Goal: Task Accomplishment & Management: Manage account settings

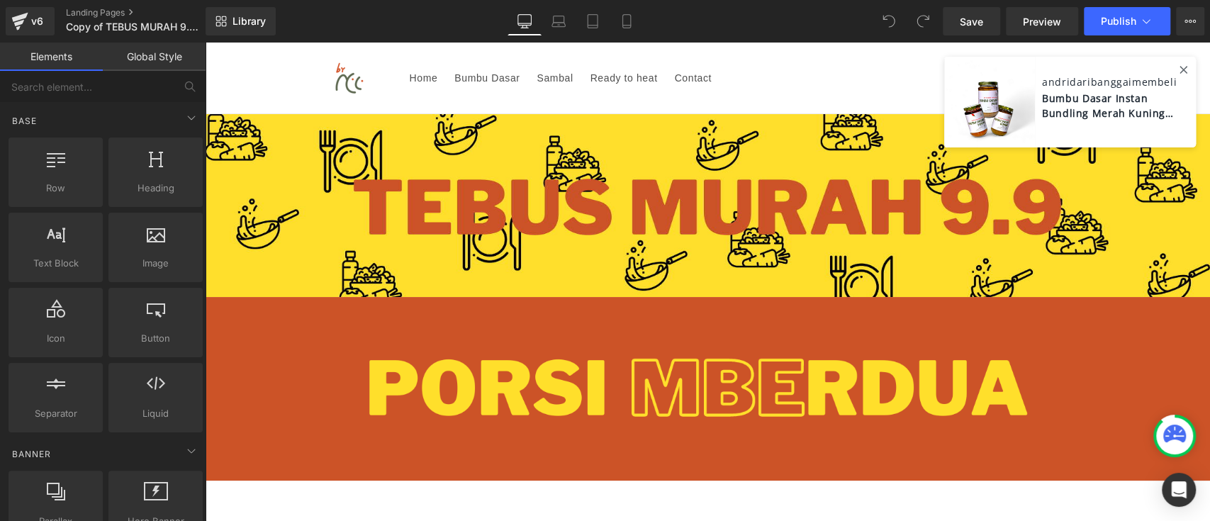
click at [1182, 431] on icon at bounding box center [1174, 434] width 23 height 18
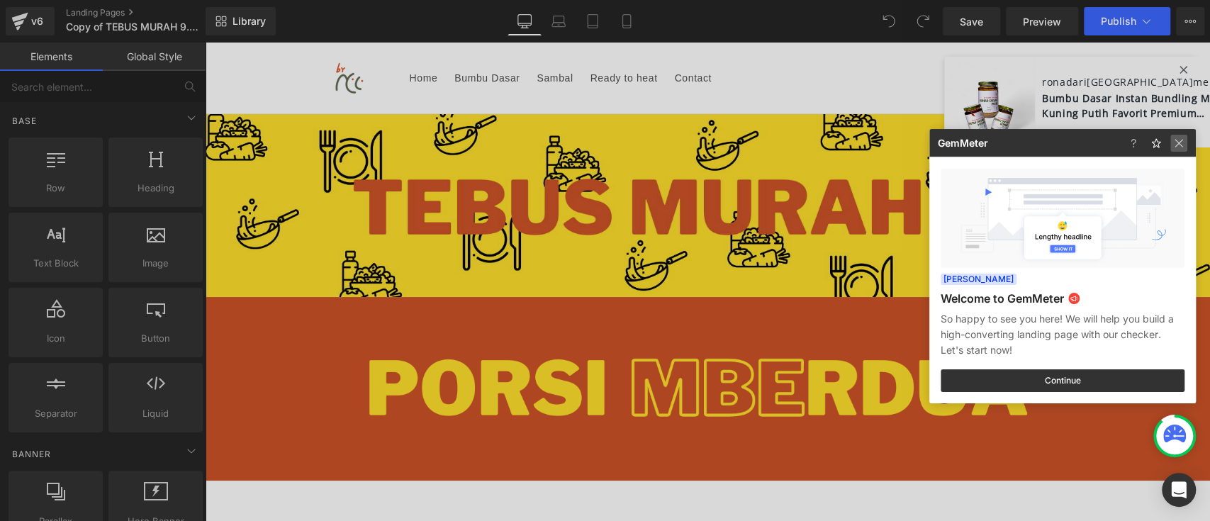
click at [1177, 141] on img at bounding box center [1178, 143] width 17 height 17
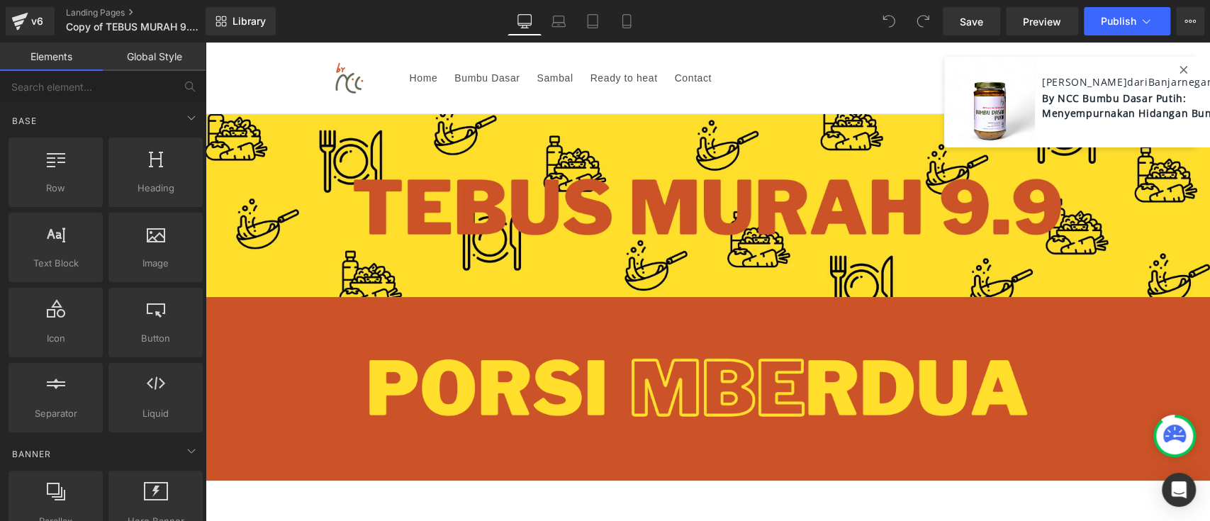
click at [1157, 99] on span "By NCC Bumbu Dasar Putih: Menyempurnakan Hidangan Bunda" at bounding box center [1152, 104] width 220 height 33
click at [1179, 69] on icon at bounding box center [1183, 70] width 8 height 8
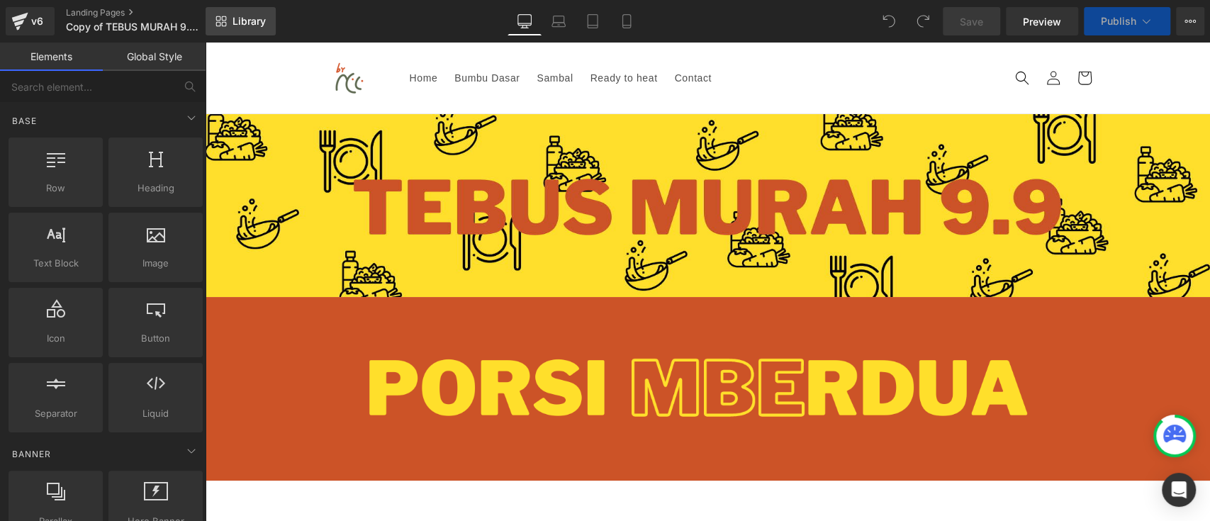
click at [257, 30] on link "Library" at bounding box center [241, 21] width 70 height 28
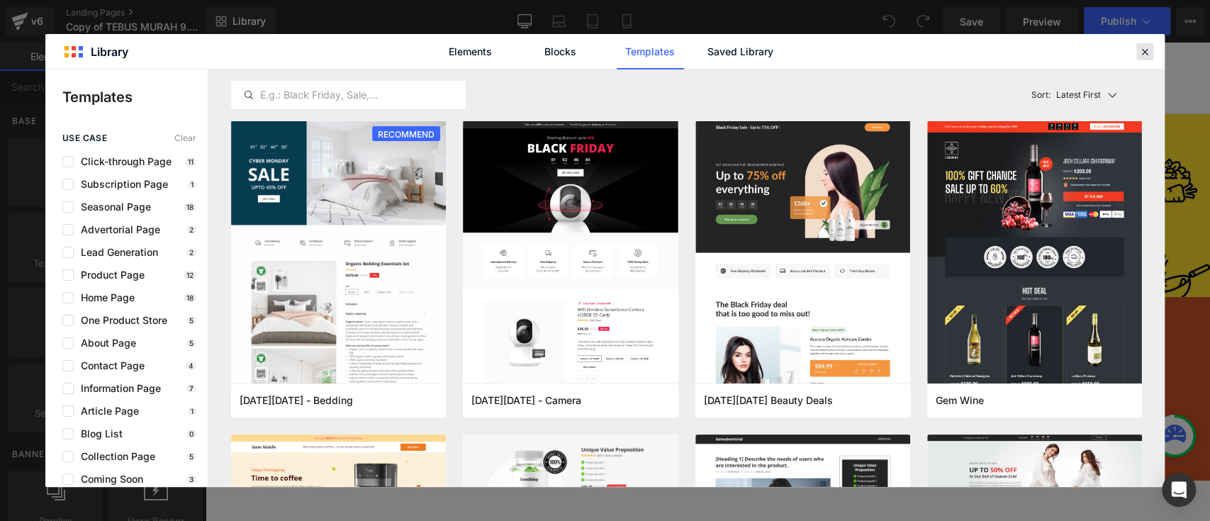
click at [1140, 48] on icon at bounding box center [1144, 51] width 13 height 13
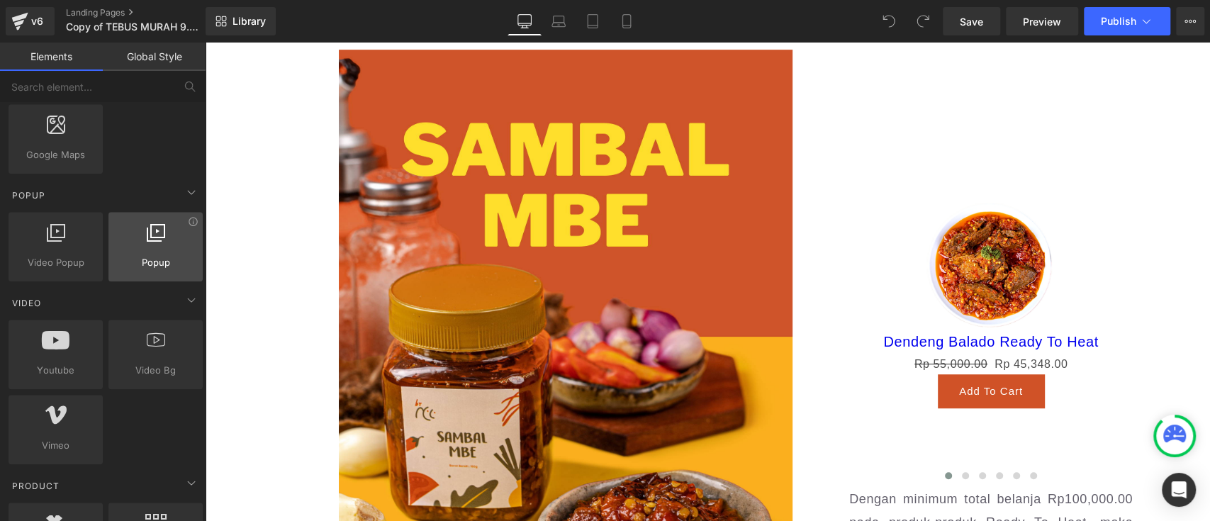
scroll to position [851, 0]
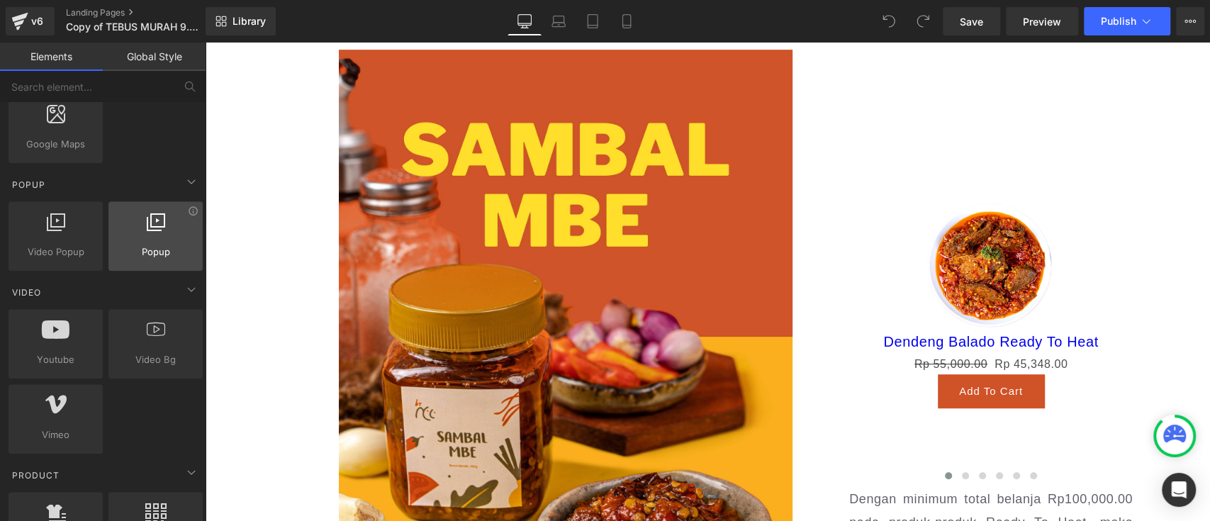
click at [152, 253] on span "Popup" at bounding box center [156, 252] width 86 height 15
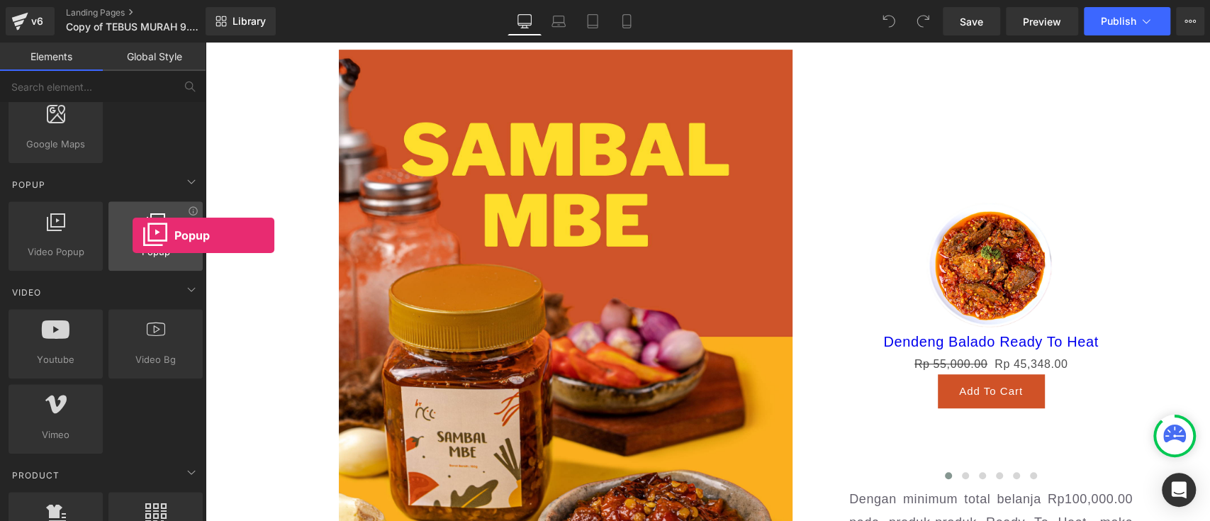
drag, startPoint x: 170, startPoint y: 246, endPoint x: 133, endPoint y: 235, distance: 39.0
click at [133, 235] on div "Popup video popup, popup, model popup, window" at bounding box center [155, 235] width 94 height 69
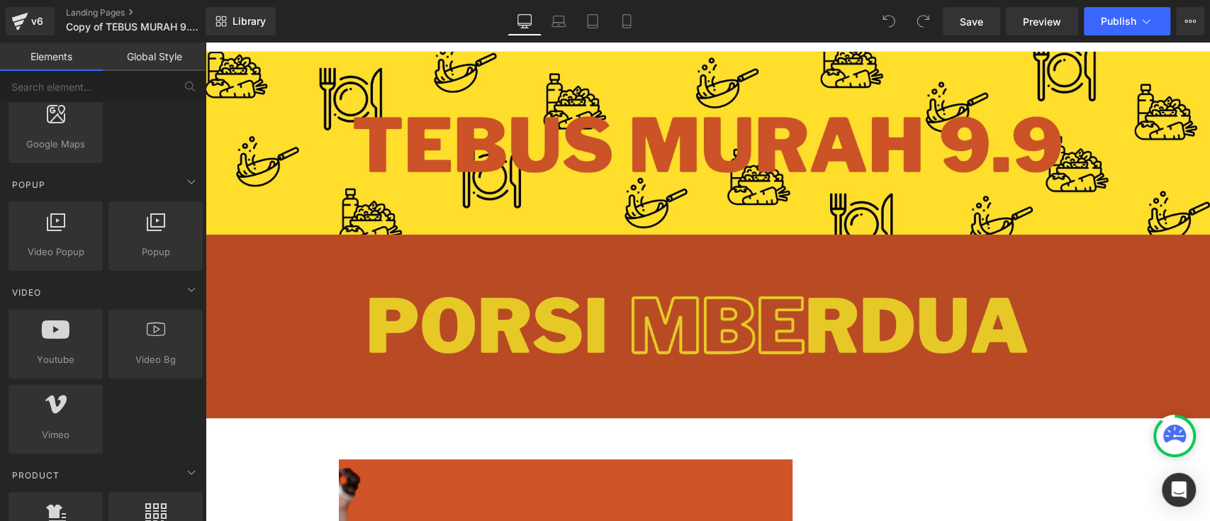
scroll to position [0, 0]
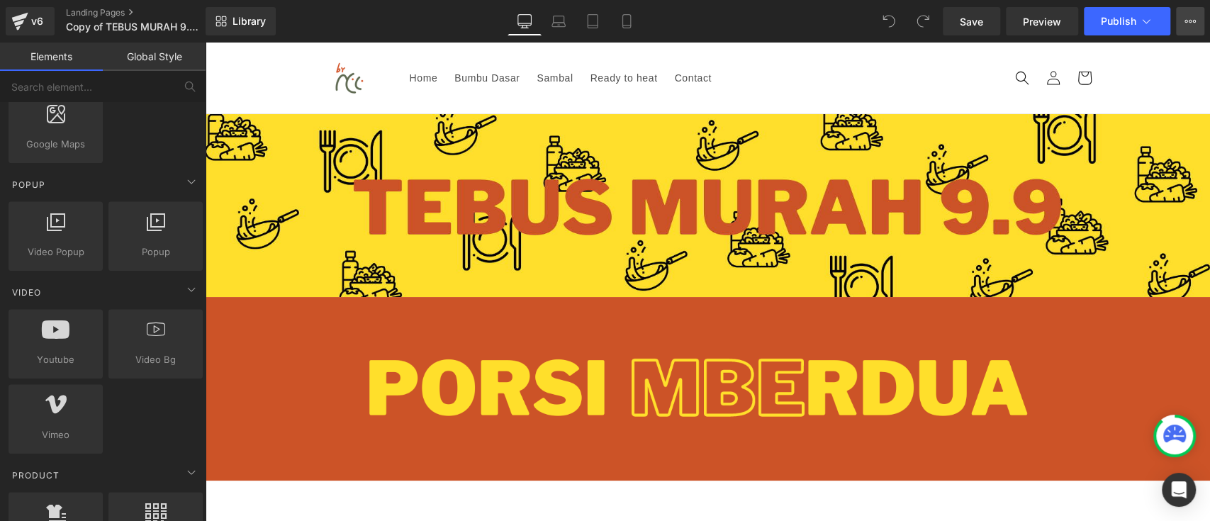
click at [1190, 29] on button "View Live Page View with current Template Save Template to Library Schedule Pub…" at bounding box center [1190, 21] width 28 height 28
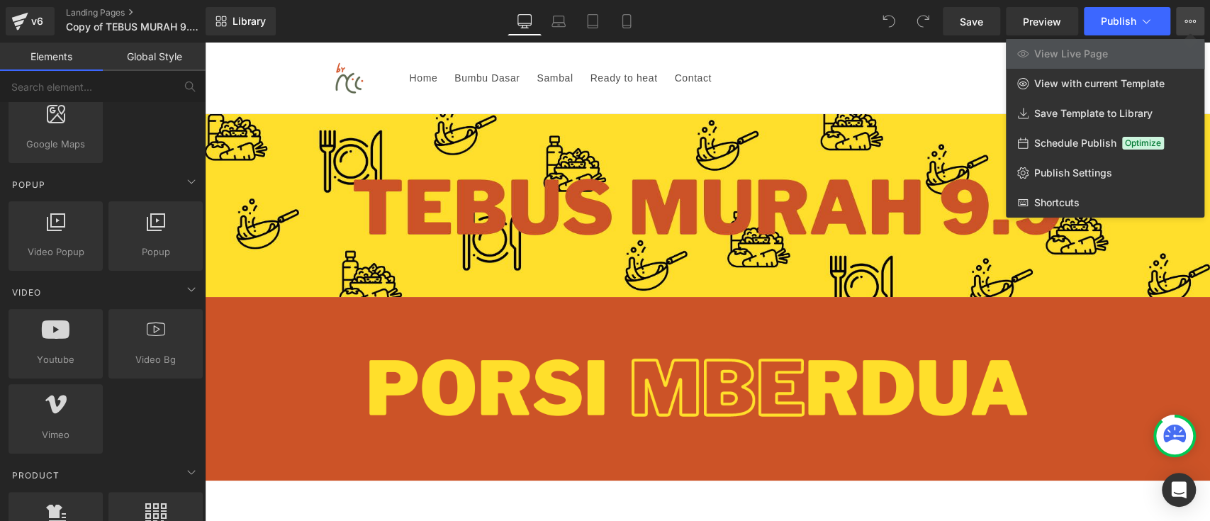
click at [1190, 29] on button "View Live Page View with current Template Save Template to Library Schedule Pub…" at bounding box center [1190, 21] width 28 height 28
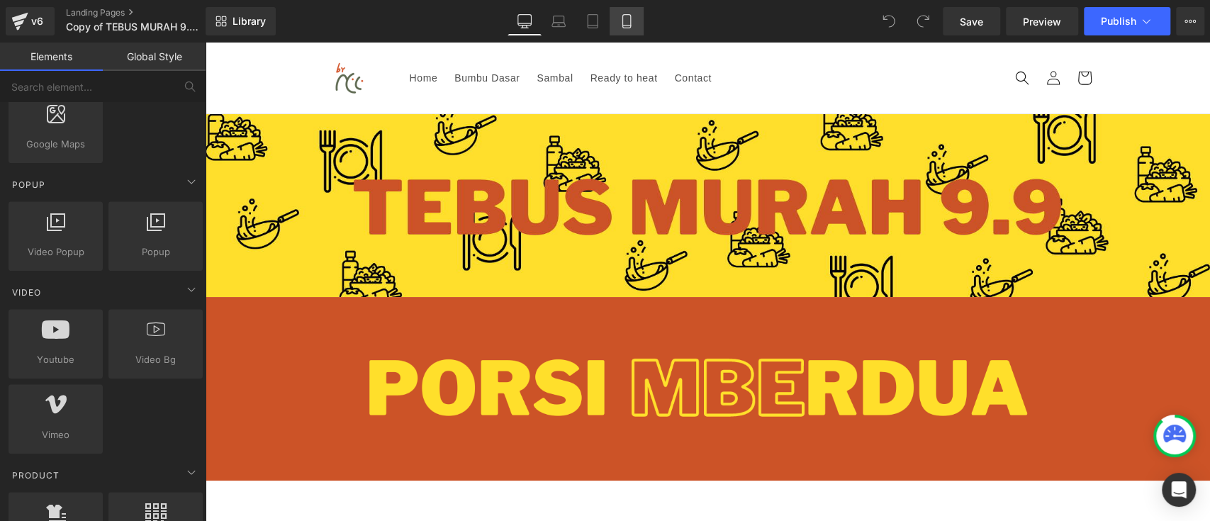
click at [632, 23] on icon at bounding box center [626, 21] width 14 height 14
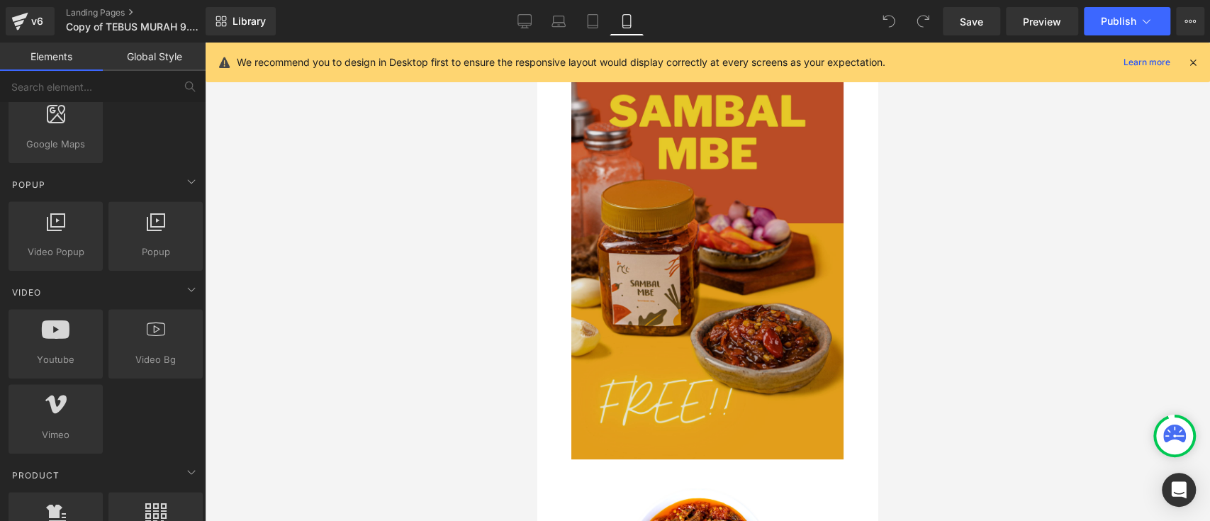
scroll to position [94, 0]
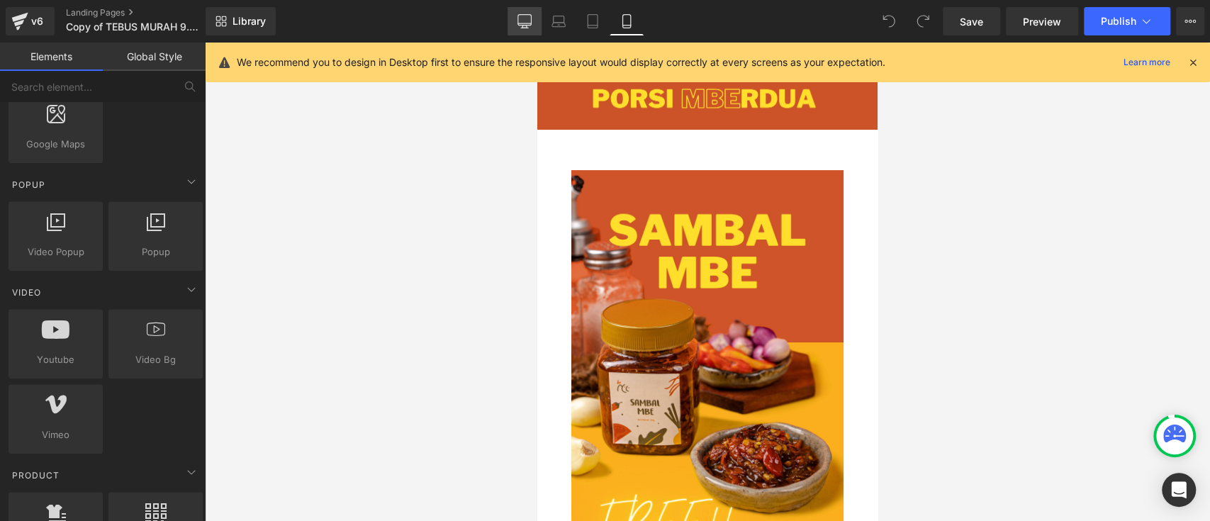
click at [533, 23] on link "Desktop" at bounding box center [525, 21] width 34 height 28
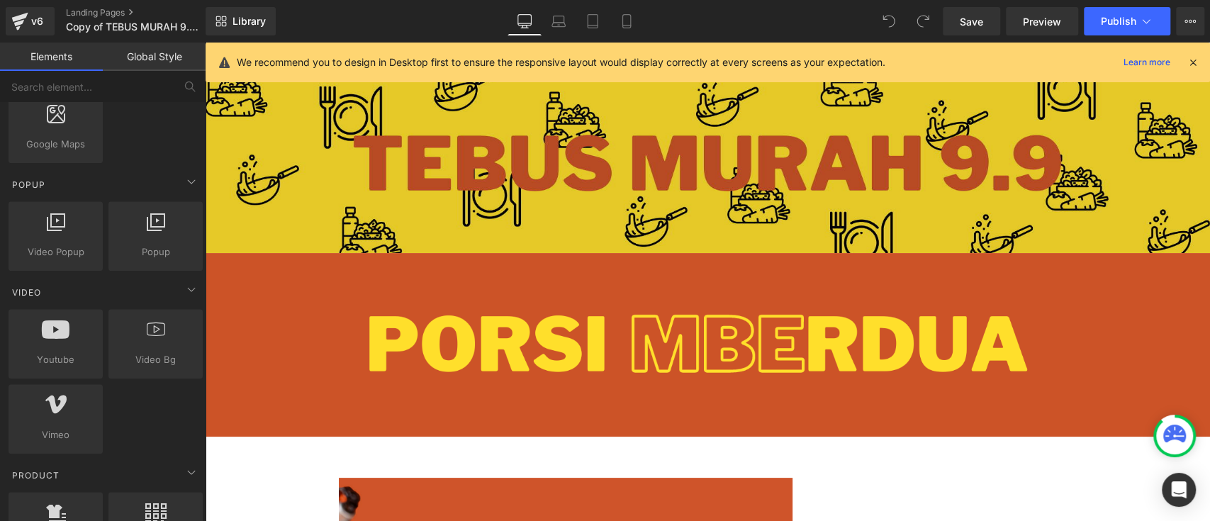
scroll to position [0, 0]
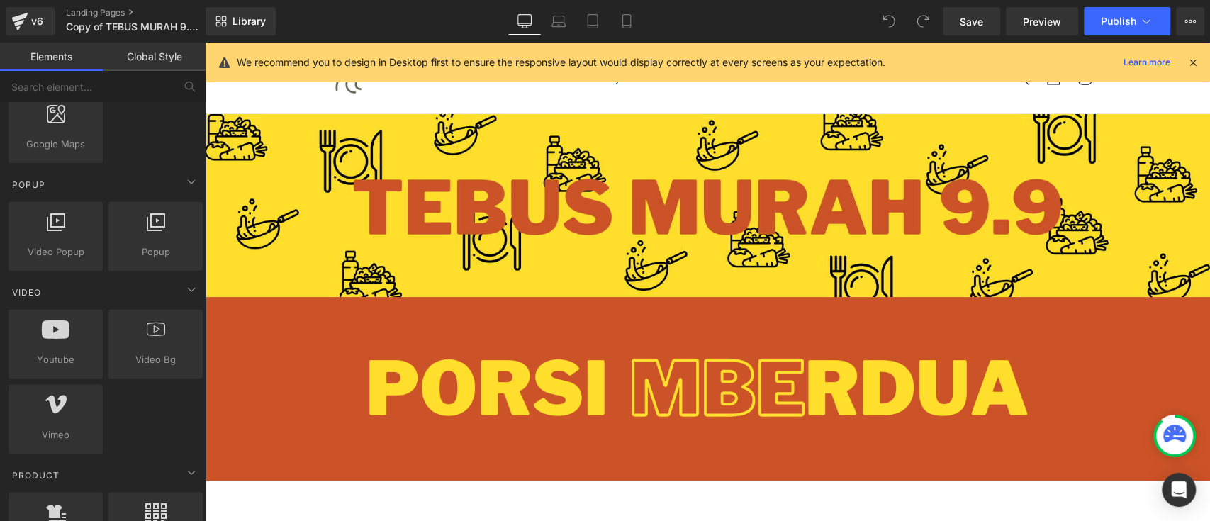
click at [1192, 58] on icon at bounding box center [1193, 62] width 13 height 13
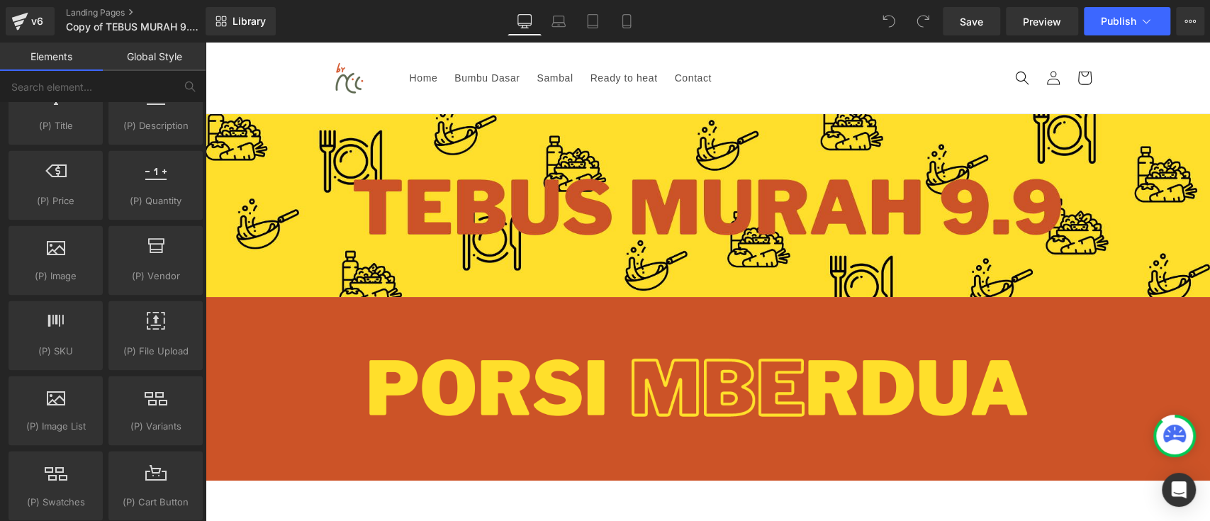
drag, startPoint x: 1208, startPoint y: 230, endPoint x: 1408, endPoint y: 69, distance: 257.1
click at [1194, 18] on icon at bounding box center [1189, 21] width 11 height 11
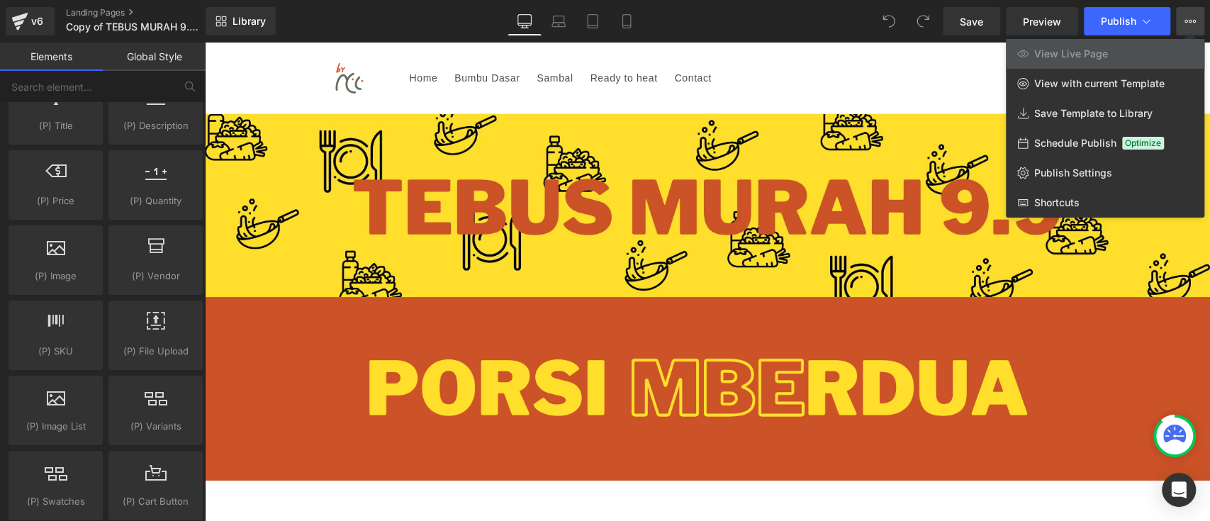
click at [1194, 16] on icon at bounding box center [1189, 21] width 11 height 11
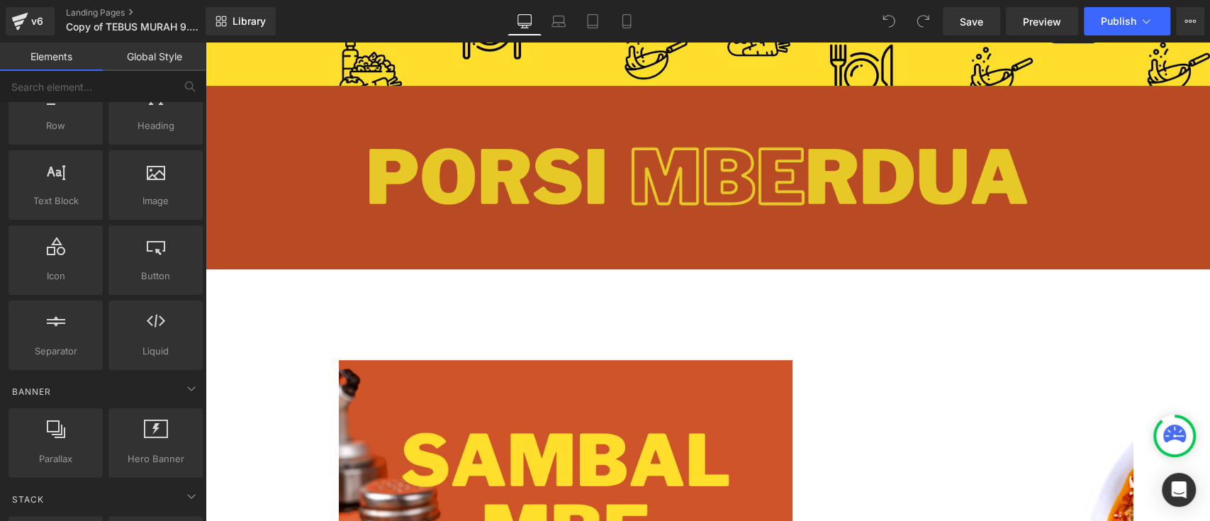
scroll to position [284, 0]
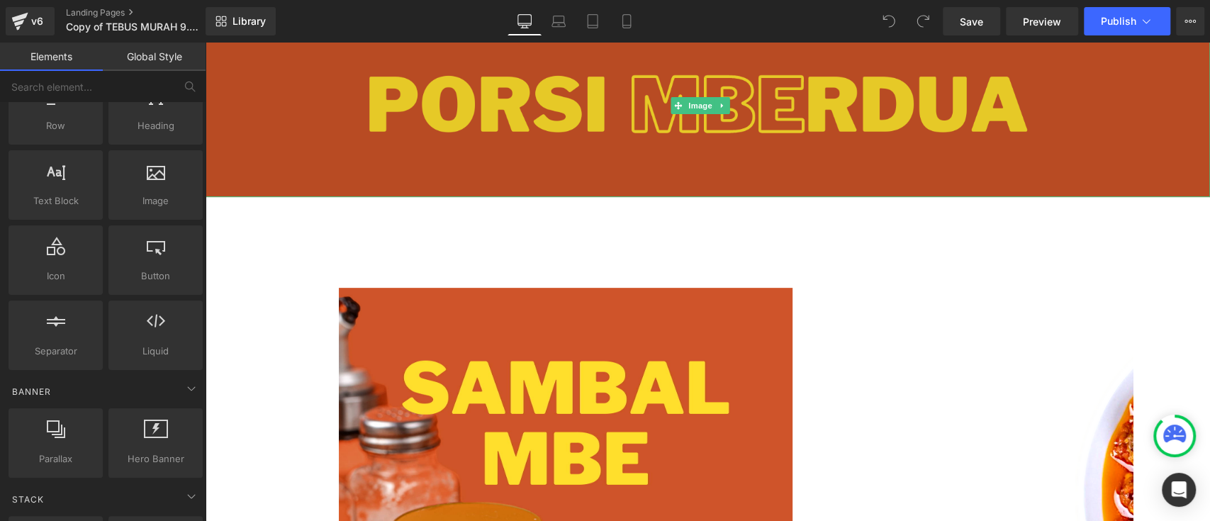
click at [605, 167] on img at bounding box center [707, 104] width 1005 height 183
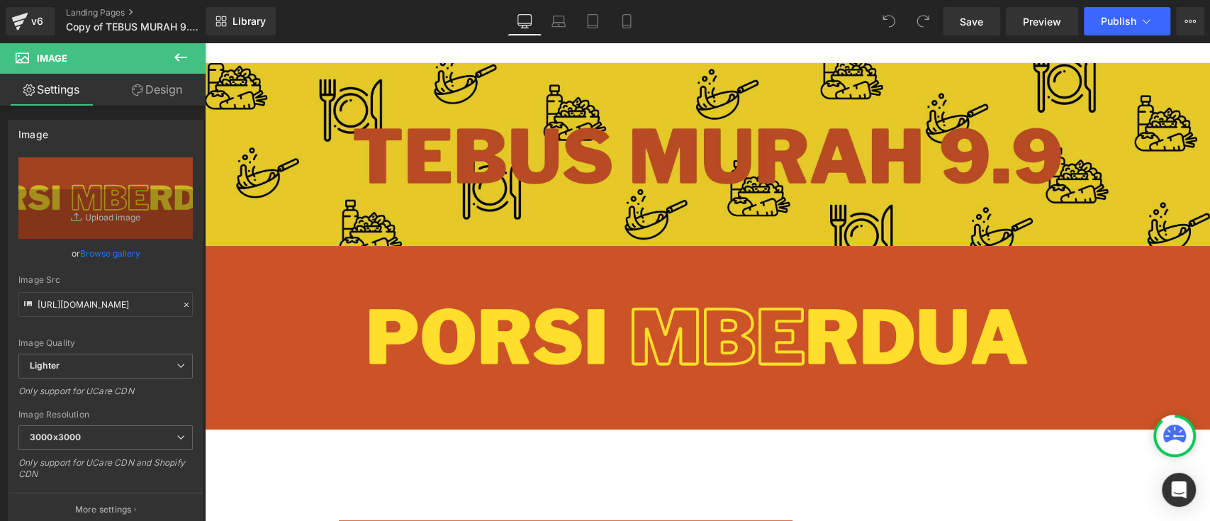
scroll to position [0, 0]
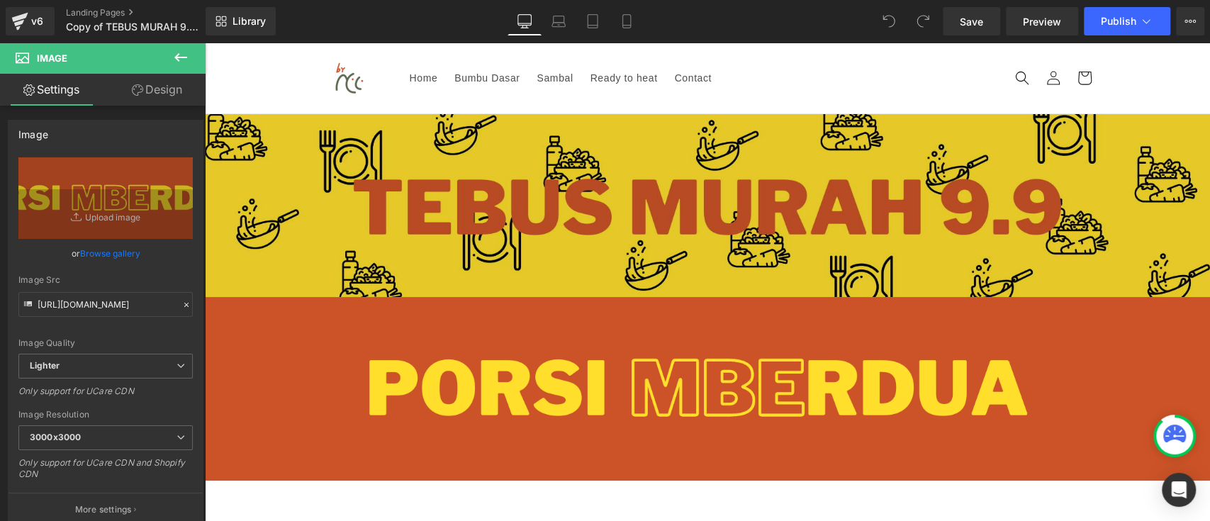
click at [586, 269] on img at bounding box center [707, 205] width 1005 height 183
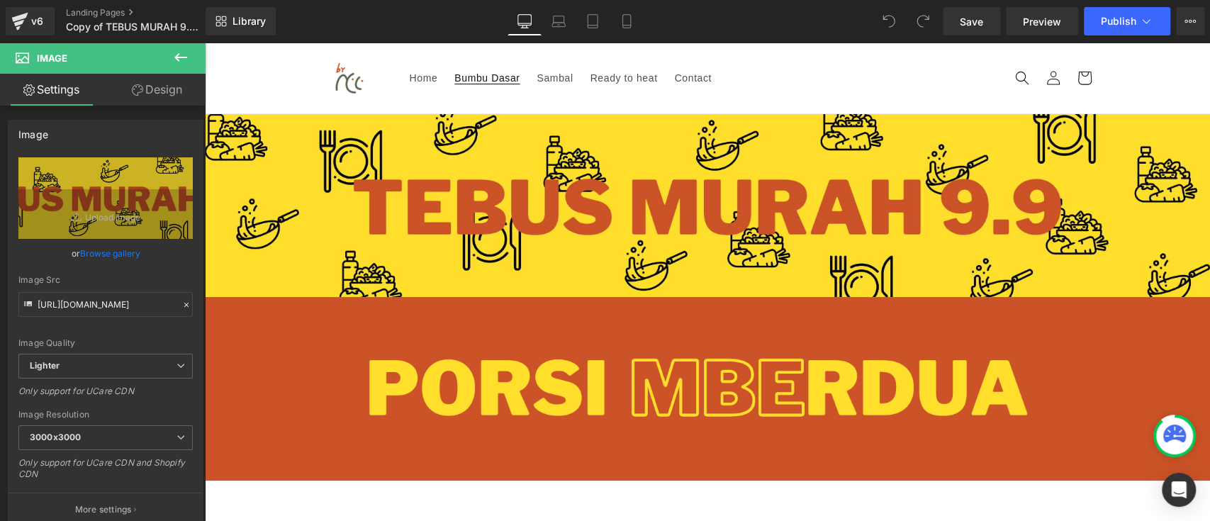
click at [497, 84] on link "Bumbu Dasar" at bounding box center [487, 78] width 82 height 30
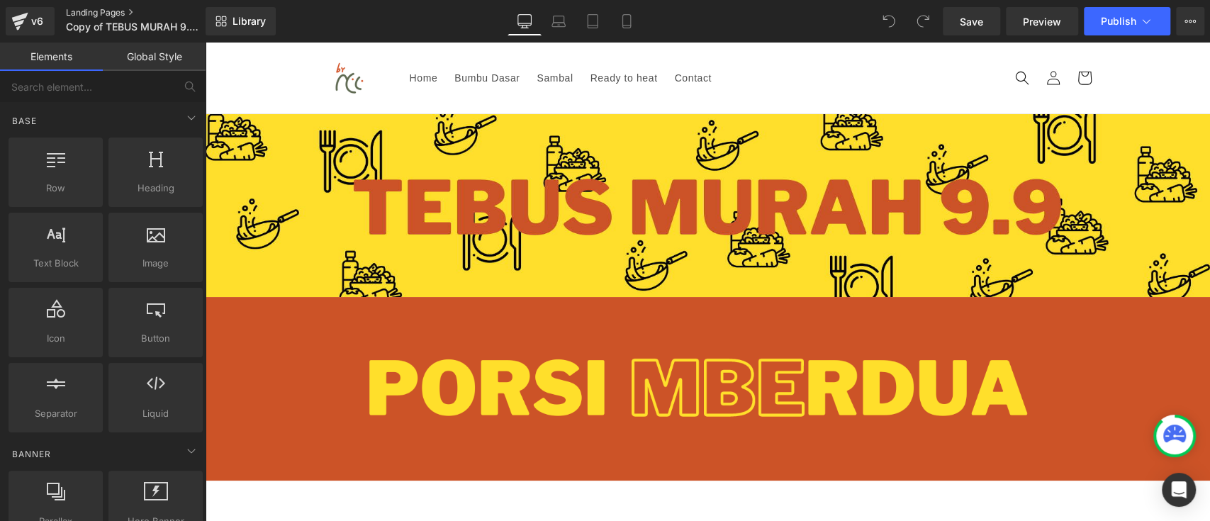
click at [124, 13] on link "Landing Pages" at bounding box center [147, 12] width 163 height 11
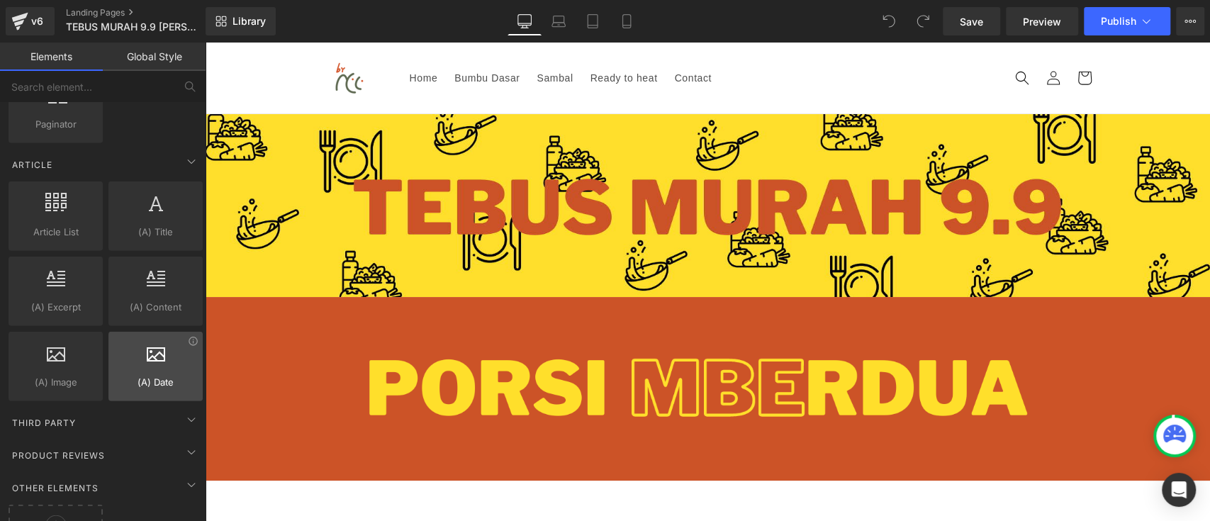
scroll to position [2705, 0]
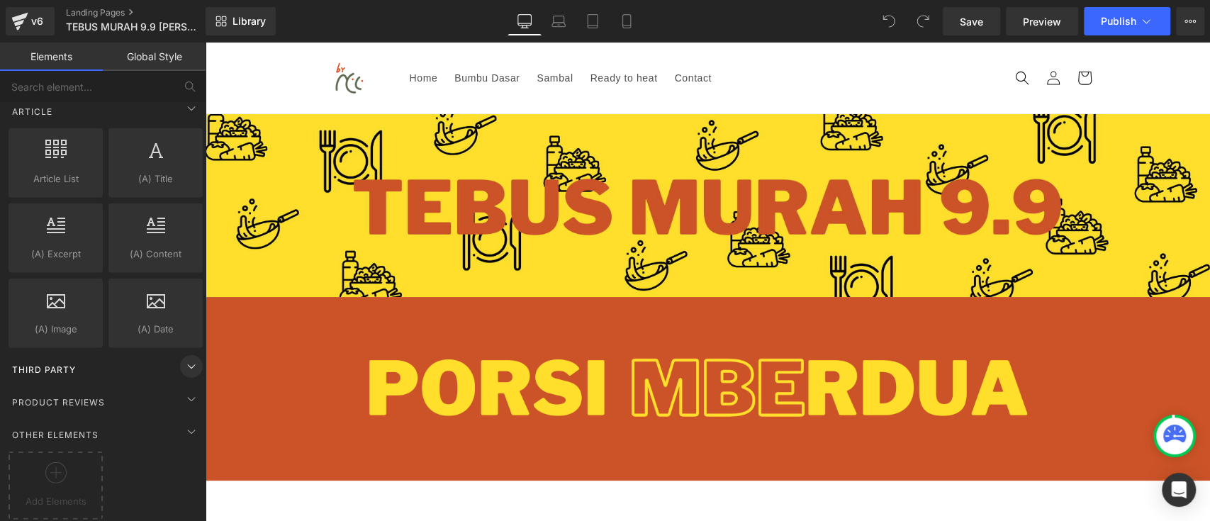
click at [183, 358] on icon at bounding box center [191, 366] width 17 height 17
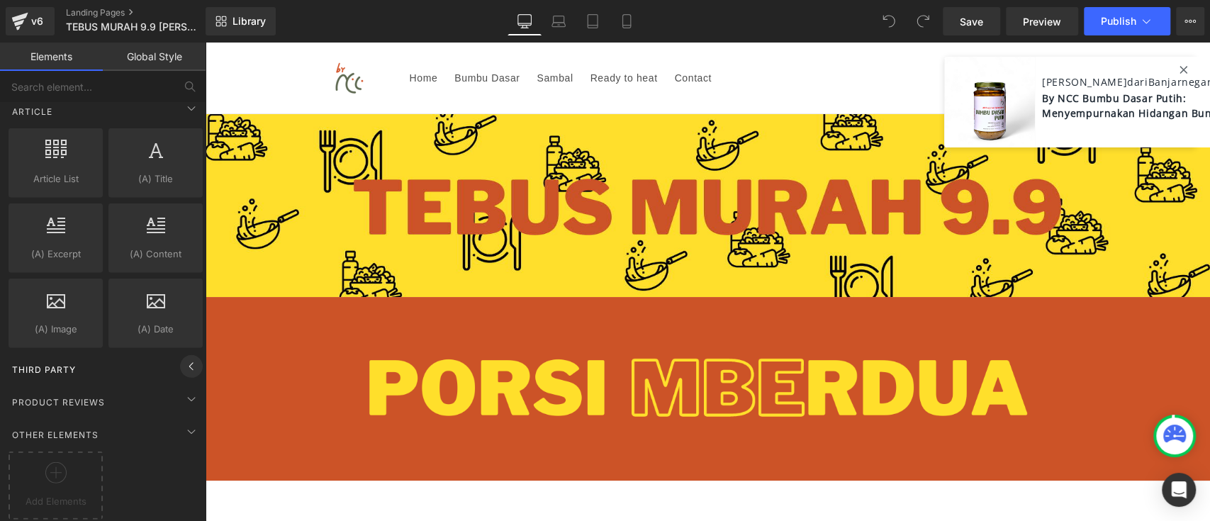
click at [183, 358] on icon at bounding box center [191, 366] width 17 height 17
click at [173, 388] on div "Product Reviews" at bounding box center [106, 402] width 200 height 28
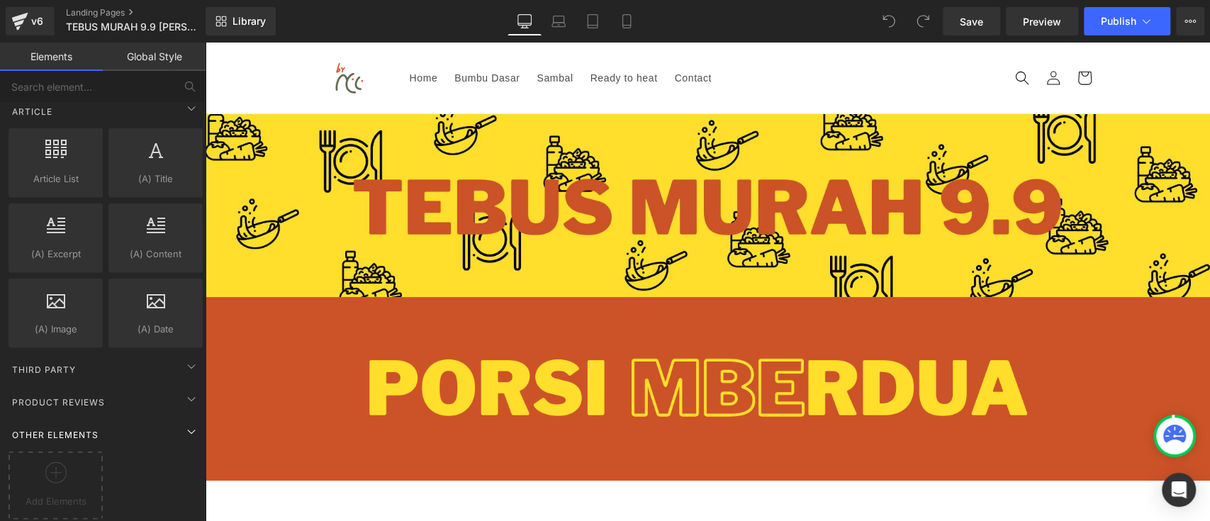
click at [173, 420] on div "Other Elements" at bounding box center [106, 434] width 200 height 28
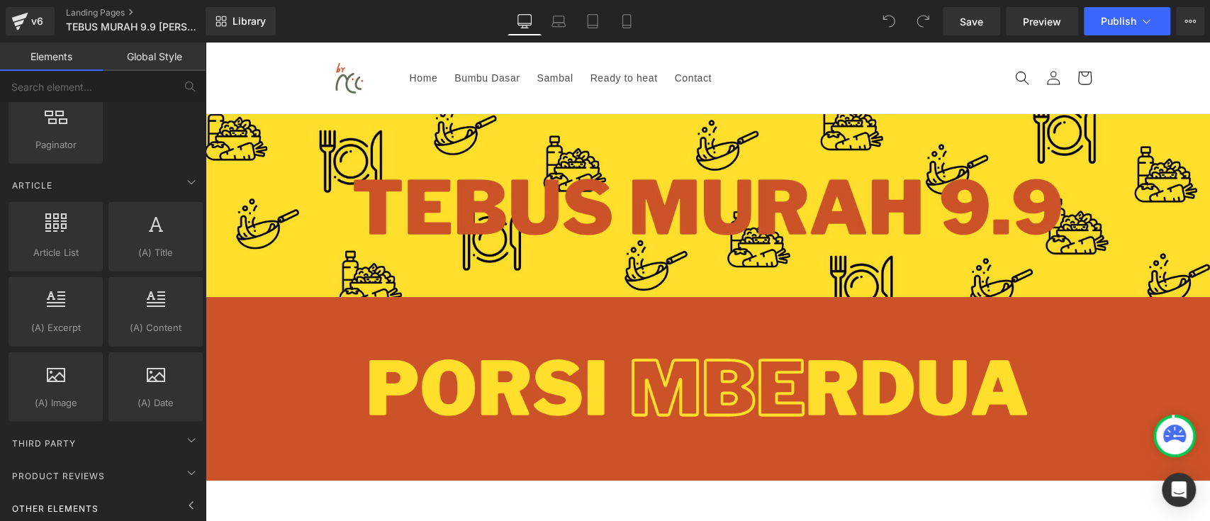
click at [176, 499] on div "Other Elements" at bounding box center [106, 508] width 200 height 28
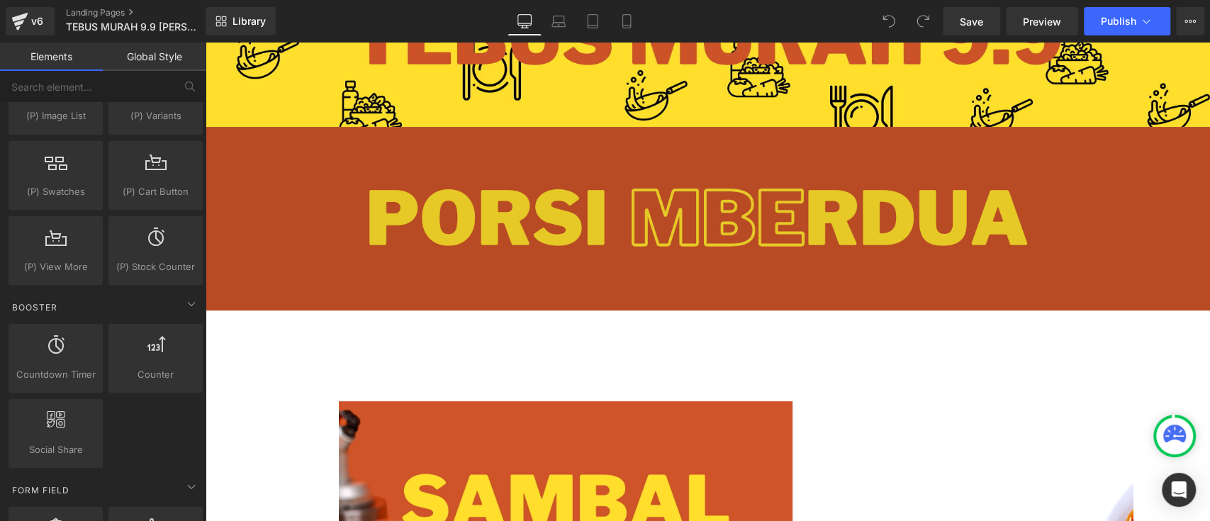
scroll to position [0, 0]
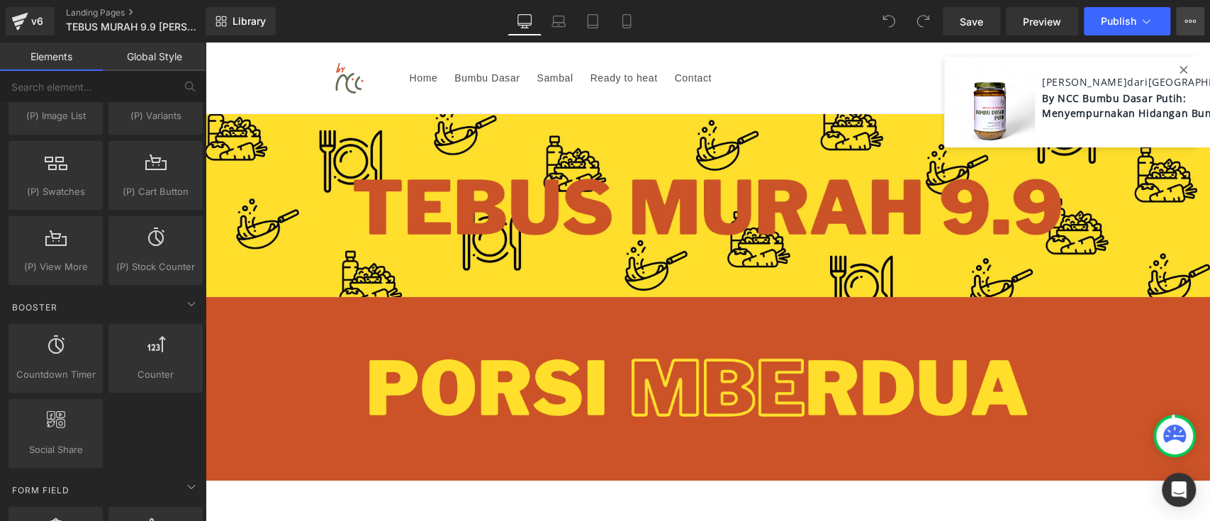
click at [1200, 15] on button "View Live Page View with current Template Save Template to Library Schedule Pub…" at bounding box center [1190, 21] width 28 height 28
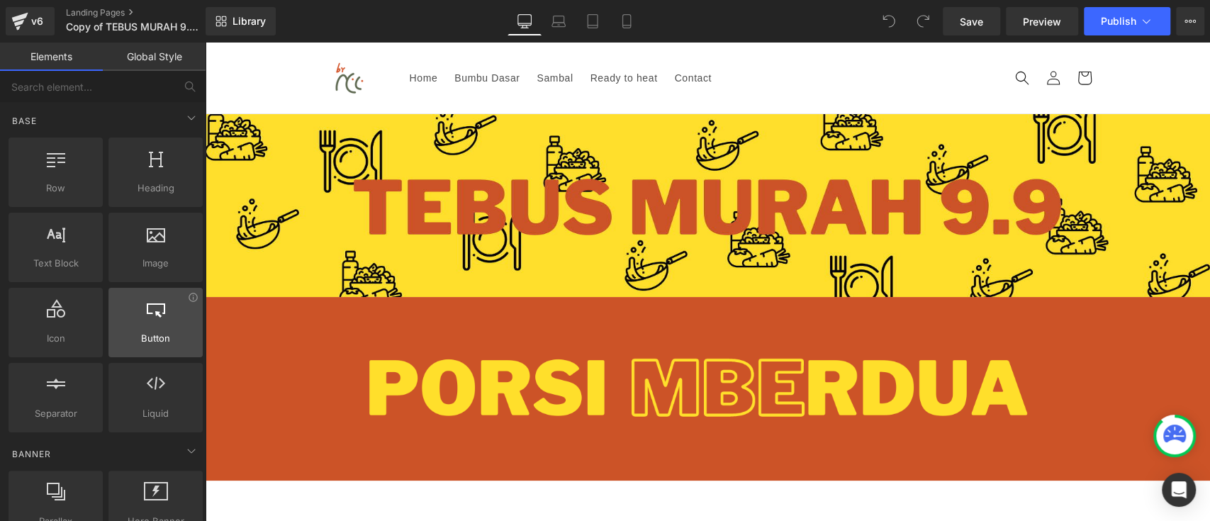
click at [168, 327] on div at bounding box center [156, 315] width 86 height 32
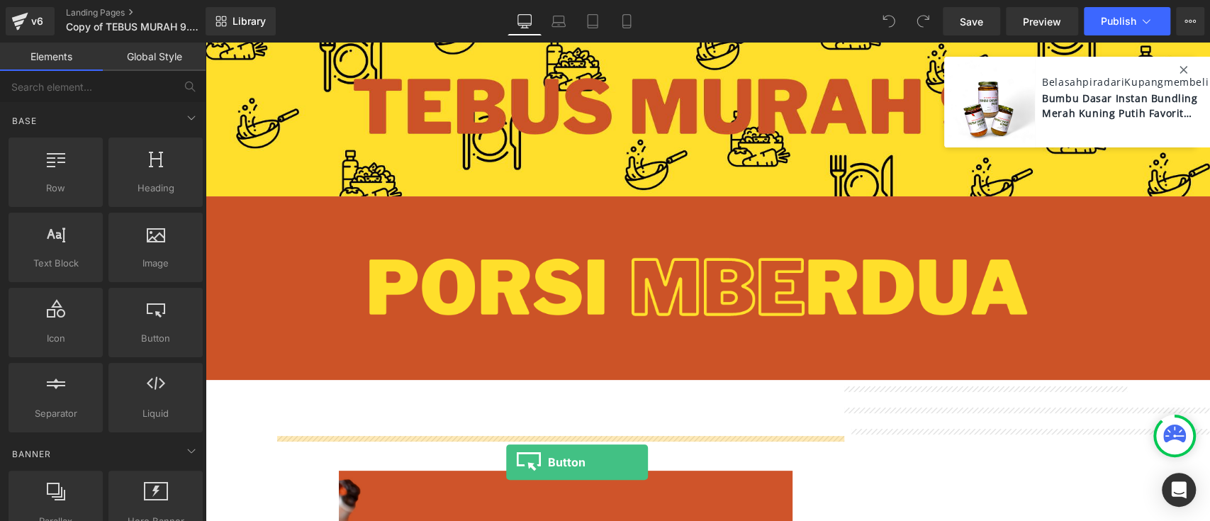
scroll to position [144, 0]
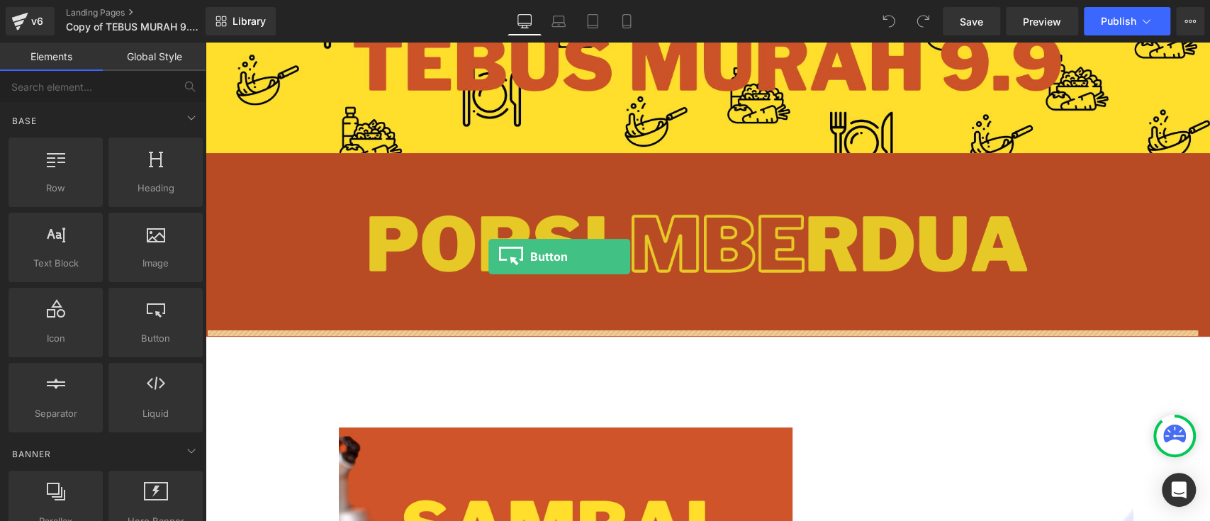
drag, startPoint x: 373, startPoint y: 370, endPoint x: 487, endPoint y: 264, distance: 156.0
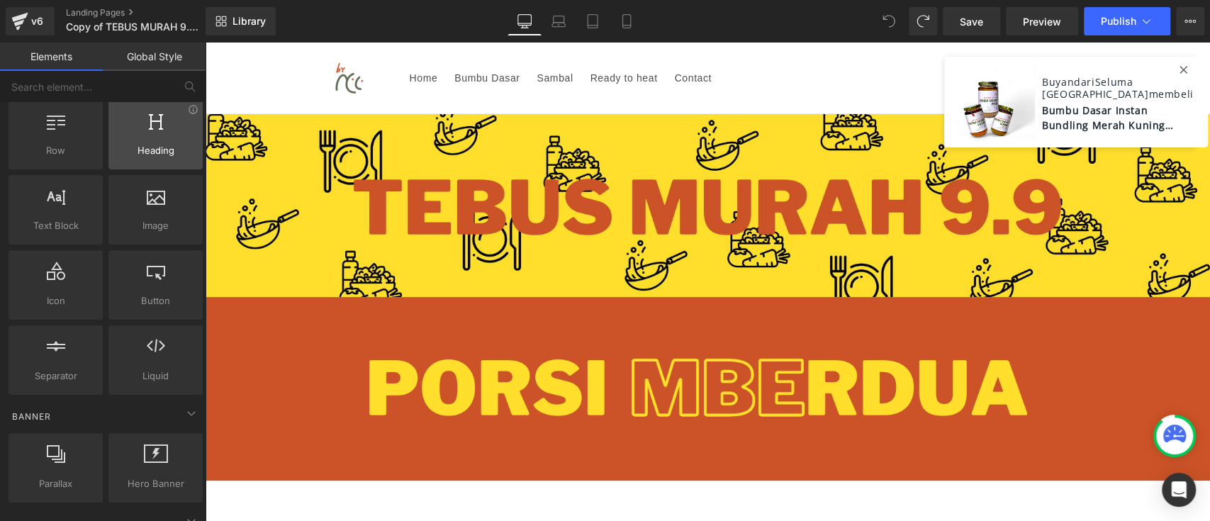
scroll to position [0, 0]
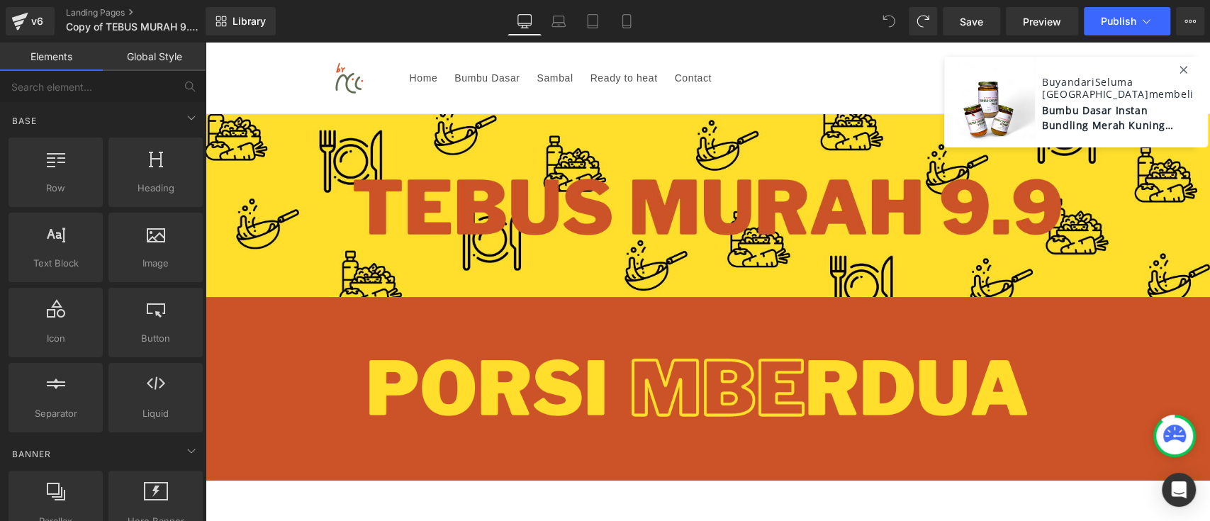
click at [152, 65] on link "Global Style" at bounding box center [154, 57] width 103 height 28
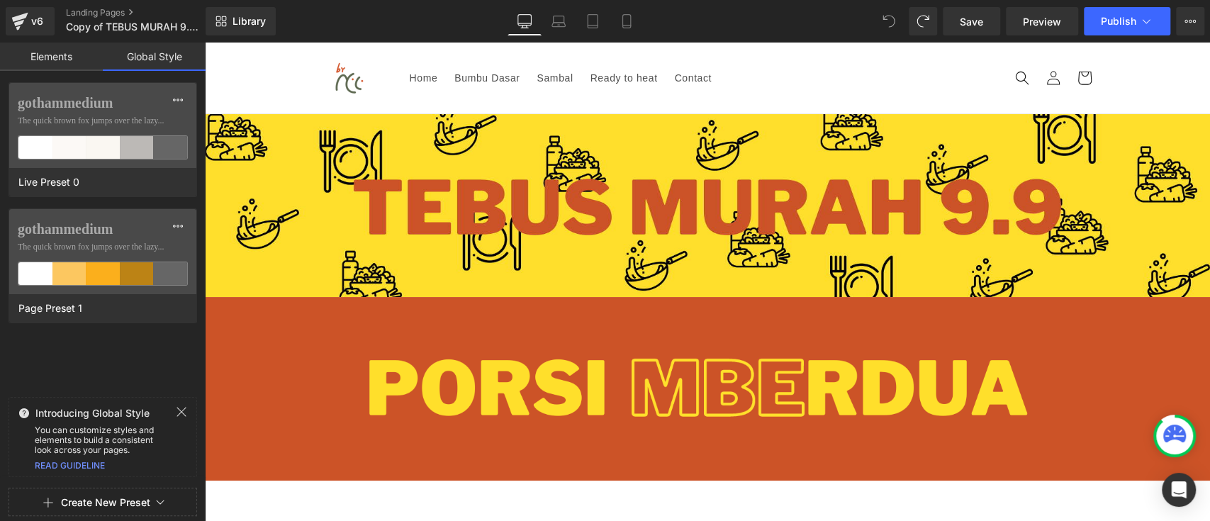
click at [67, 55] on link "Elements" at bounding box center [51, 57] width 103 height 28
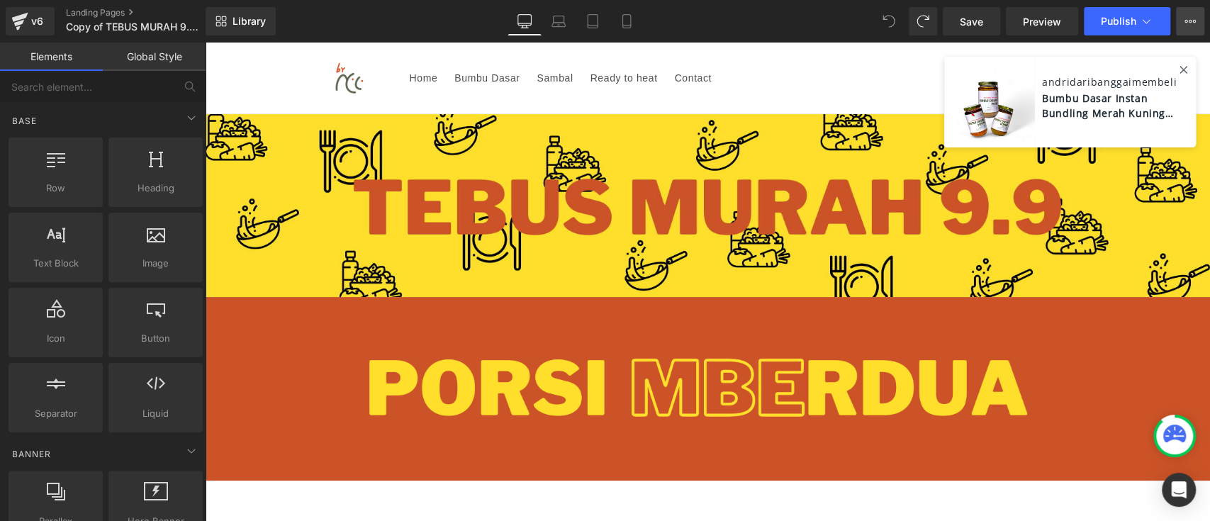
click at [1191, 20] on icon at bounding box center [1189, 21] width 11 height 11
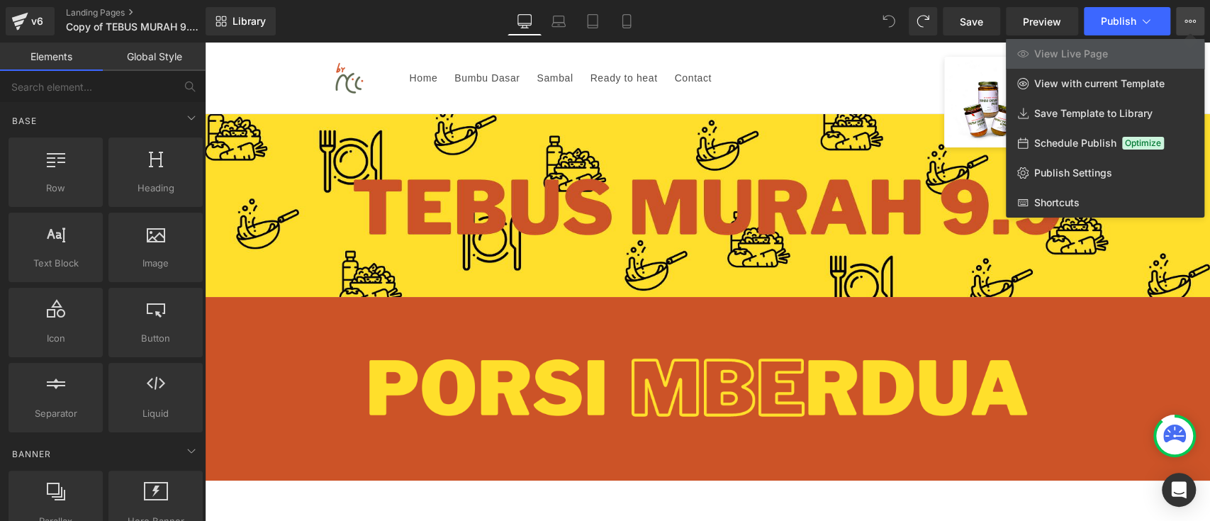
click at [1191, 20] on icon at bounding box center [1189, 21] width 11 height 11
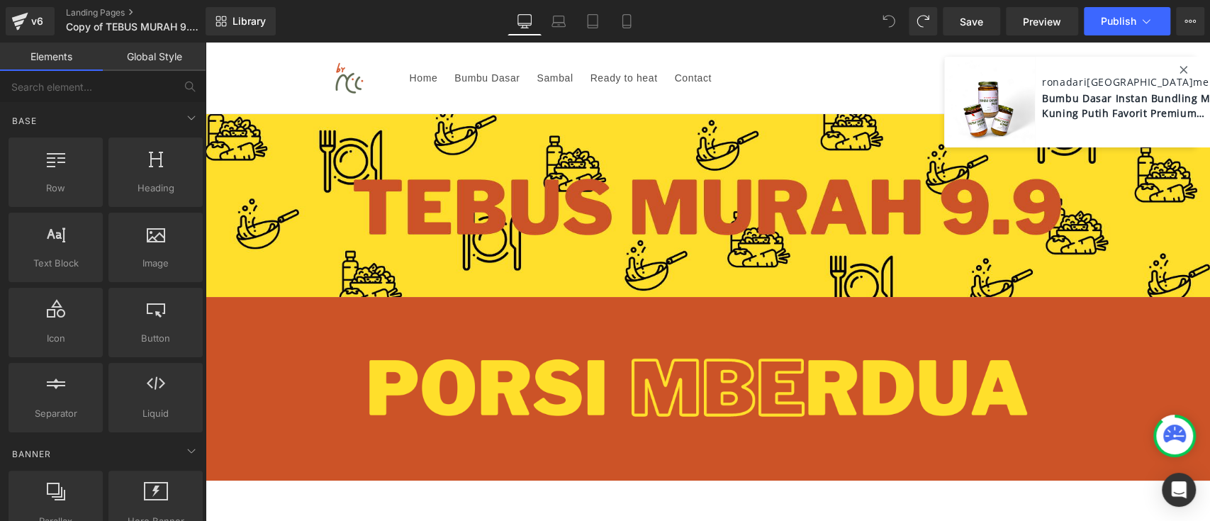
click at [1073, 94] on span "Bumbu Dasar Instan Bundling Merah Kuning Putih Favorit Premium Termurah" at bounding box center [1140, 104] width 196 height 33
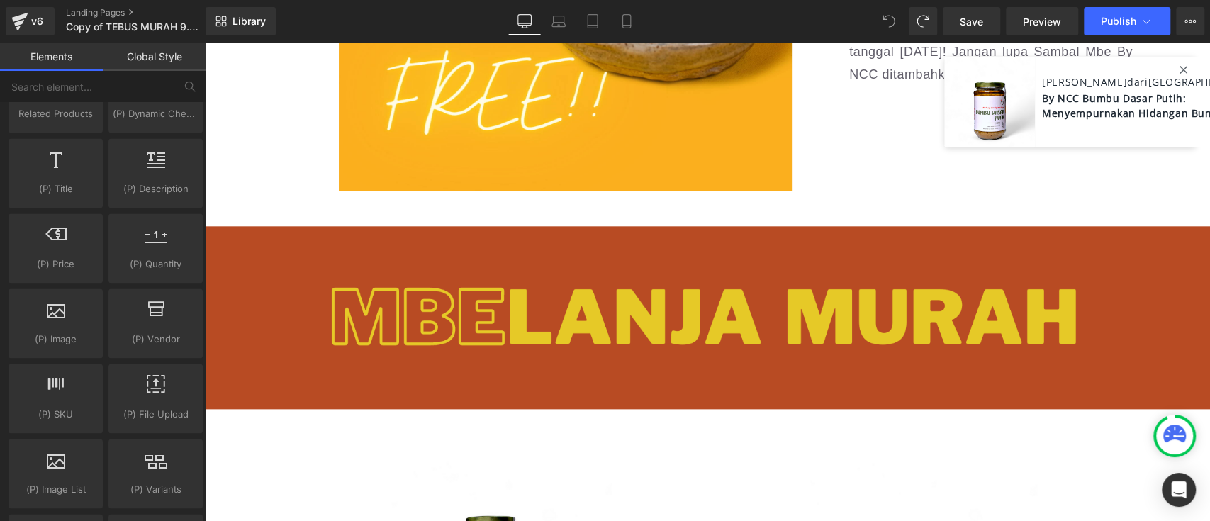
scroll to position [1039, 0]
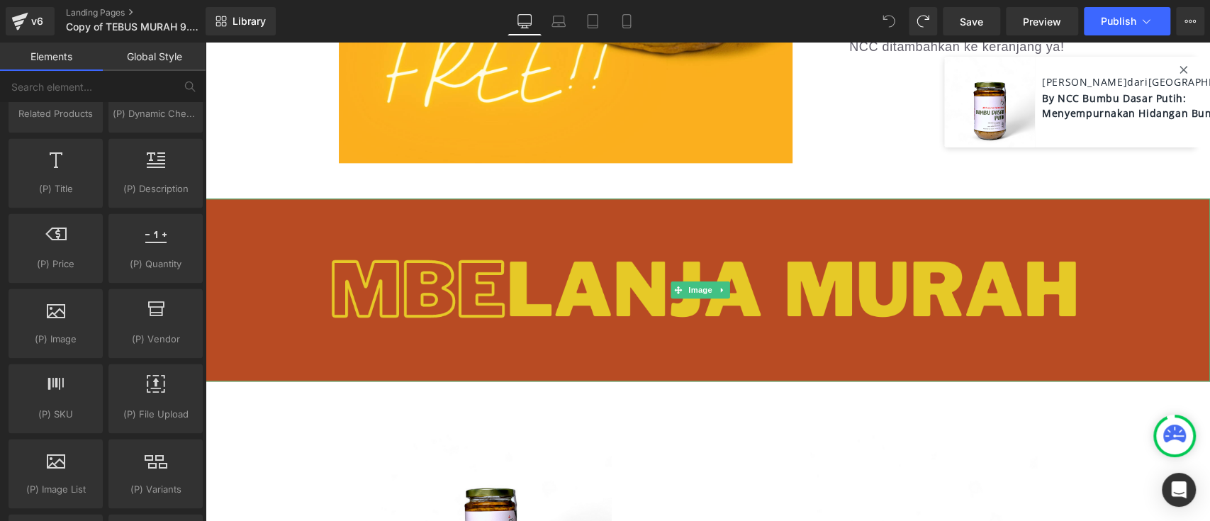
click at [957, 237] on img at bounding box center [707, 289] width 1005 height 183
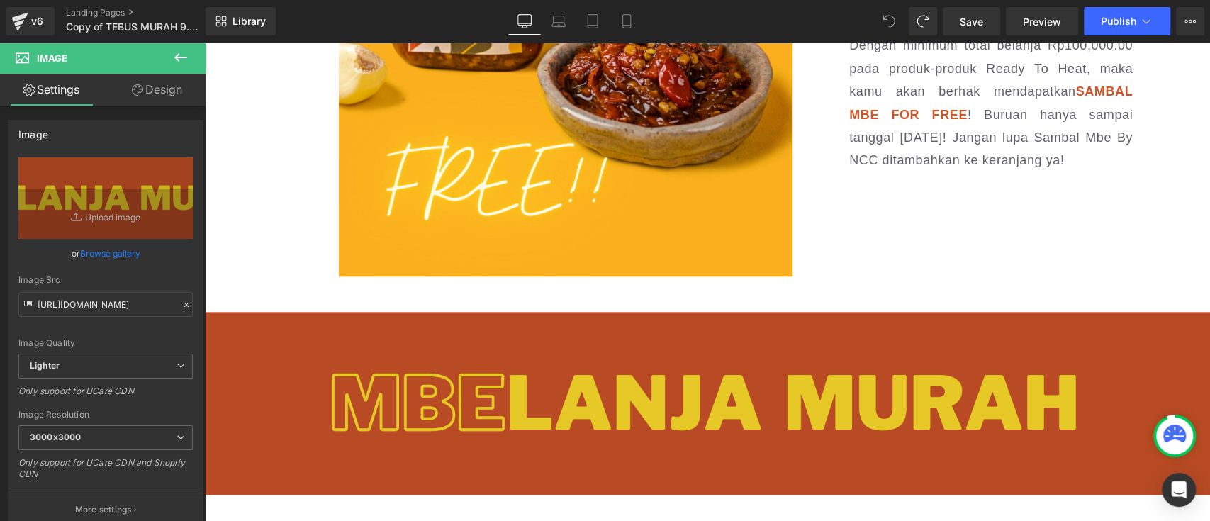
scroll to position [913, 0]
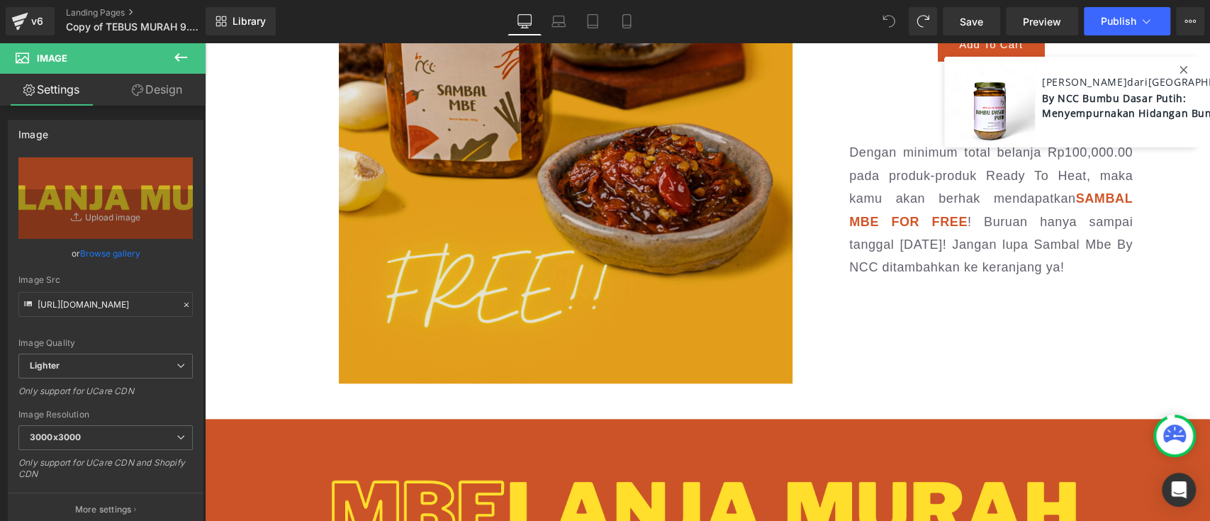
click at [643, 287] on img at bounding box center [566, 43] width 454 height 680
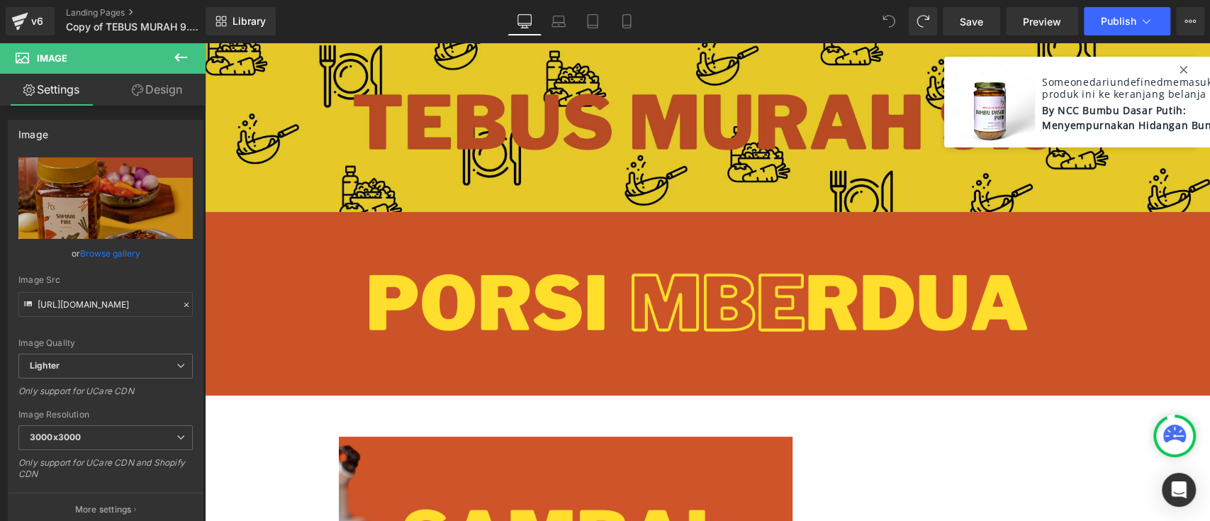
scroll to position [0, 0]
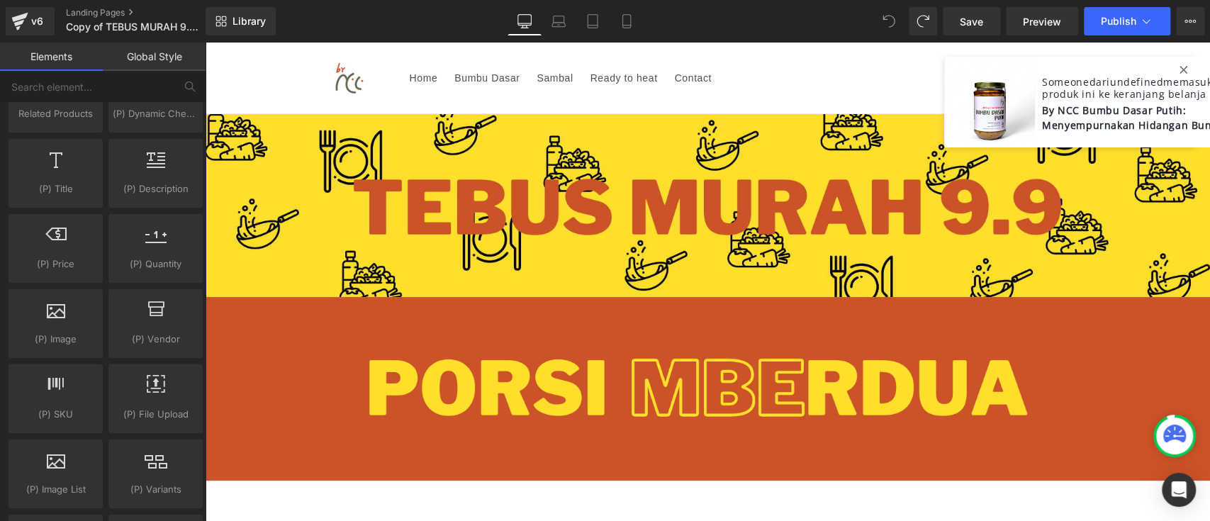
click at [351, 74] on img at bounding box center [350, 78] width 64 height 32
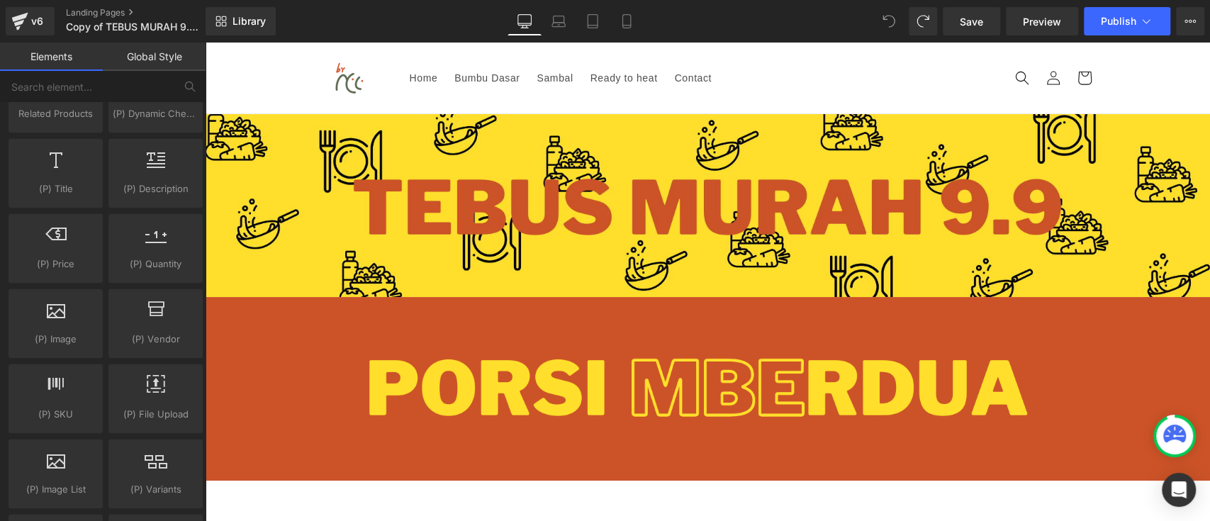
click at [252, 76] on sticky-header "Home Bumbu Dasar Sambal Ready to heat Contact Login Facebook Instagram TikTok Y…" at bounding box center [707, 79] width 1005 height 72
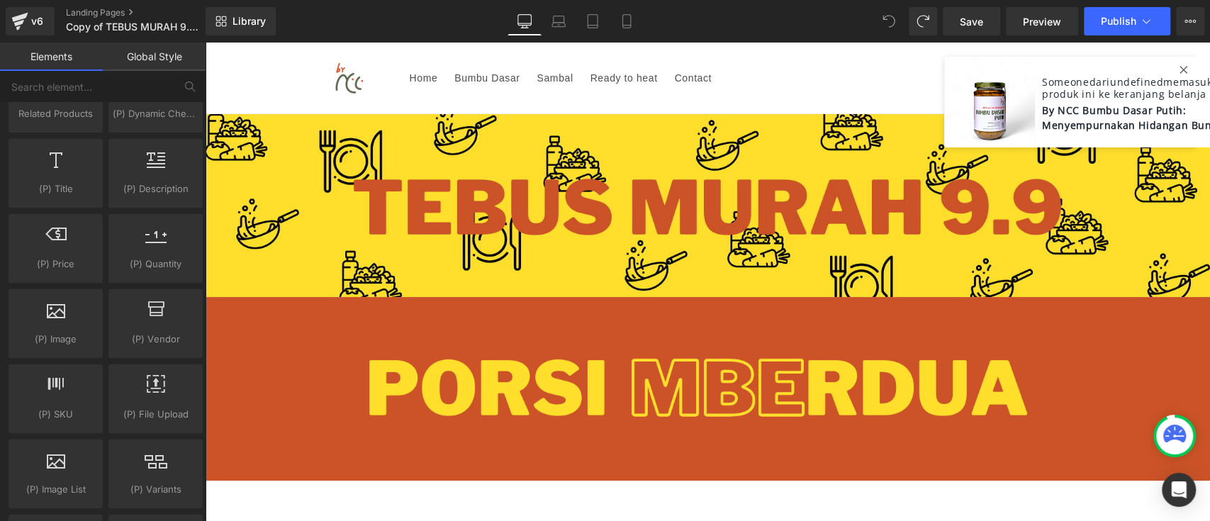
click at [250, 74] on sticky-header "Home Bumbu Dasar Sambal Ready to heat Contact Login Facebook Instagram TikTok Y…" at bounding box center [707, 79] width 1005 height 72
click at [230, 72] on sticky-header "Home Bumbu Dasar Sambal Ready to heat Contact Login Facebook Instagram TikTok Y…" at bounding box center [707, 79] width 1005 height 72
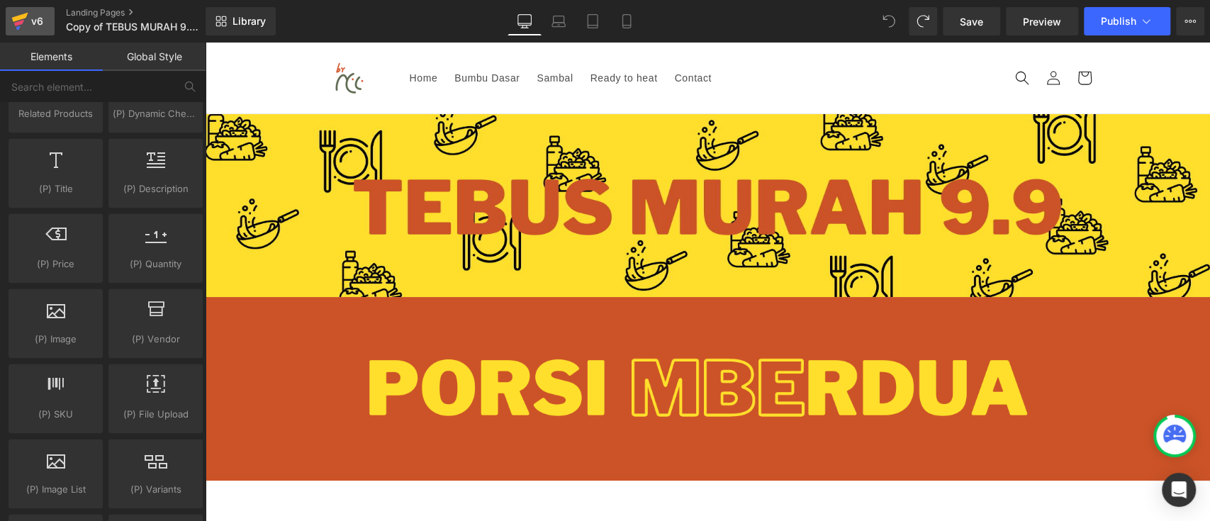
click at [32, 19] on div "v6" at bounding box center [37, 21] width 18 height 18
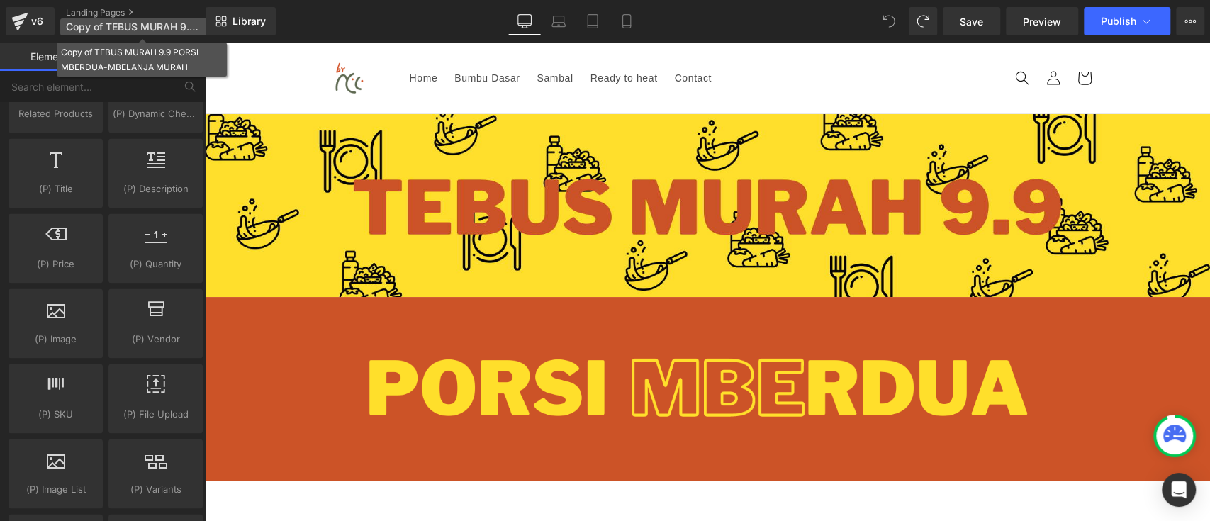
click at [99, 24] on span "Copy of TEBUS MURAH 9.9 PORSI MBERDUA-MBELANJA MURAH" at bounding box center [134, 26] width 136 height 11
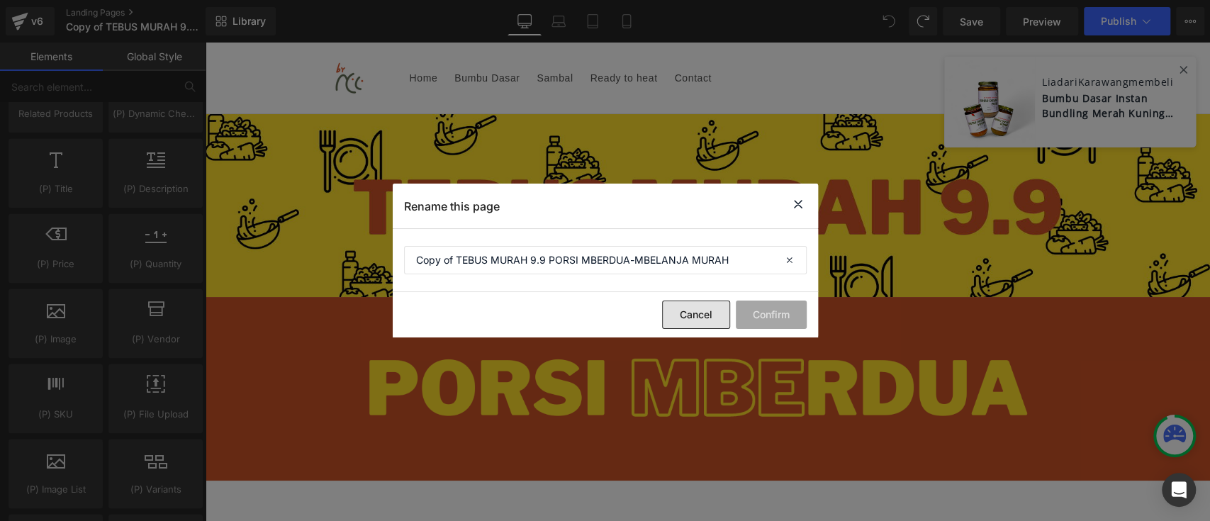
click at [688, 320] on button "Cancel" at bounding box center [696, 315] width 68 height 28
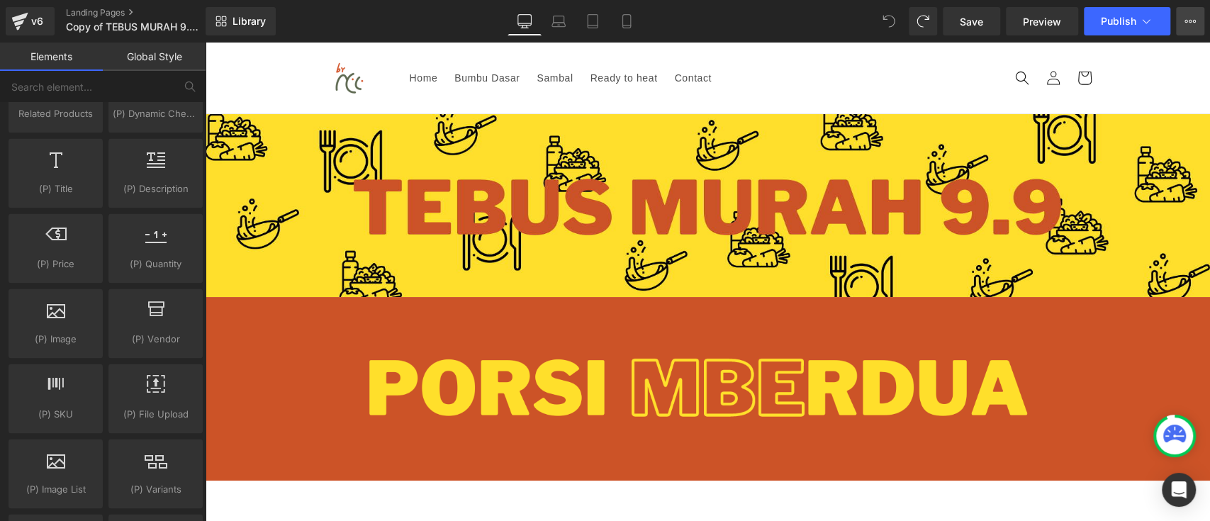
click at [1191, 19] on icon at bounding box center [1189, 21] width 11 height 11
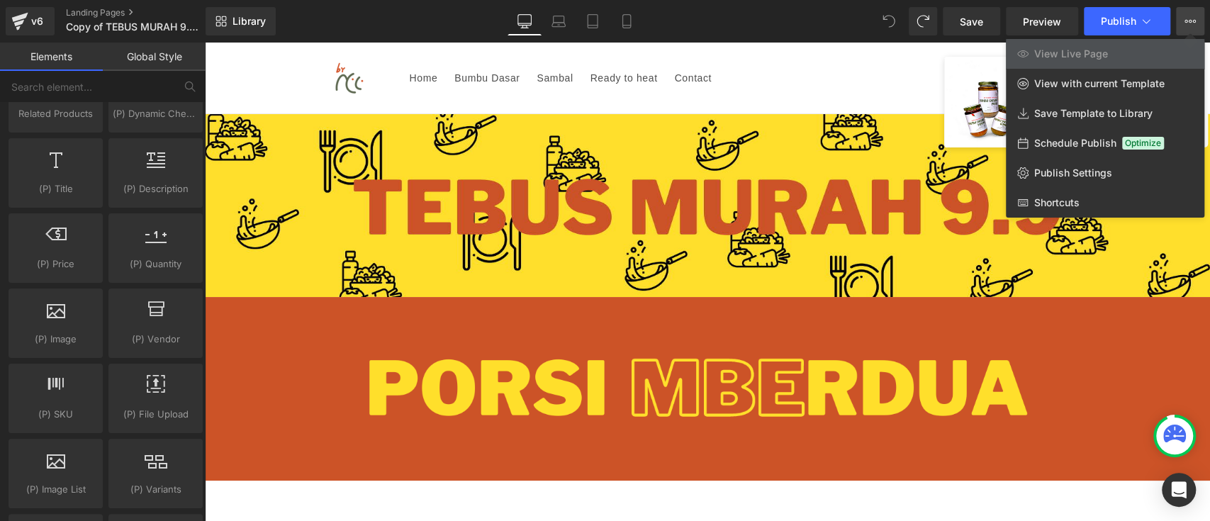
click at [358, 39] on div "Library Desktop Desktop Laptop Tablet Mobile Save Preview Publish Scheduled Vie…" at bounding box center [708, 21] width 1004 height 43
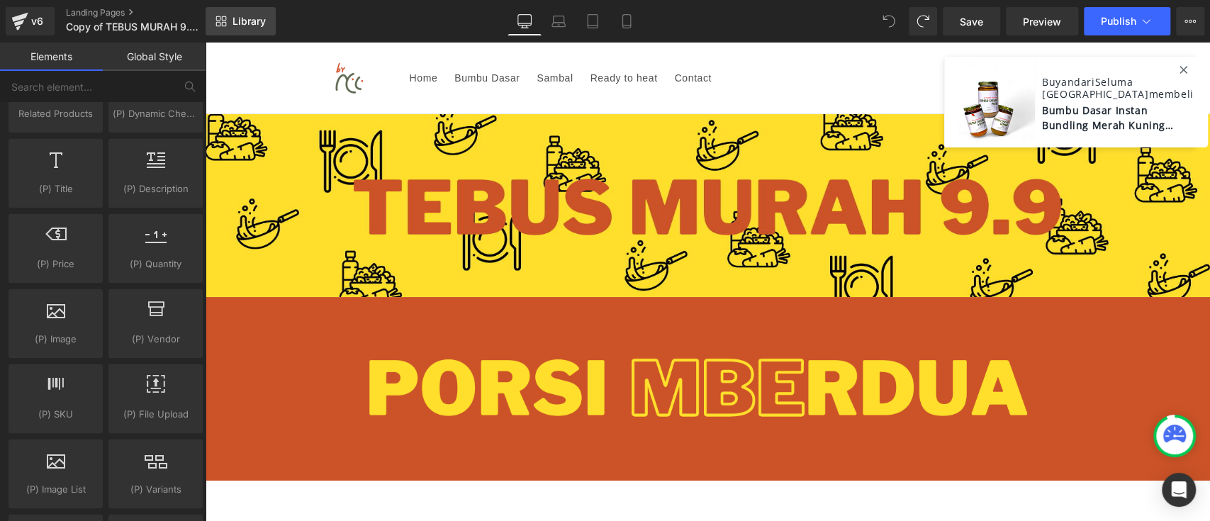
click at [250, 18] on span "Library" at bounding box center [248, 21] width 33 height 13
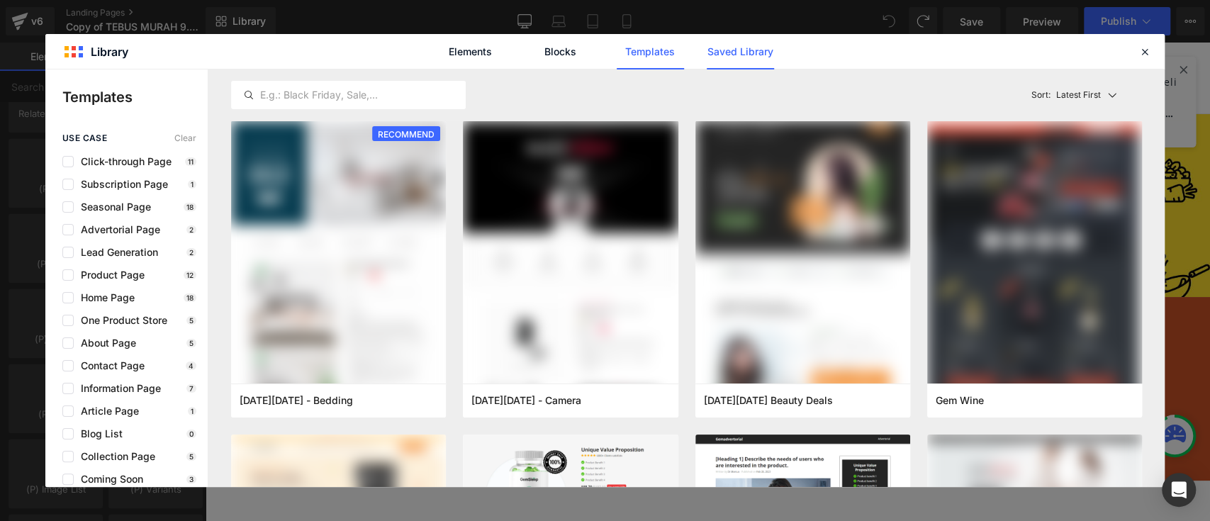
click at [714, 47] on link "Saved Library" at bounding box center [740, 51] width 67 height 35
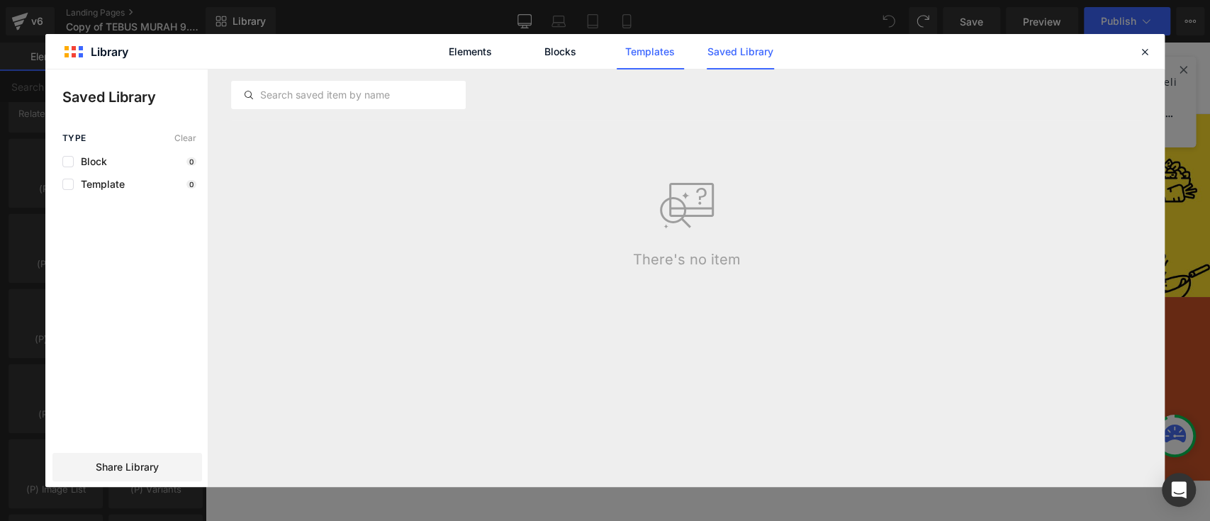
click at [653, 53] on link "Templates" at bounding box center [650, 51] width 67 height 35
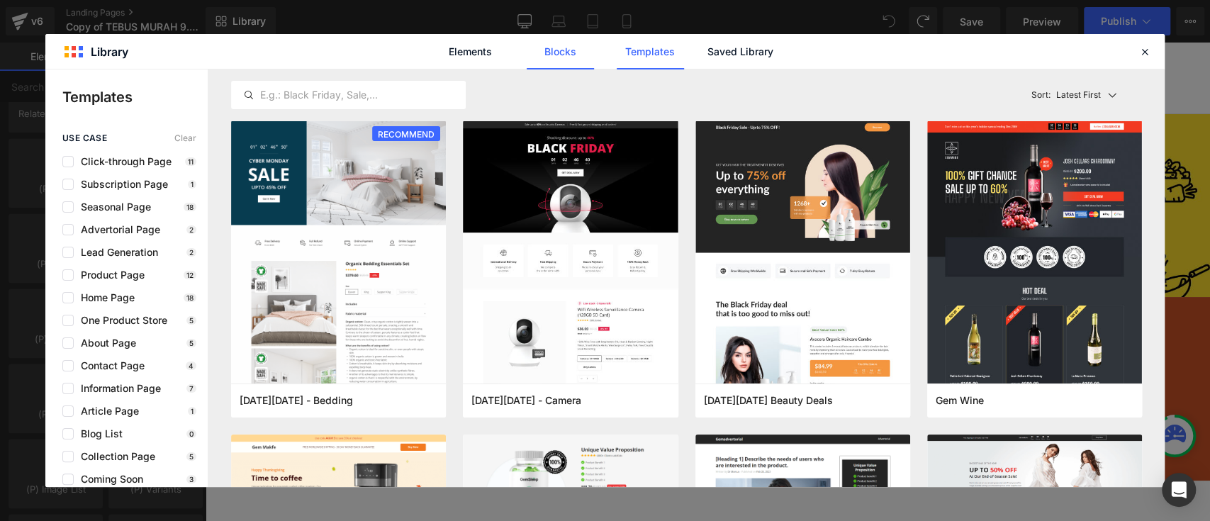
click at [539, 62] on link "Blocks" at bounding box center [560, 51] width 67 height 35
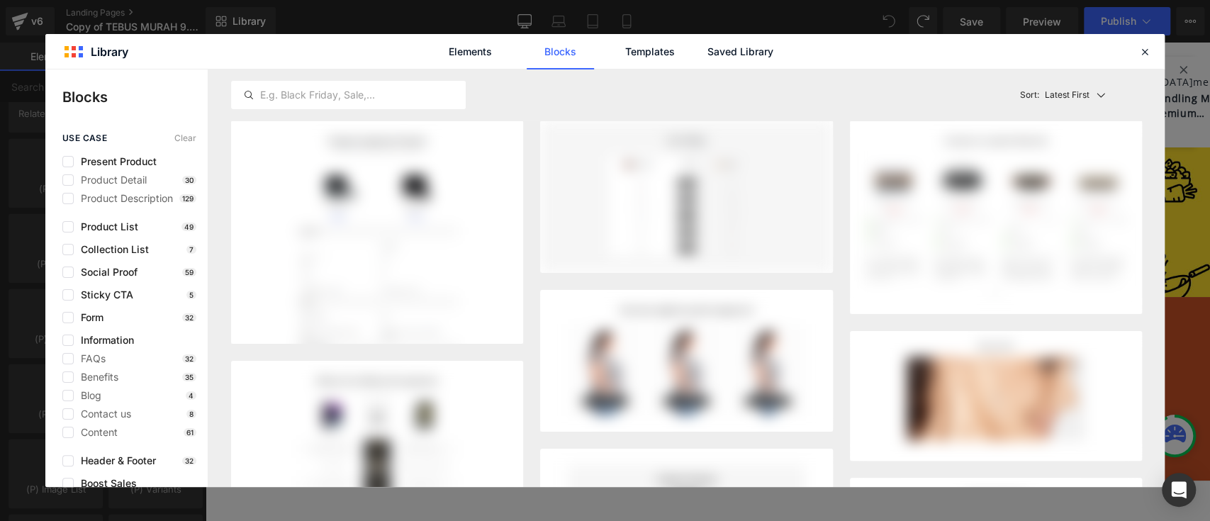
drag, startPoint x: 505, startPoint y: 38, endPoint x: 503, endPoint y: 50, distance: 12.9
click at [505, 37] on div "Elements Blocks Templates Saved Library" at bounding box center [605, 51] width 360 height 35
click at [495, 49] on link "Elements" at bounding box center [470, 51] width 67 height 35
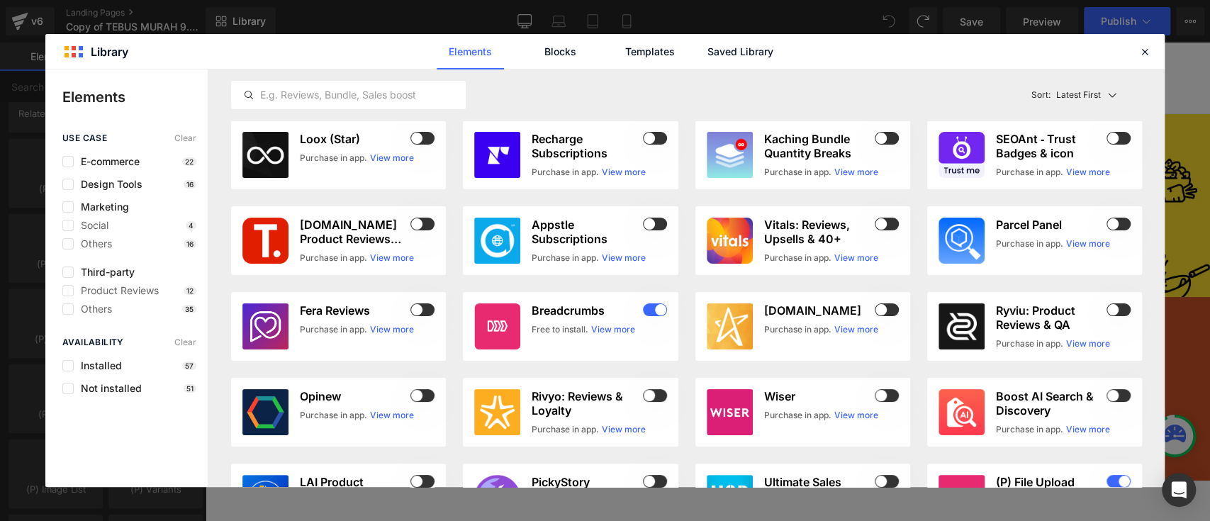
click at [124, 377] on div "Availability Clear Installed 57 Not installed 51" at bounding box center [126, 365] width 162 height 57
click at [94, 368] on span "Installed" at bounding box center [98, 365] width 48 height 11
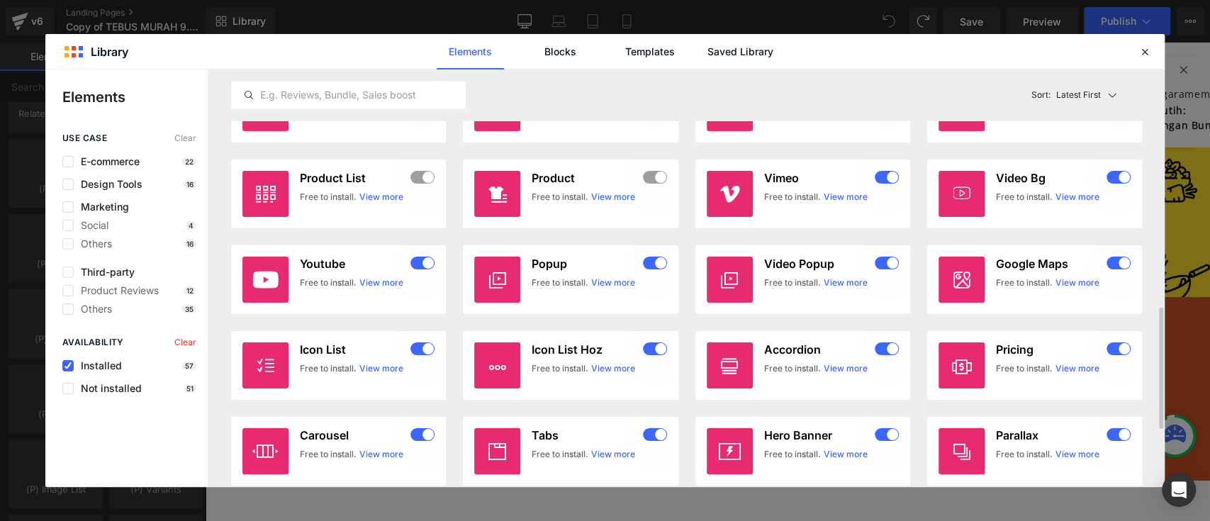
scroll to position [1015, 0]
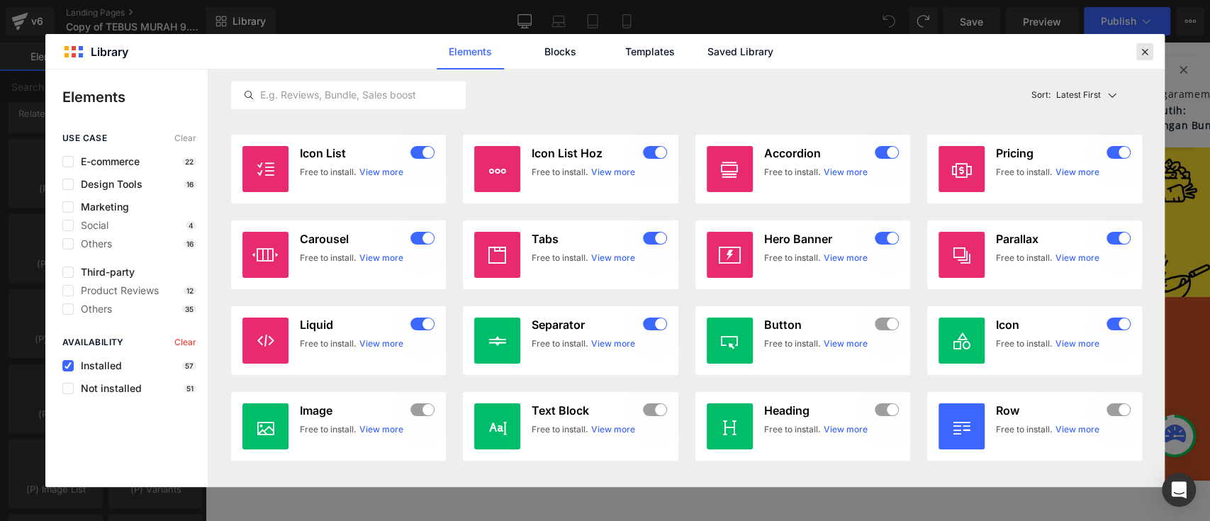
click at [1142, 48] on icon at bounding box center [1144, 51] width 13 height 13
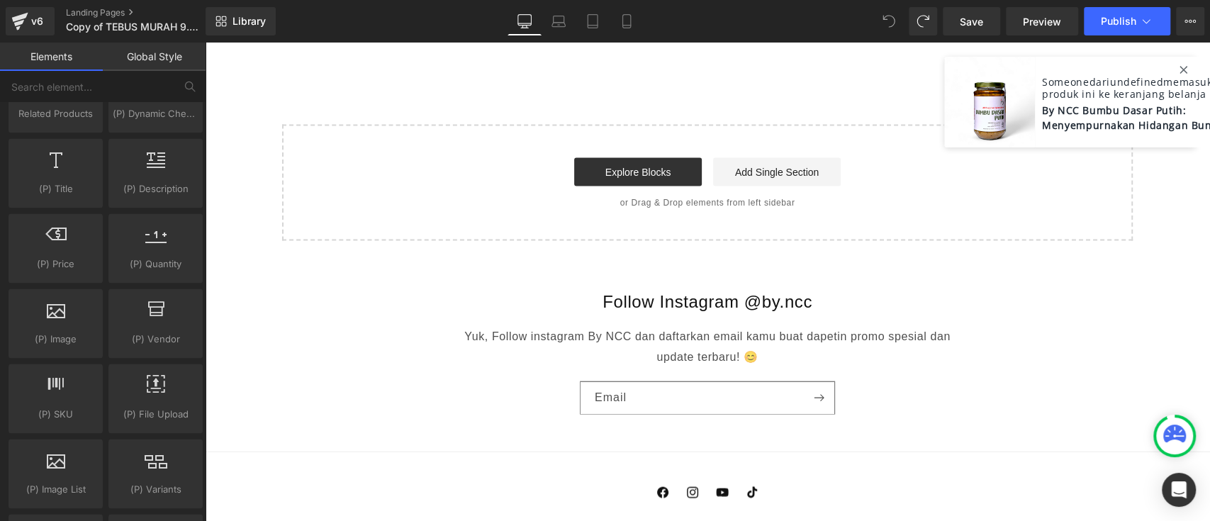
scroll to position [1889, 0]
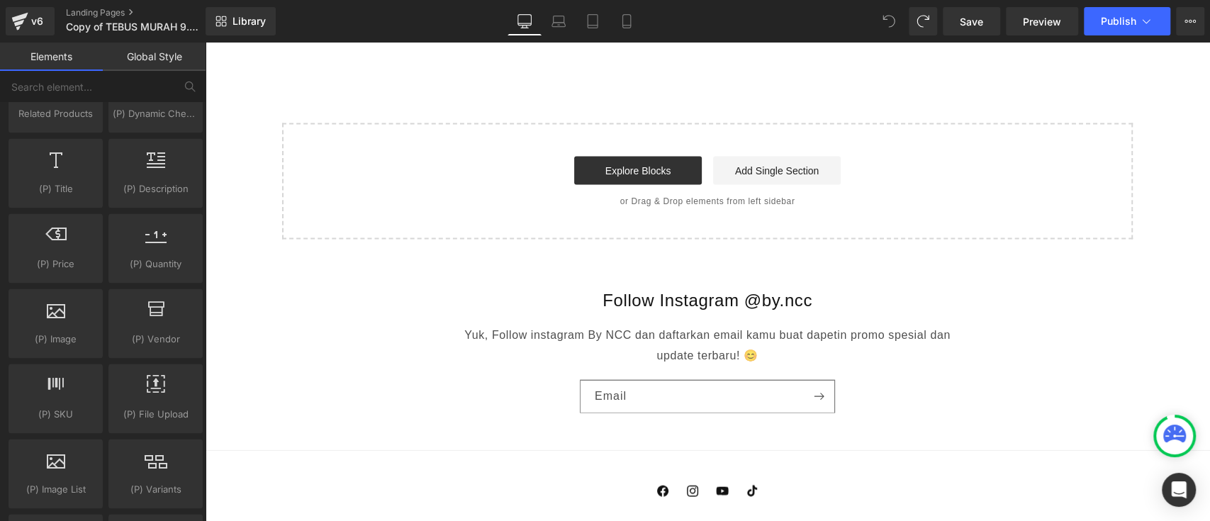
click at [702, 292] on h2 "Follow Instagram @by.ncc" at bounding box center [708, 300] width 878 height 22
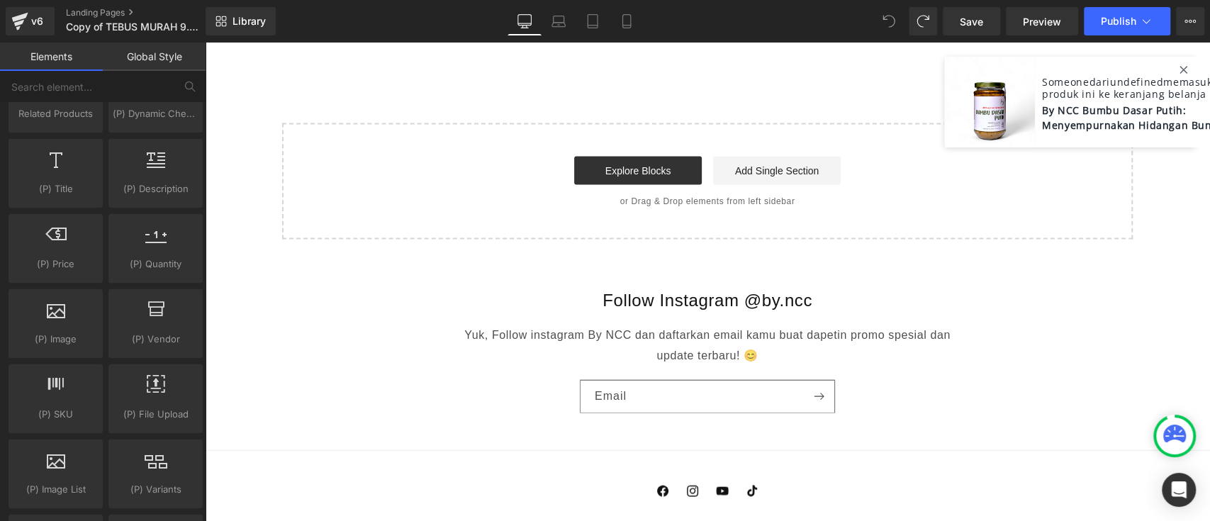
click at [649, 310] on div "Follow Instagram @by.ncc Yuk, Follow instagram By NCC dan daftarkan email kamu …" at bounding box center [707, 356] width 1005 height 190
click at [642, 337] on p "Yuk, Follow instagram By NCC dan daftarkan email kamu buat dapetin promo spesia…" at bounding box center [707, 345] width 496 height 41
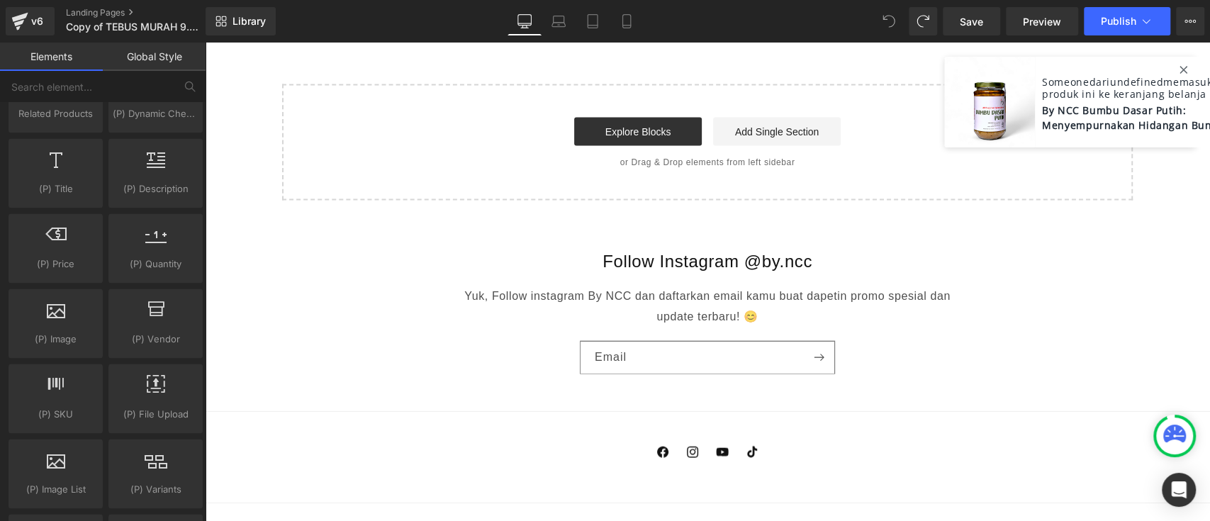
scroll to position [1984, 0]
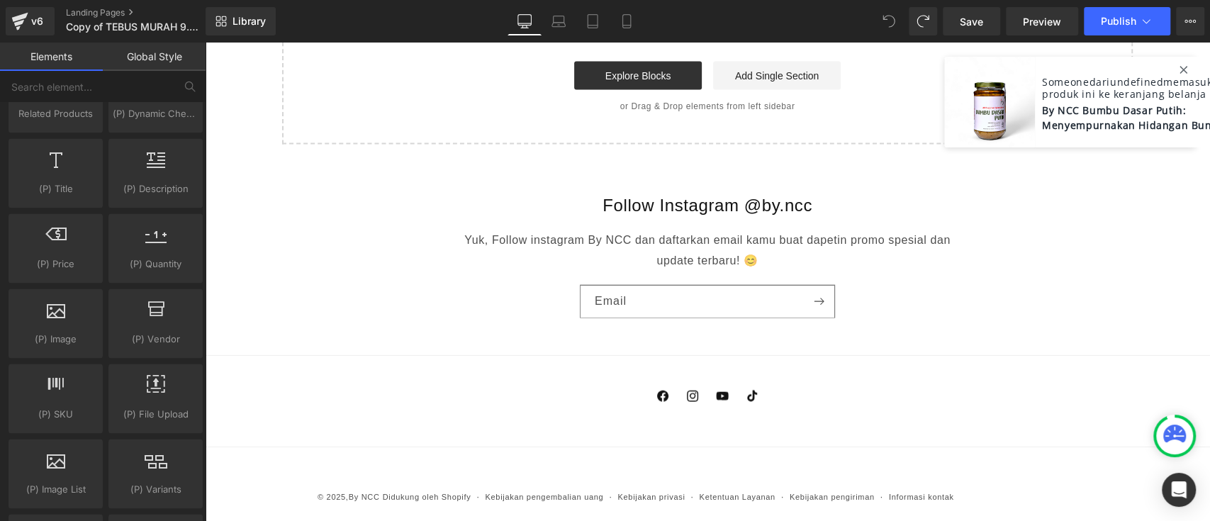
click at [864, 274] on div "Follow Instagram @by.ncc Yuk, Follow instagram By NCC dan daftarkan email kamu …" at bounding box center [707, 261] width 1005 height 190
click at [792, 369] on footer "Facebook Instagram YouTube TikTok Metode pembayaran © 2025, By NCC Didukung ole…" at bounding box center [707, 442] width 1005 height 174
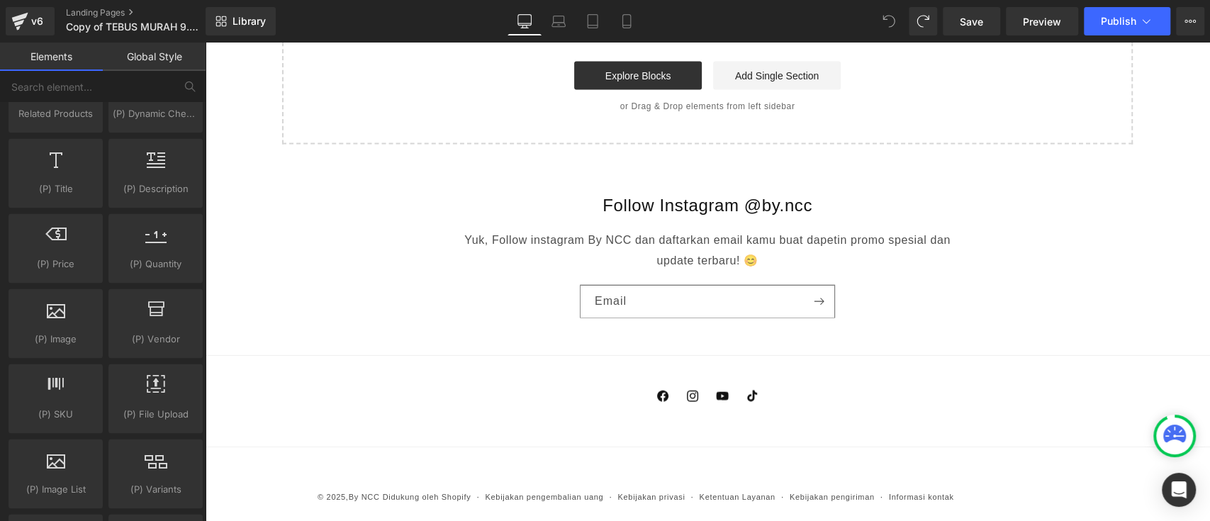
click at [1005, 240] on div "Follow Instagram @by.ncc Yuk, Follow instagram By NCC dan daftarkan email kamu …" at bounding box center [707, 261] width 1005 height 190
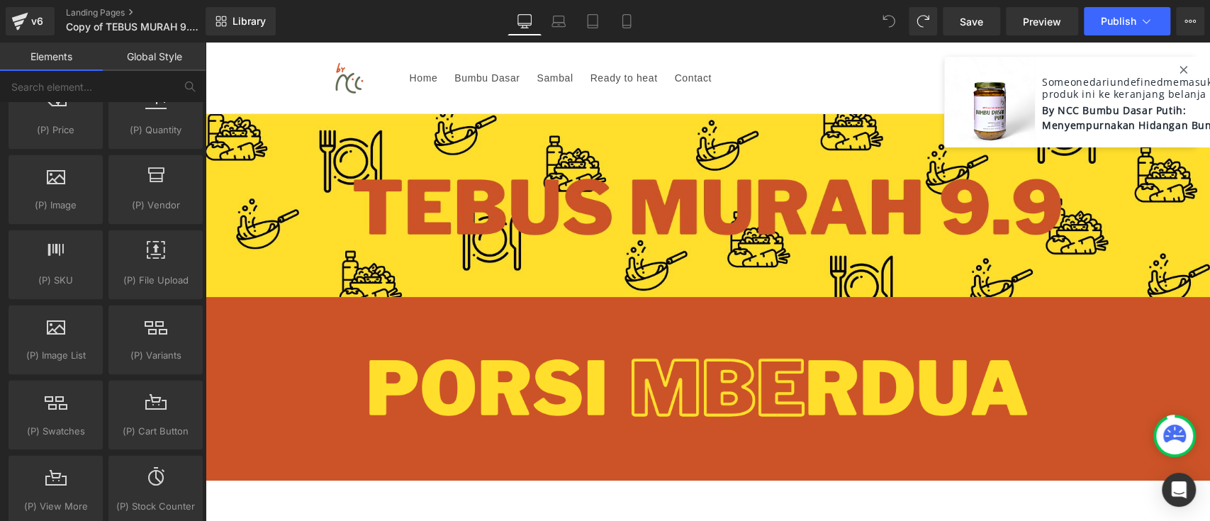
scroll to position [1543, 0]
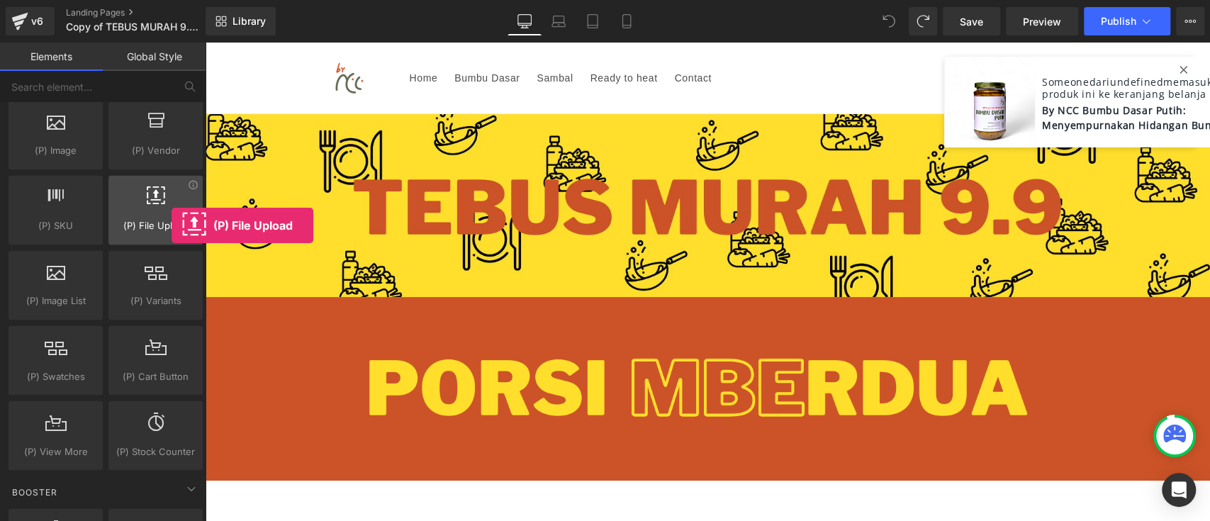
click at [172, 225] on span "(P) File Upload" at bounding box center [156, 225] width 86 height 15
click at [167, 212] on div at bounding box center [156, 202] width 86 height 32
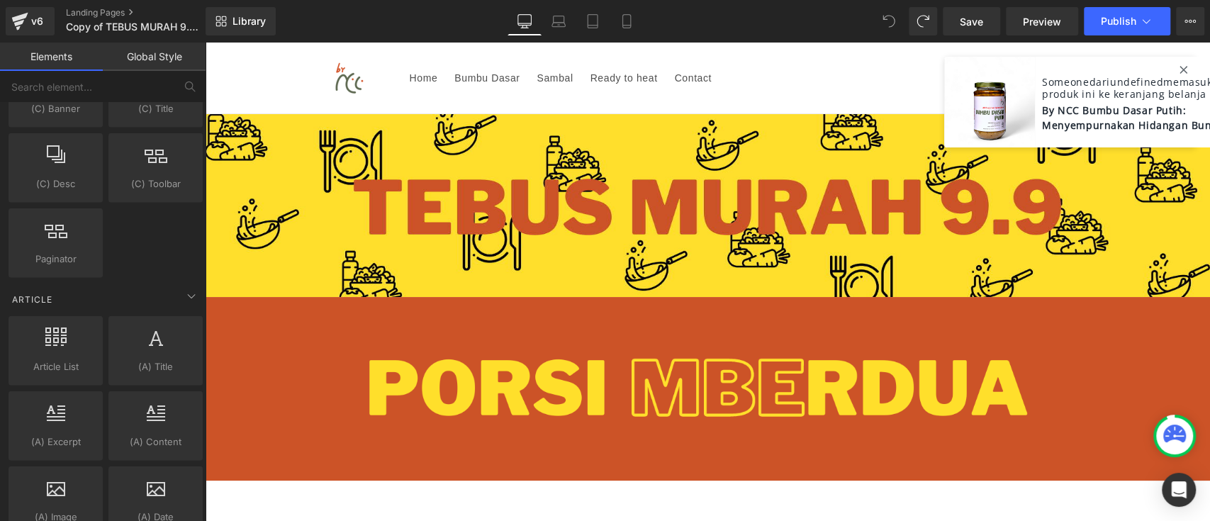
scroll to position [2520, 0]
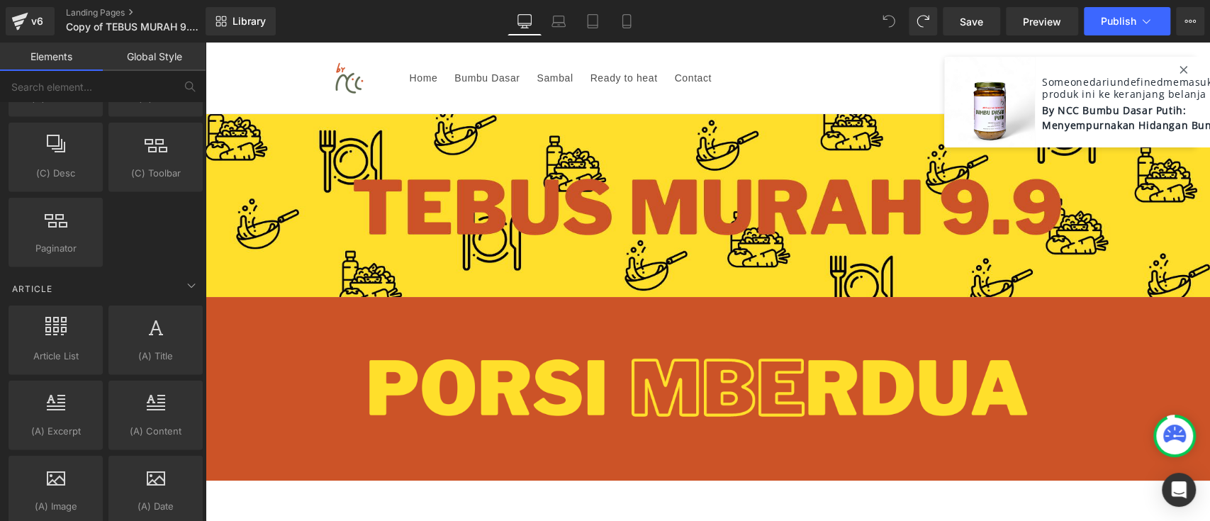
click at [155, 62] on link "Global Style" at bounding box center [154, 57] width 103 height 28
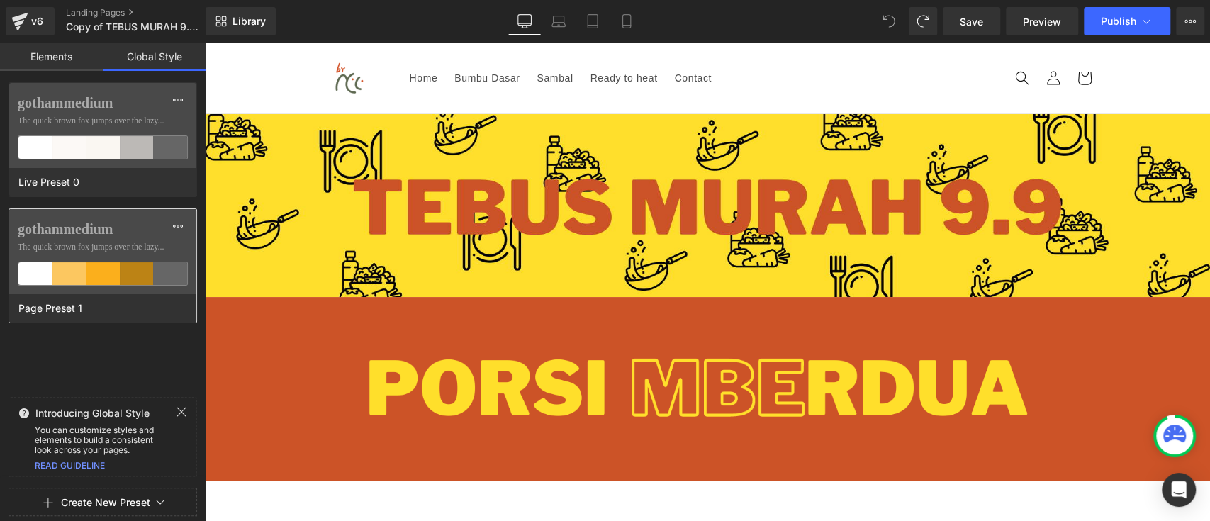
click at [118, 235] on label "gothammedium" at bounding box center [103, 228] width 170 height 17
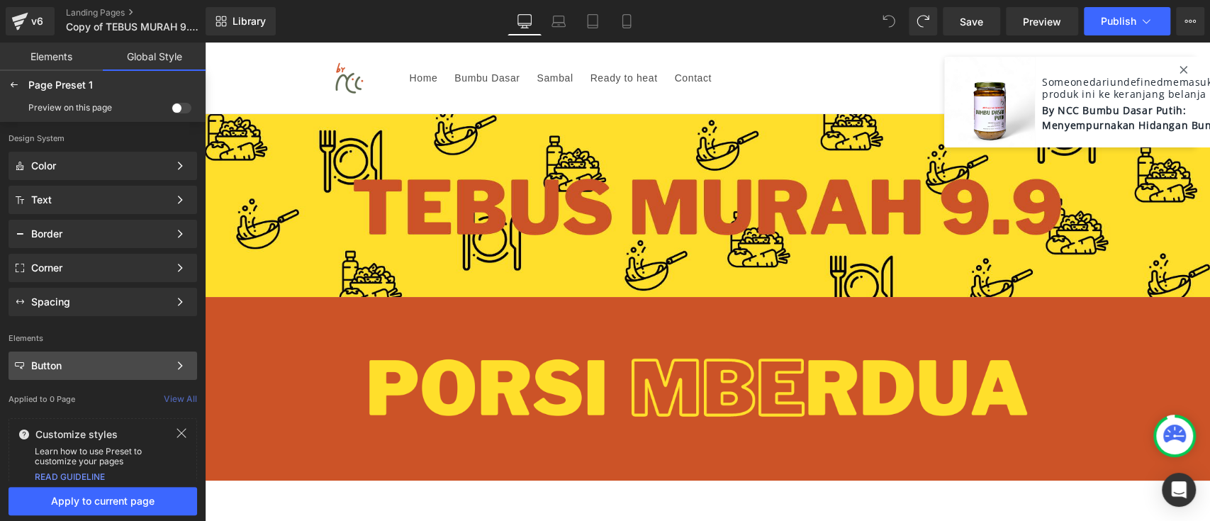
click at [138, 363] on div "Button" at bounding box center [100, 365] width 138 height 11
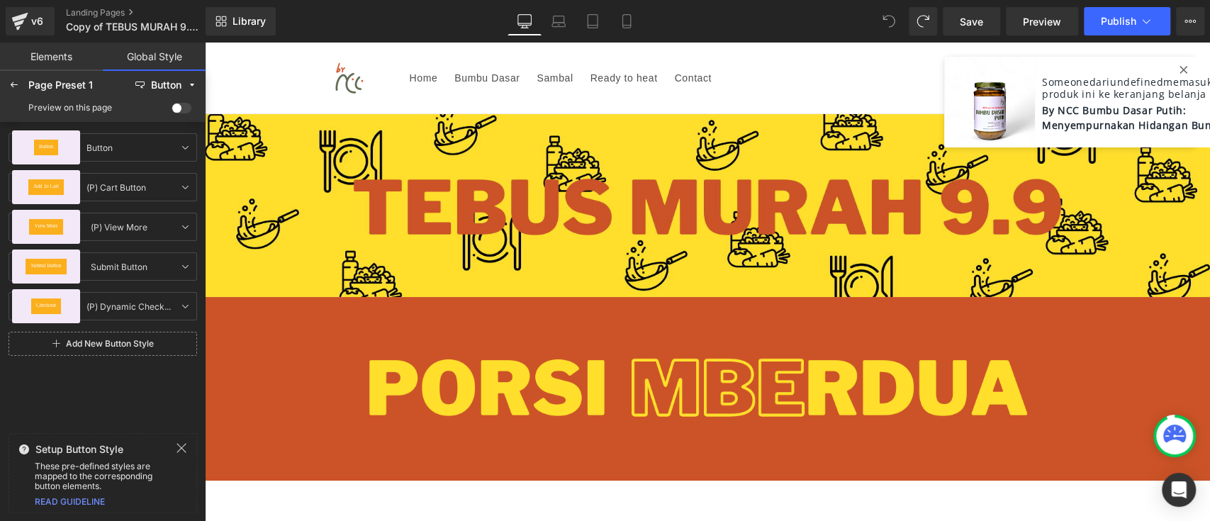
click at [1, 81] on div "Page Preset 1 Button Preview on this page" at bounding box center [103, 96] width 206 height 51
click at [11, 83] on icon at bounding box center [14, 84] width 11 height 11
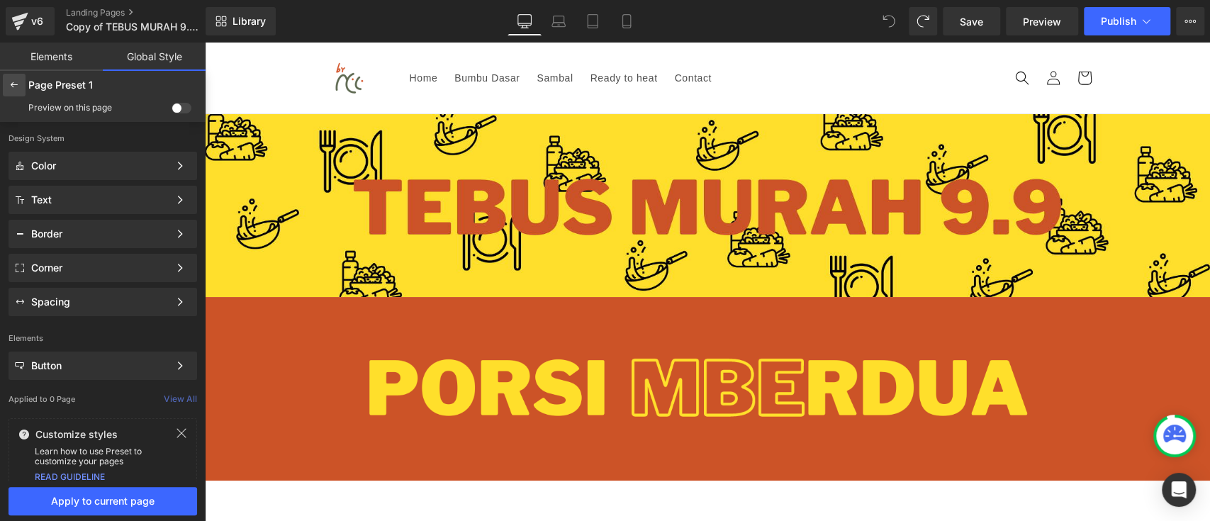
click at [9, 91] on div at bounding box center [14, 85] width 23 height 23
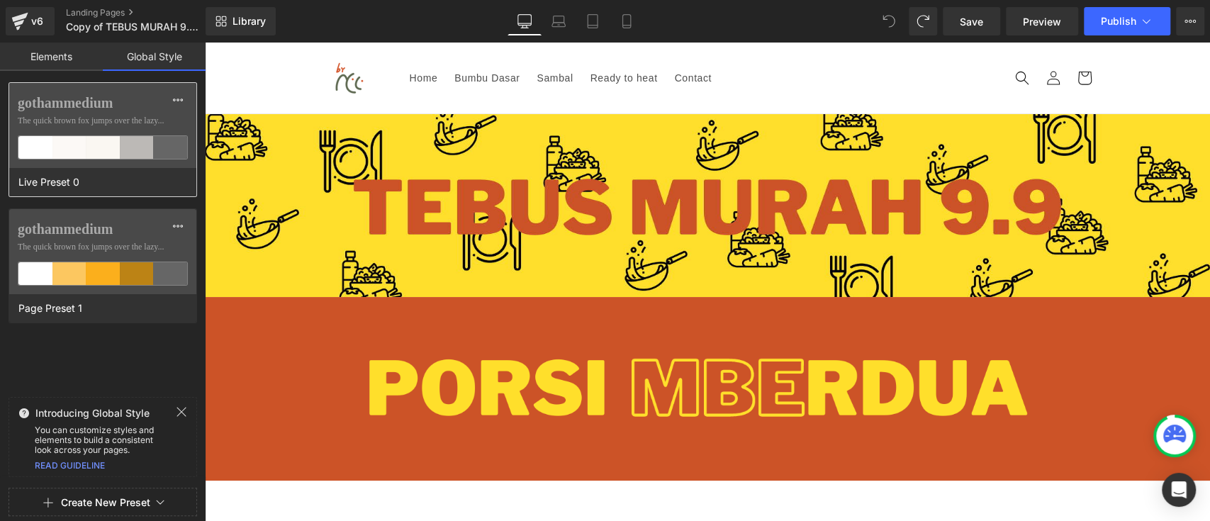
click at [134, 116] on span "The quick brown fox jumps over the lazy..." at bounding box center [103, 120] width 170 height 13
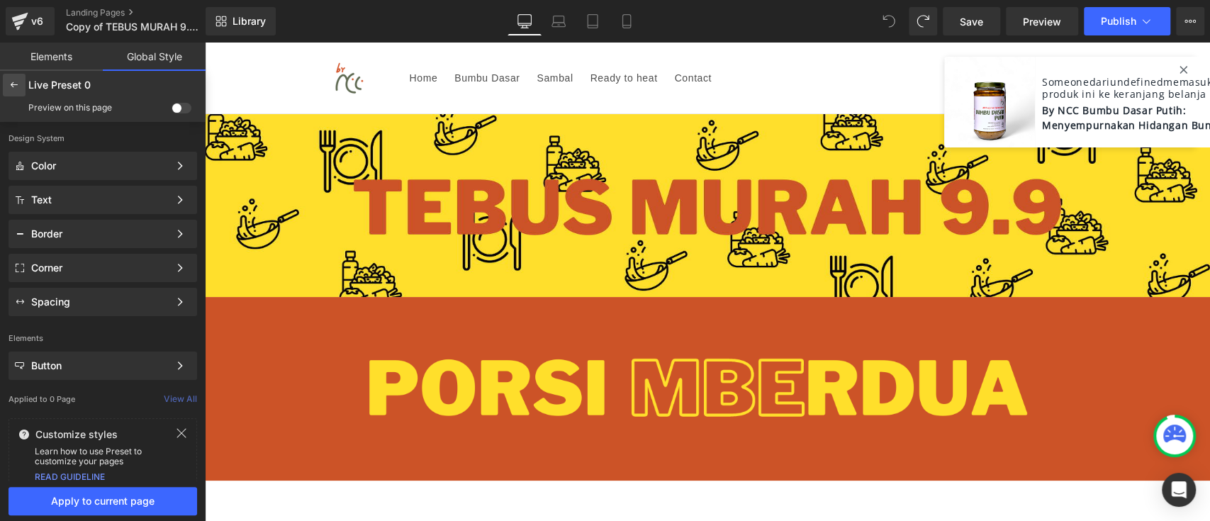
click at [18, 87] on icon at bounding box center [14, 84] width 11 height 11
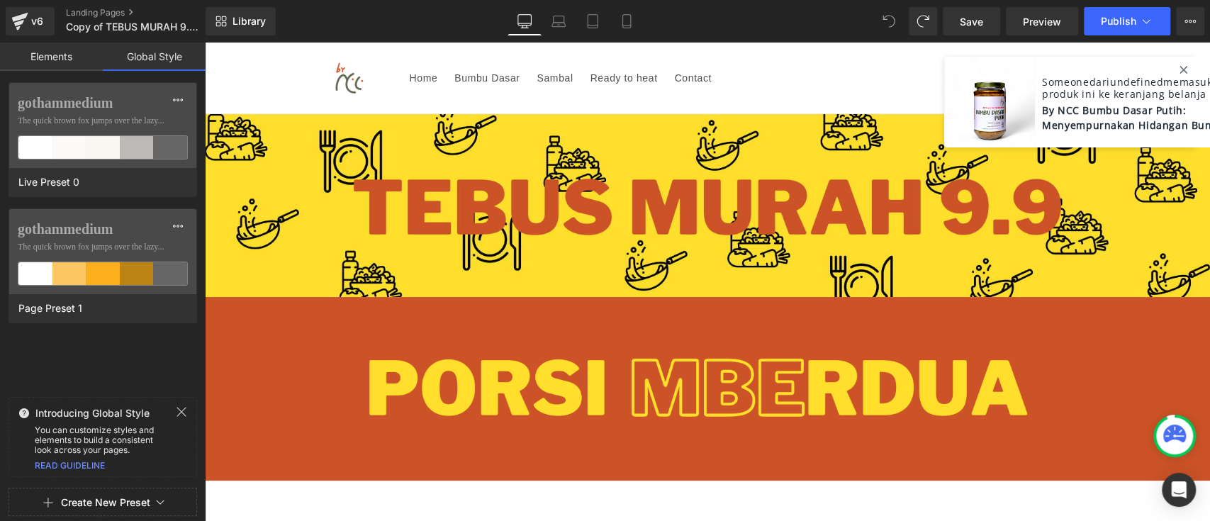
click at [34, 67] on link "Elements" at bounding box center [51, 57] width 103 height 28
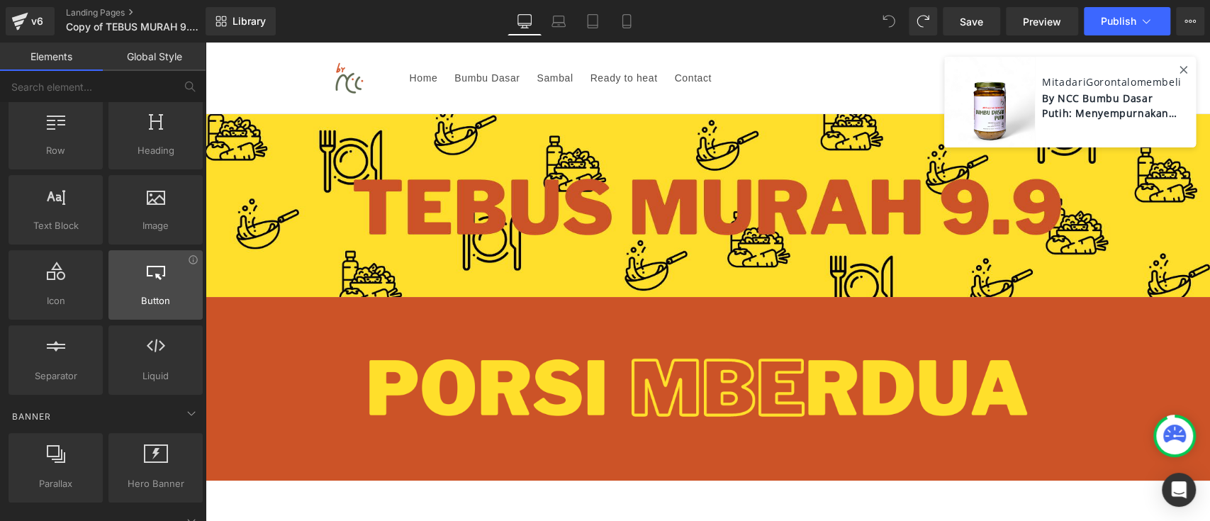
scroll to position [0, 0]
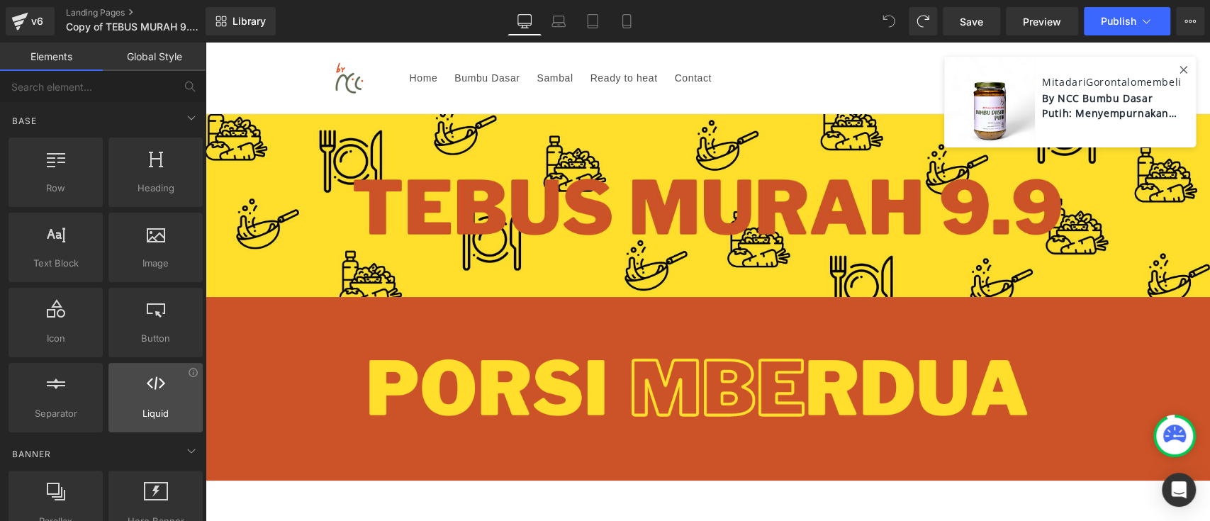
click at [144, 413] on span "Liquid" at bounding box center [156, 413] width 86 height 15
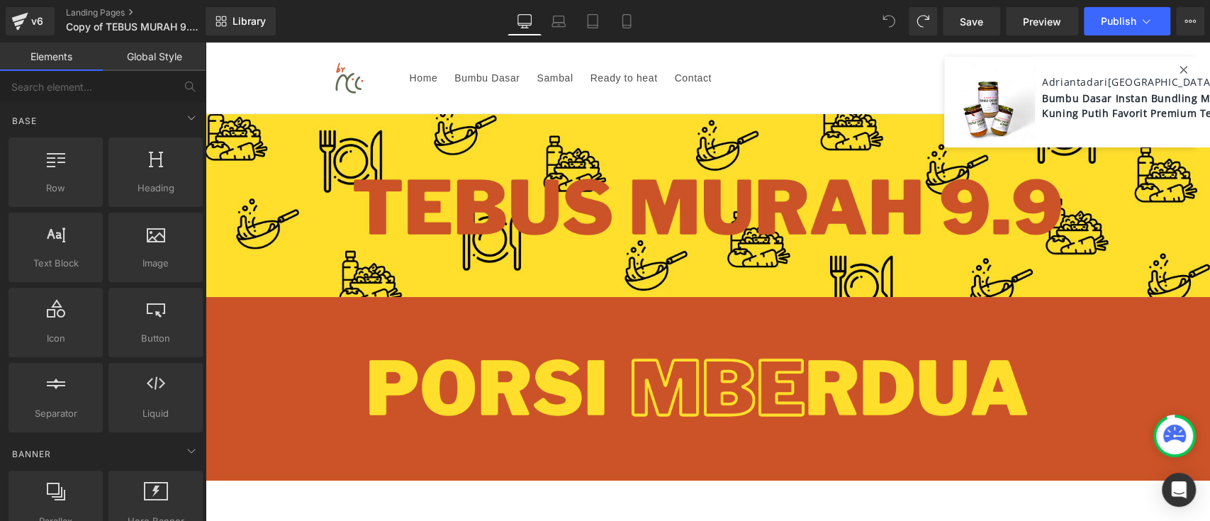
click at [798, 77] on header "Home Bumbu Dasar Sambal Ready to heat Contact Login Facebook Instagram TikTok Y…" at bounding box center [707, 78] width 851 height 71
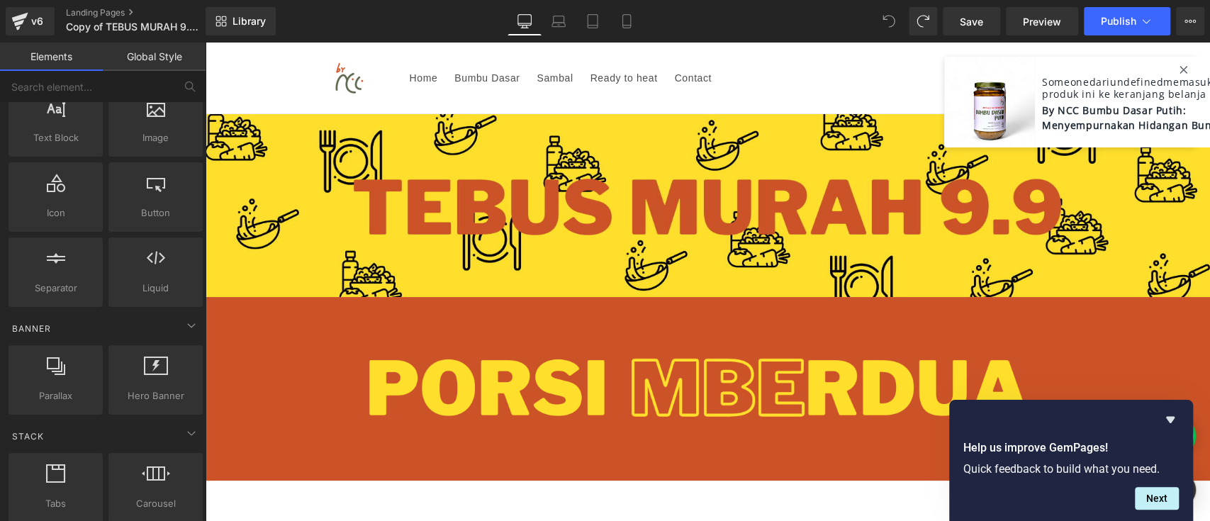
click at [1179, 72] on icon at bounding box center [1183, 70] width 8 height 8
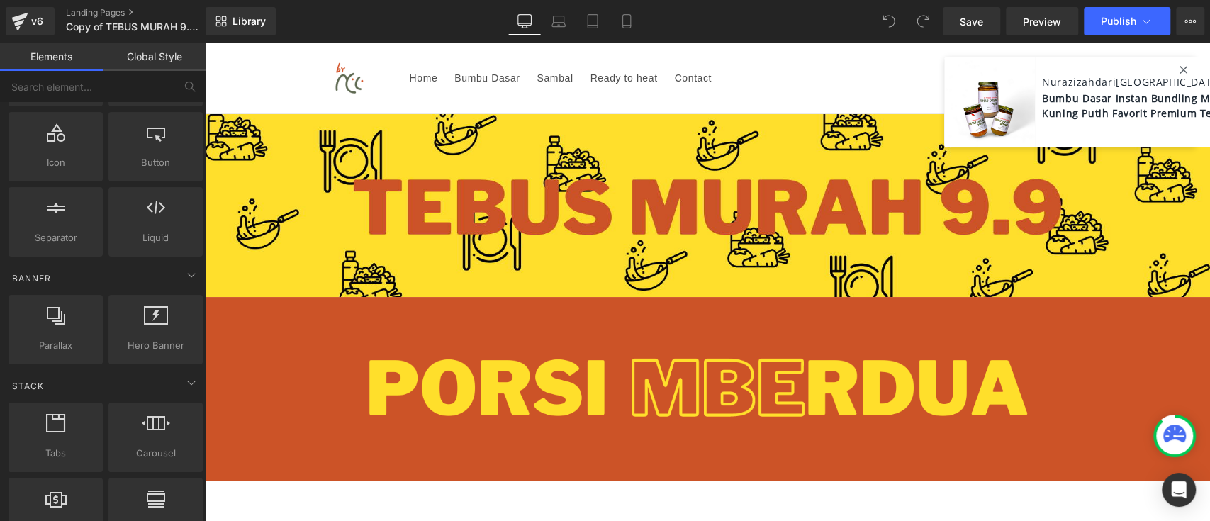
scroll to position [189, 0]
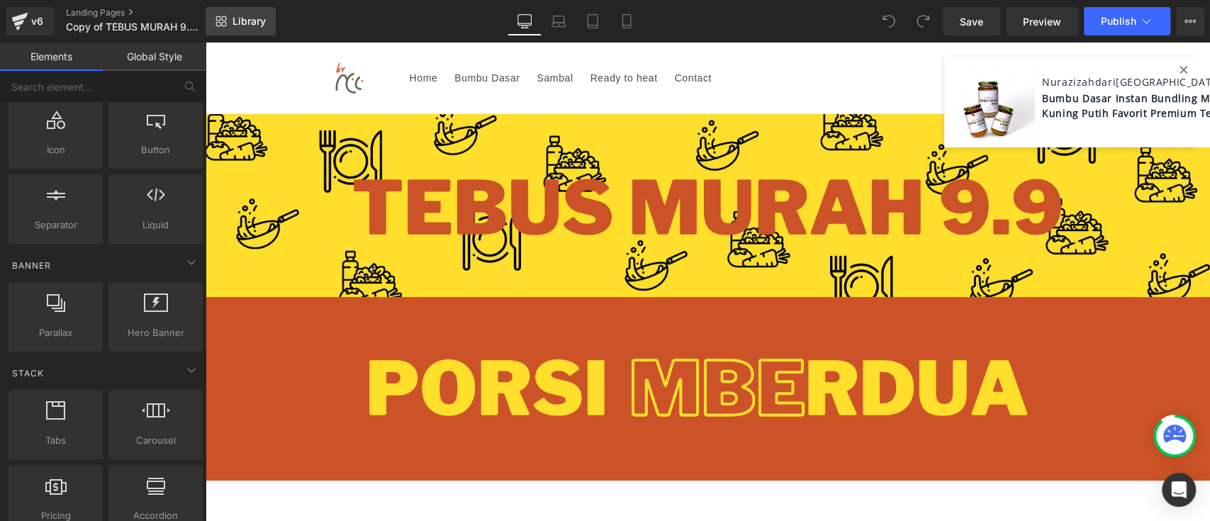
click at [247, 18] on span "Library" at bounding box center [248, 21] width 33 height 13
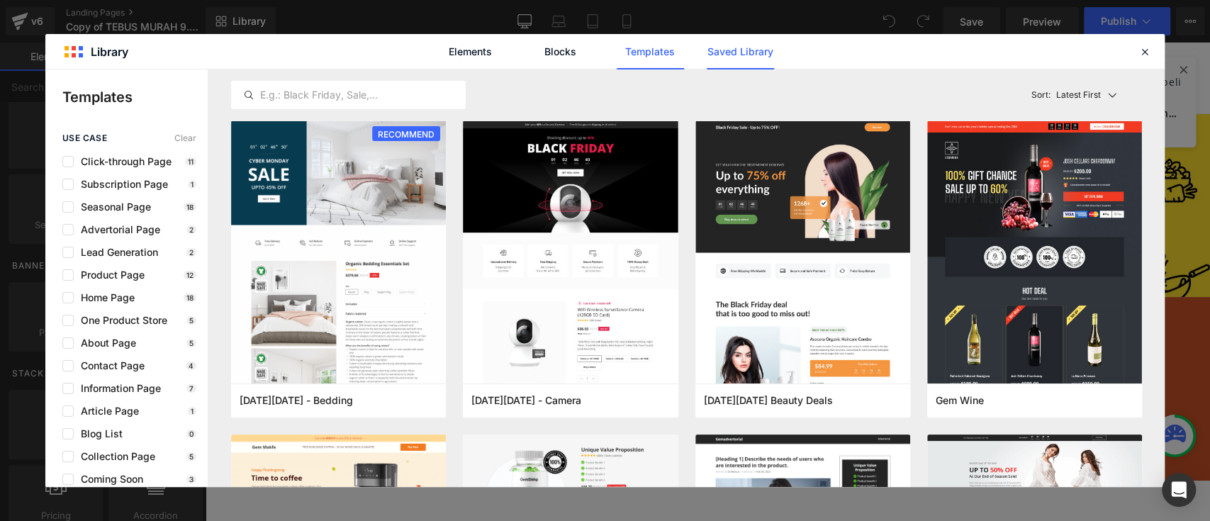
click at [736, 60] on link "Saved Library" at bounding box center [740, 51] width 67 height 35
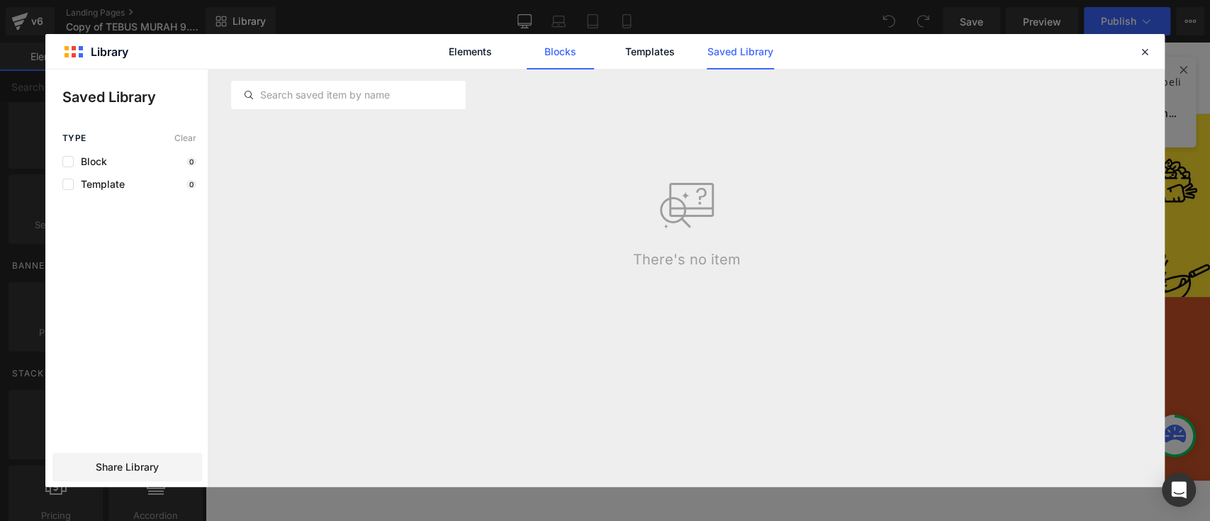
click at [573, 52] on link "Blocks" at bounding box center [560, 51] width 67 height 35
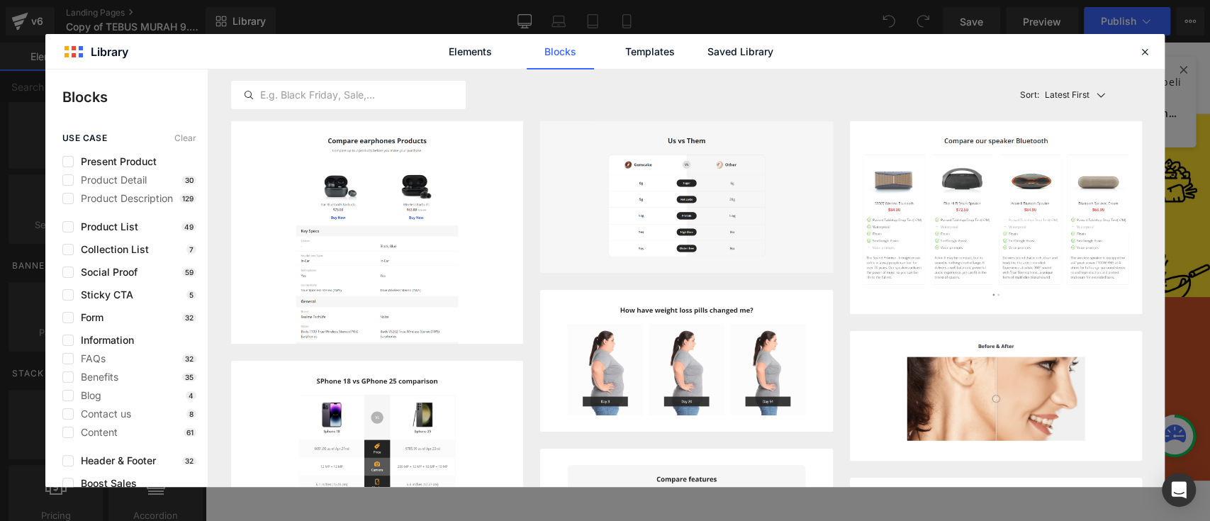
click at [510, 52] on div "Elements Blocks Templates Saved Library" at bounding box center [605, 51] width 360 height 35
click at [468, 52] on link "Elements" at bounding box center [470, 51] width 67 height 35
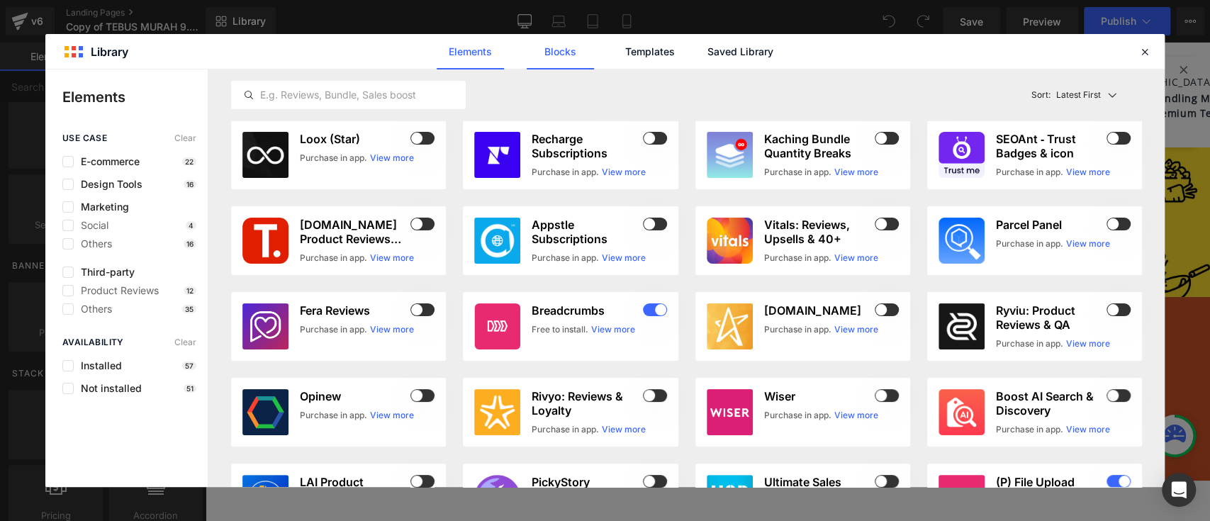
click at [536, 53] on link "Blocks" at bounding box center [560, 51] width 67 height 35
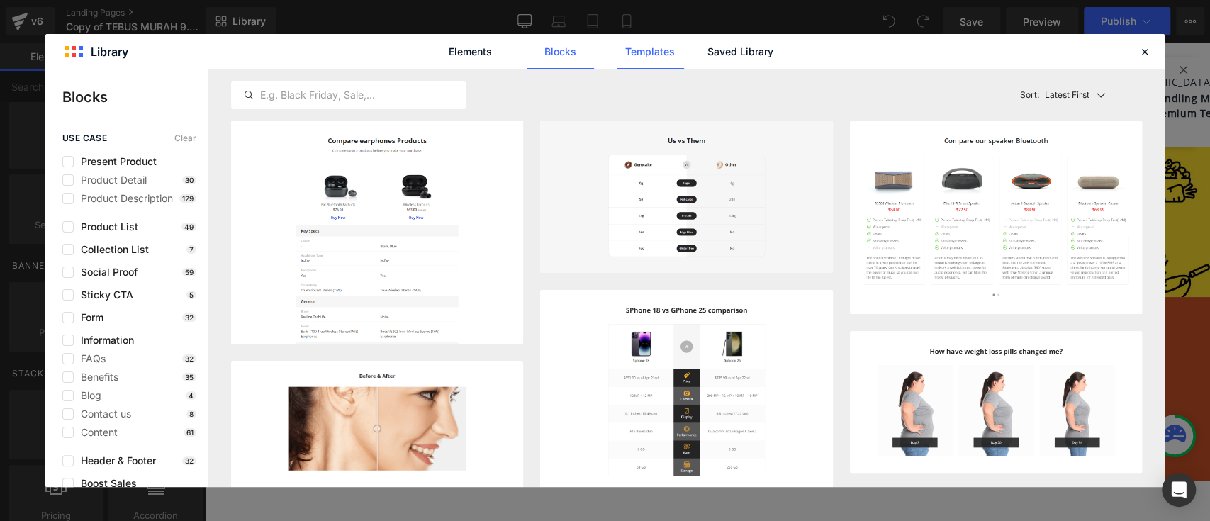
click at [624, 53] on link "Templates" at bounding box center [650, 51] width 67 height 35
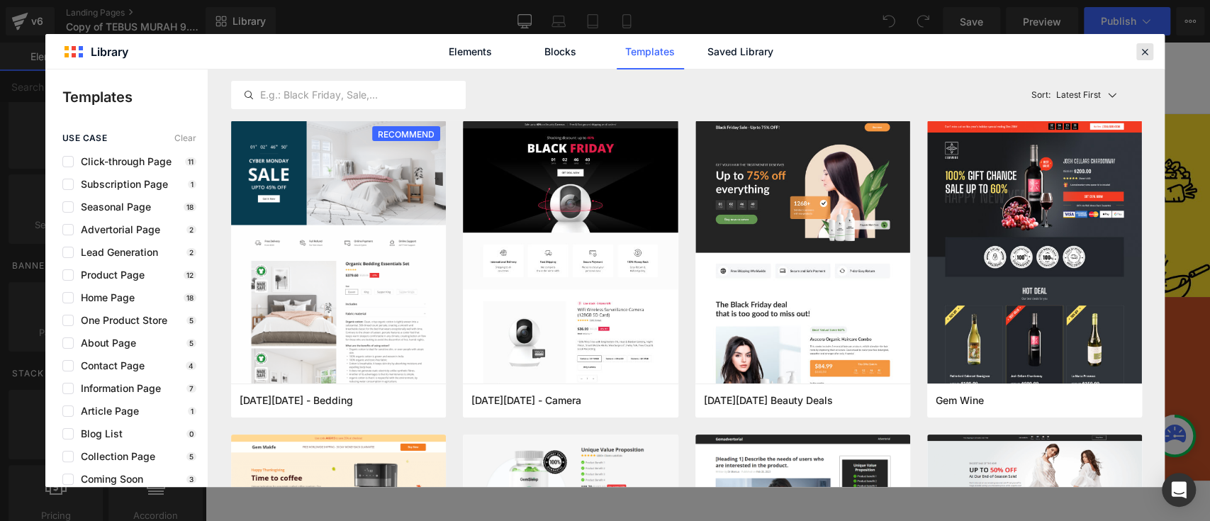
click at [1142, 48] on icon at bounding box center [1144, 51] width 13 height 13
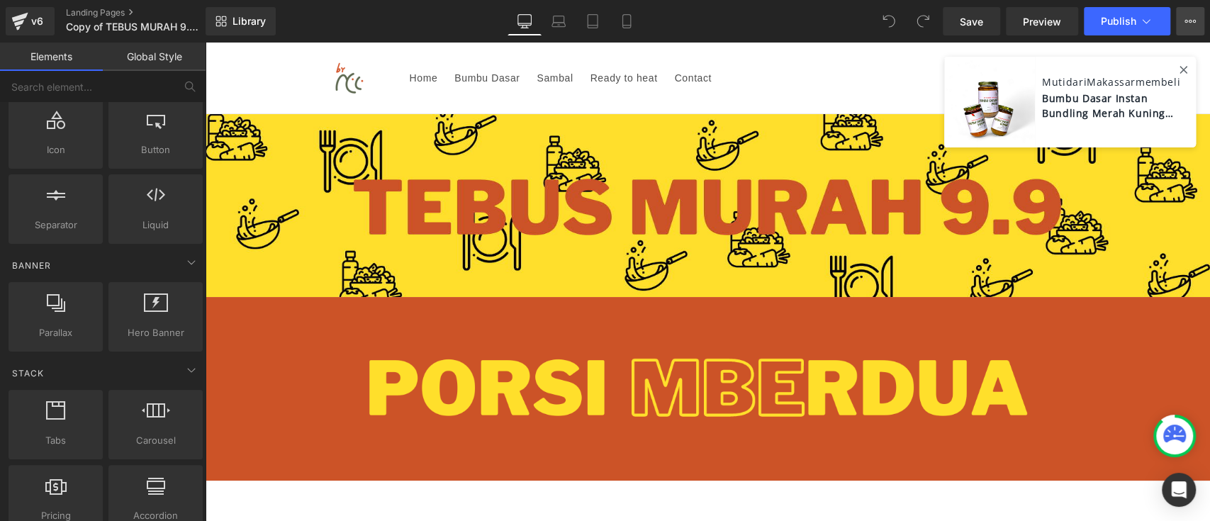
click at [1182, 20] on button "View Live Page View with current Template Save Template to Library Schedule Pub…" at bounding box center [1190, 21] width 28 height 28
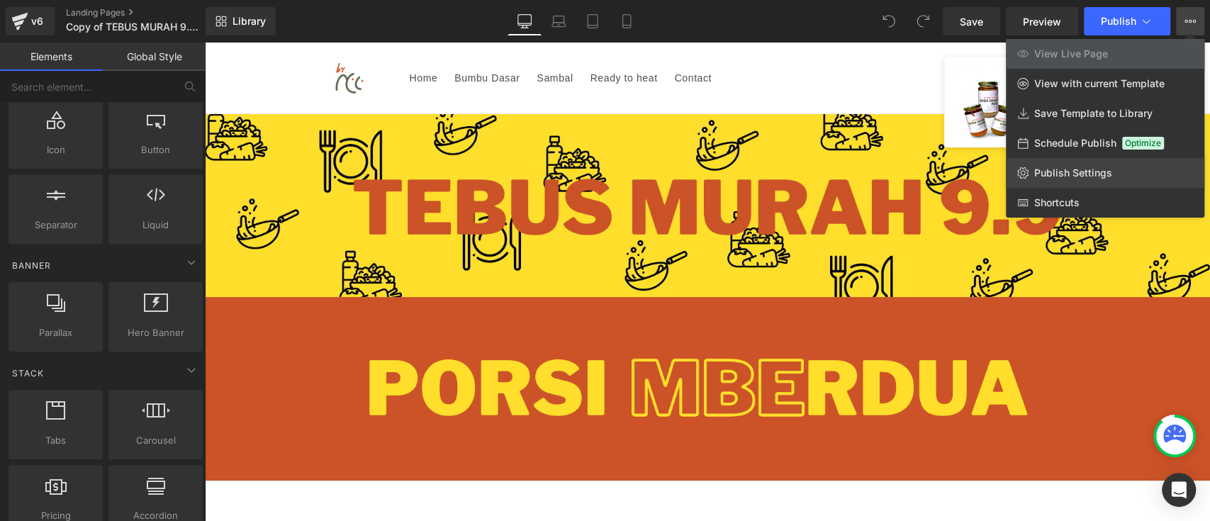
click at [1083, 164] on link "Publish Settings" at bounding box center [1105, 173] width 198 height 30
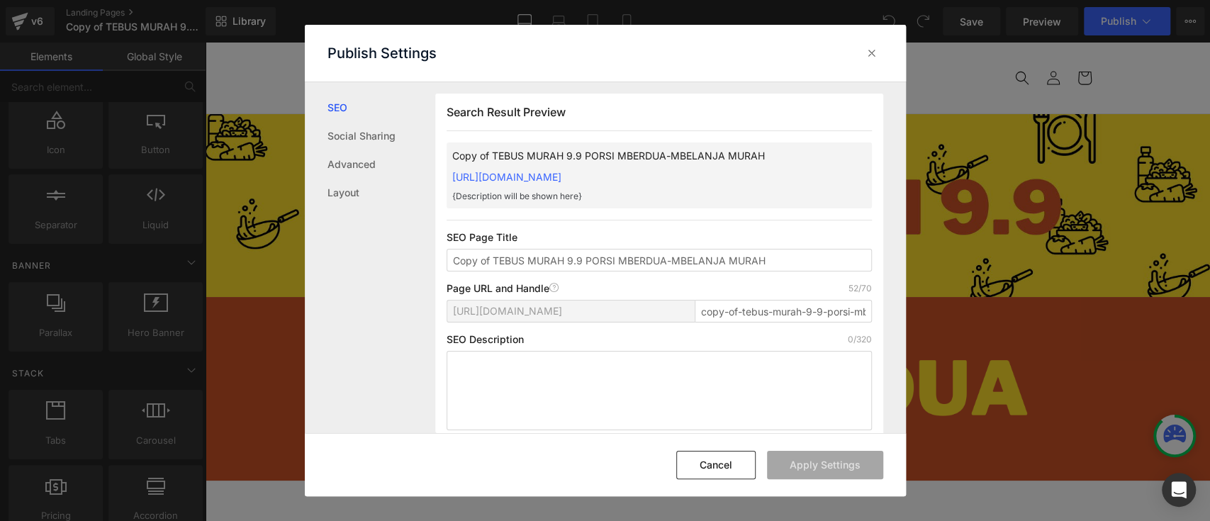
scroll to position [0, 0]
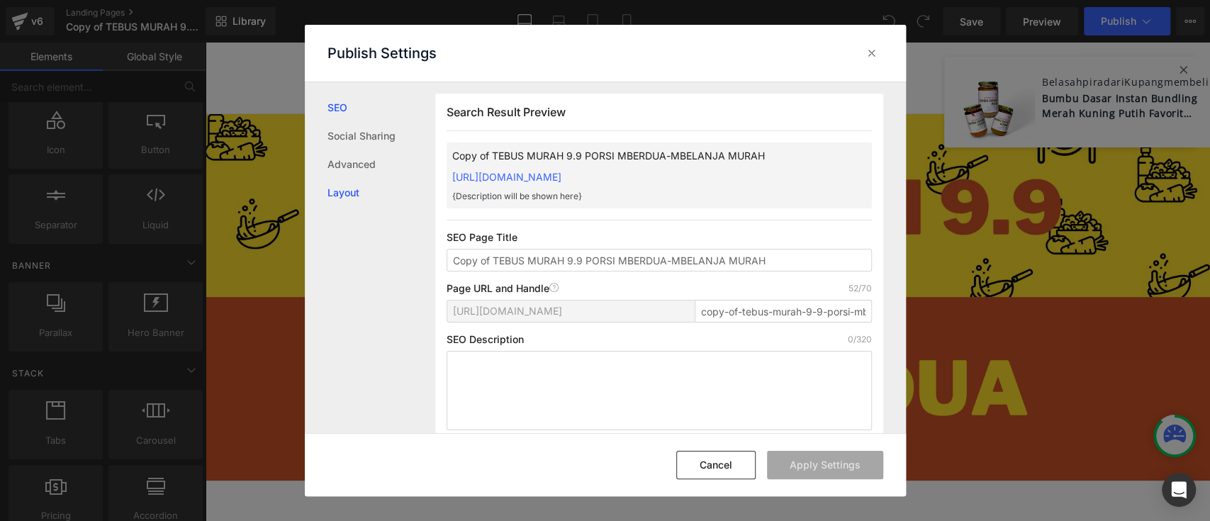
click at [342, 185] on link "Layout" at bounding box center [381, 193] width 108 height 28
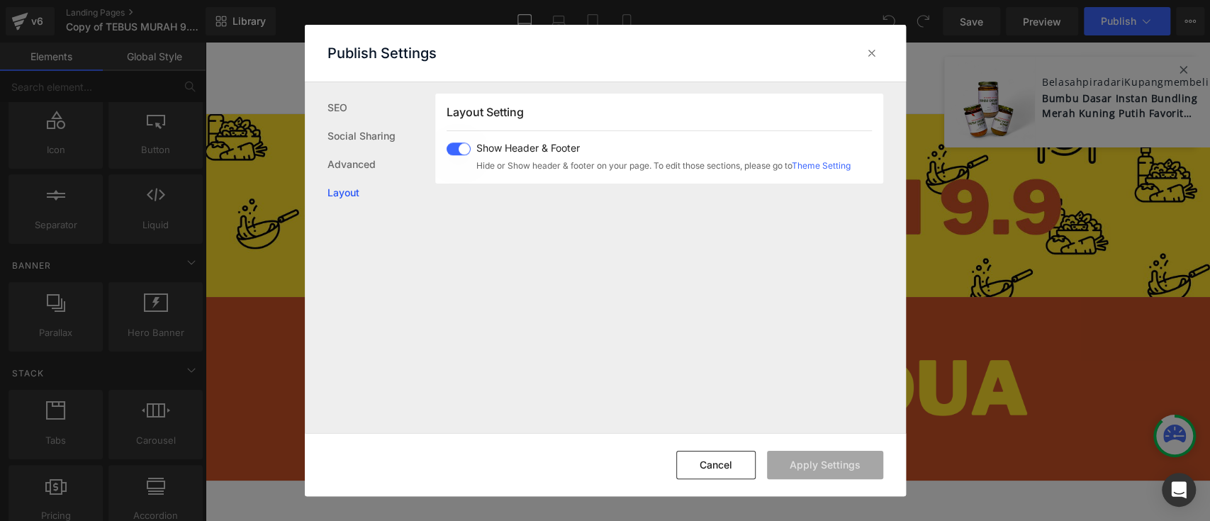
scroll to position [874, 0]
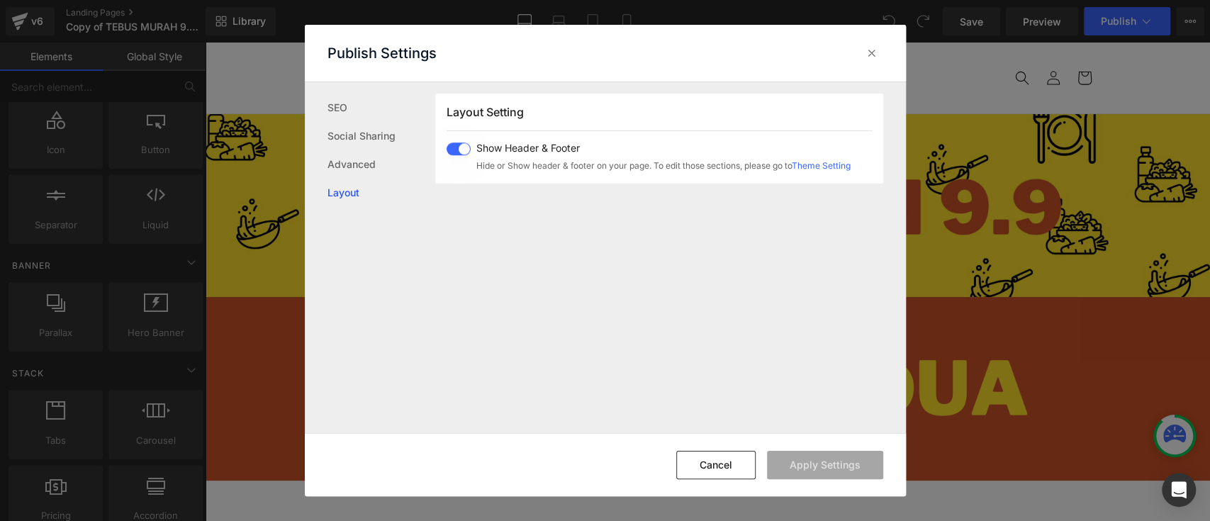
click at [454, 146] on span at bounding box center [459, 148] width 24 height 13
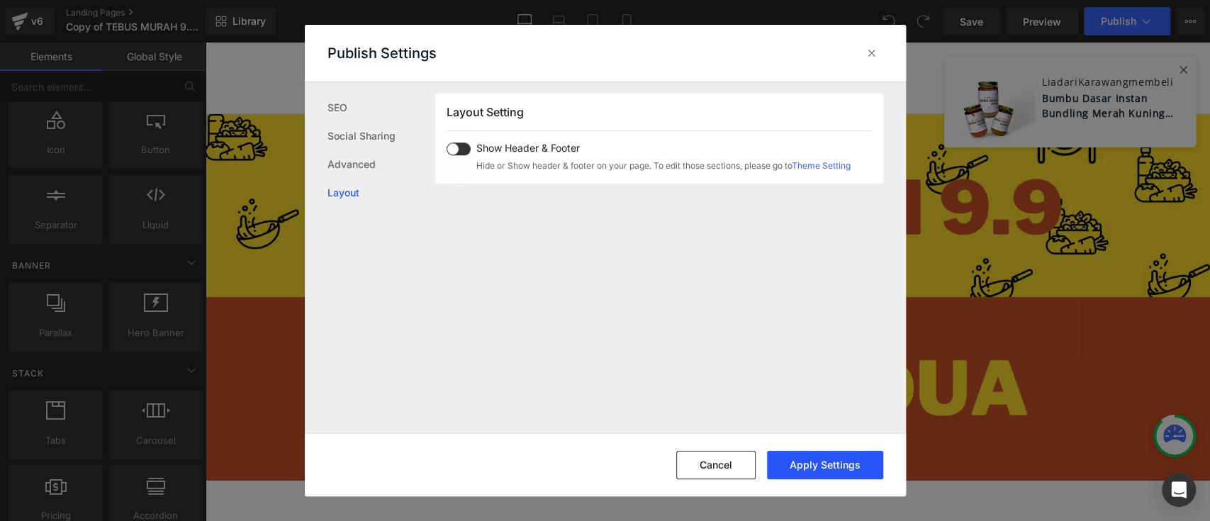
click at [813, 473] on button "Apply Settings" at bounding box center [825, 465] width 116 height 28
click at [717, 465] on button "Cancel" at bounding box center [715, 465] width 79 height 28
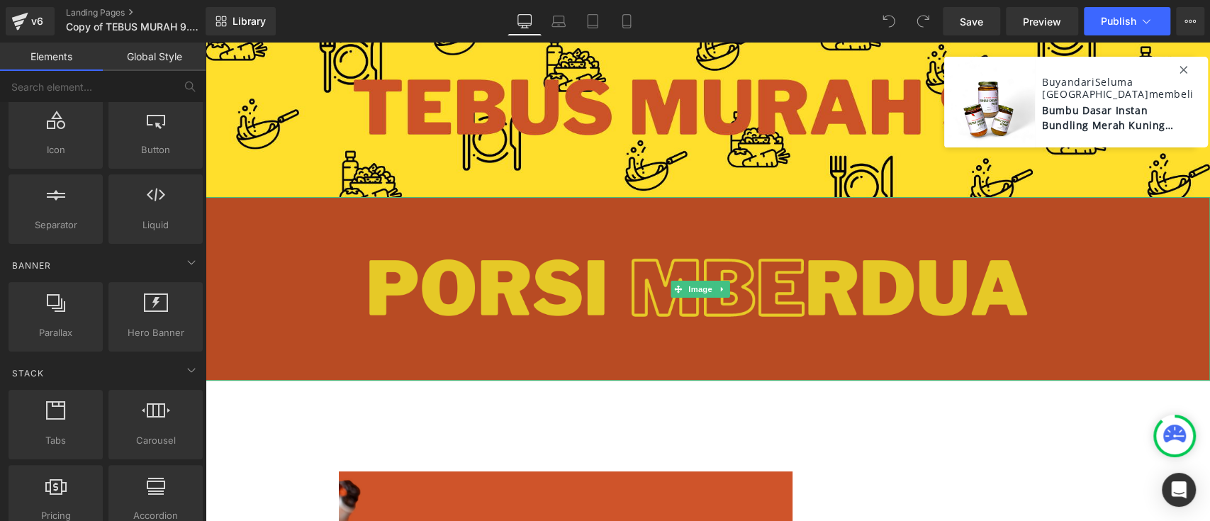
scroll to position [0, 0]
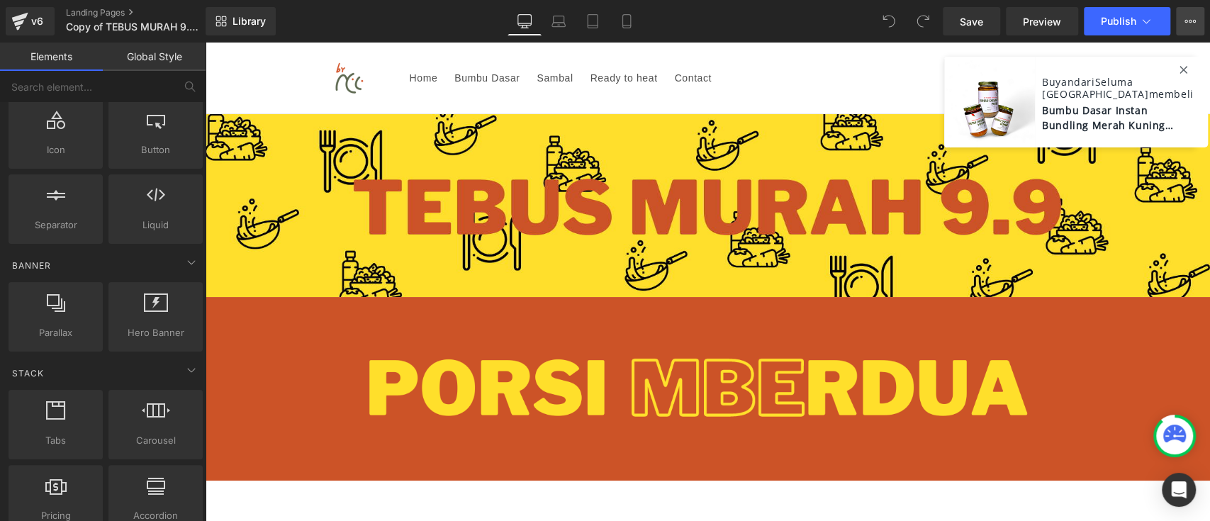
click at [1191, 16] on icon at bounding box center [1189, 21] width 11 height 11
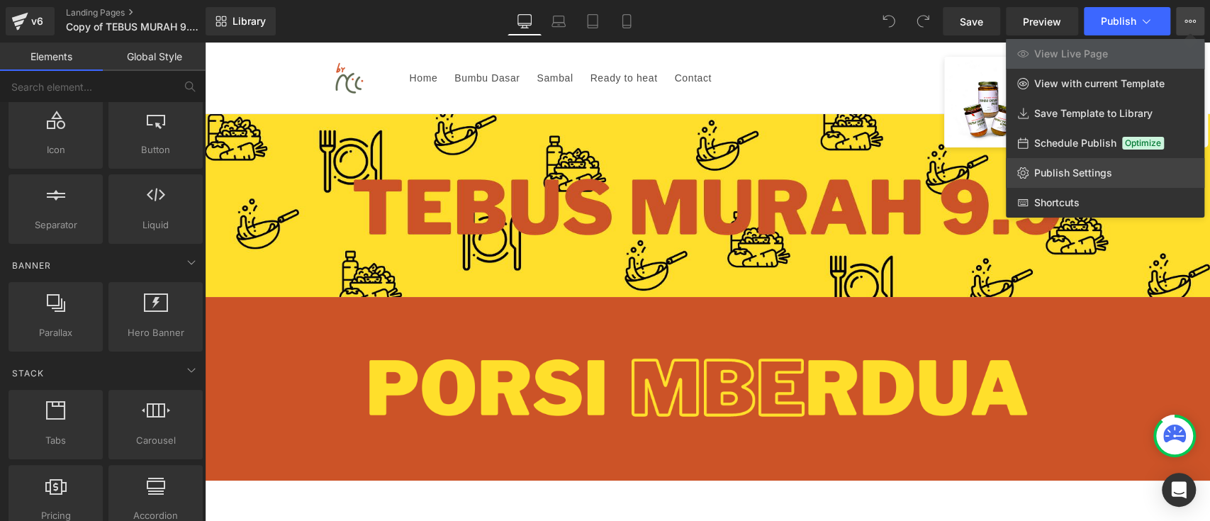
click at [1080, 167] on span "Publish Settings" at bounding box center [1073, 173] width 78 height 13
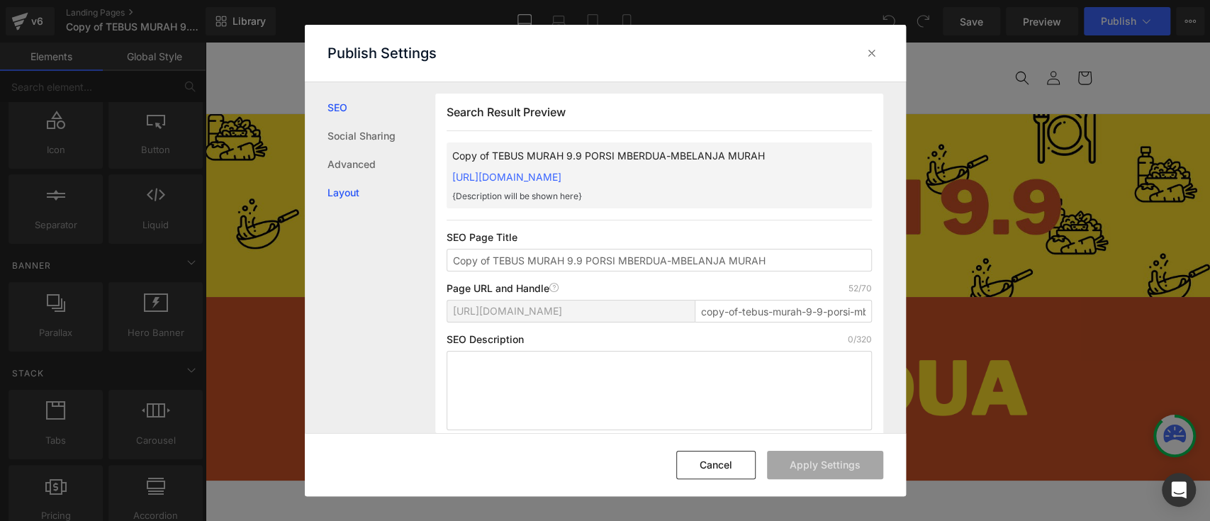
click at [344, 186] on link "Layout" at bounding box center [381, 193] width 108 height 28
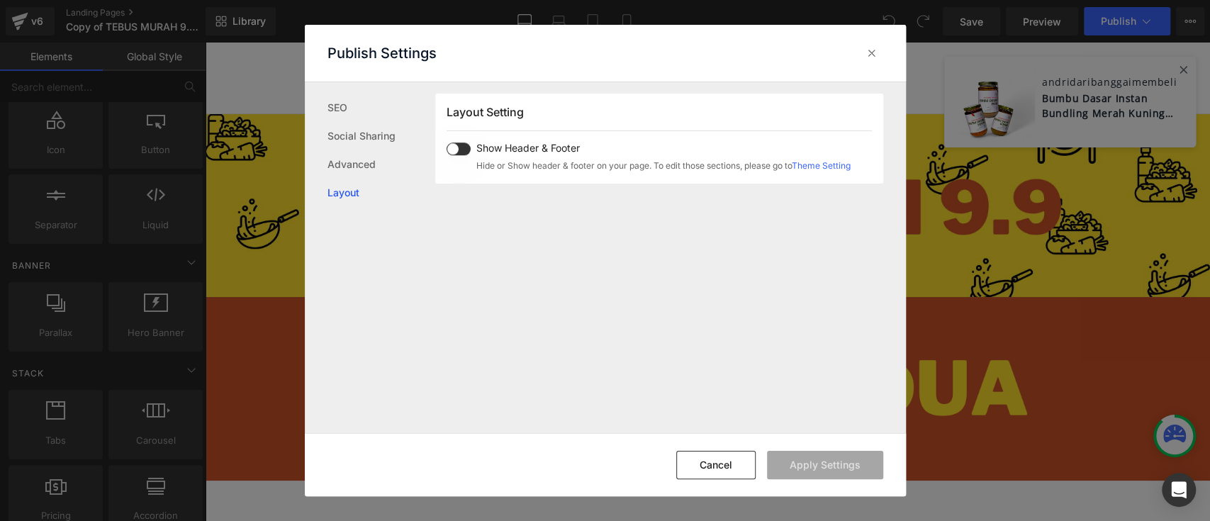
scroll to position [874, 0]
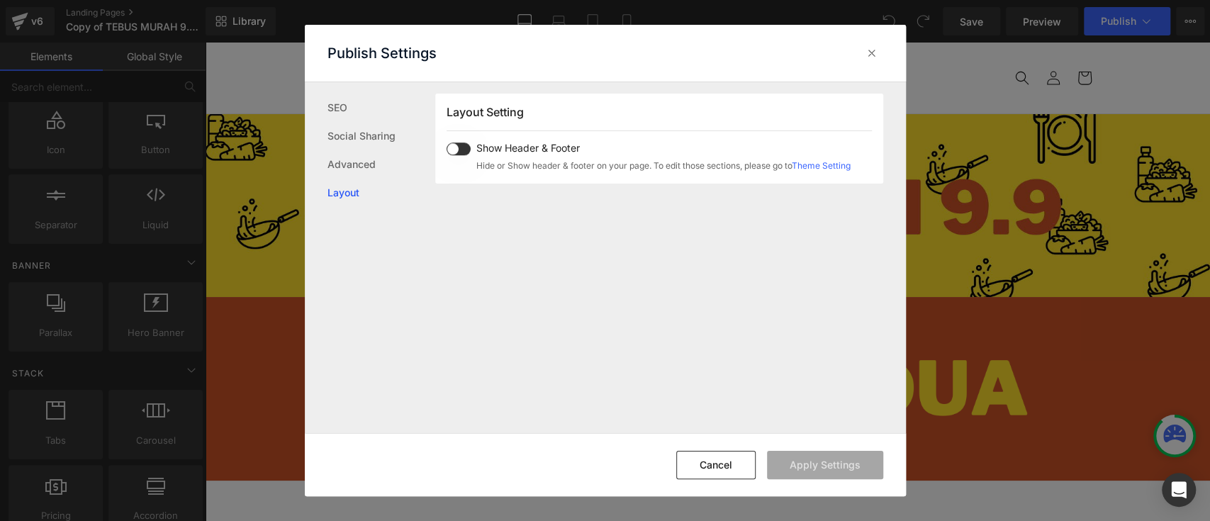
click at [466, 146] on span at bounding box center [459, 148] width 24 height 13
click at [455, 146] on span at bounding box center [459, 148] width 24 height 13
click at [461, 146] on span at bounding box center [459, 148] width 24 height 13
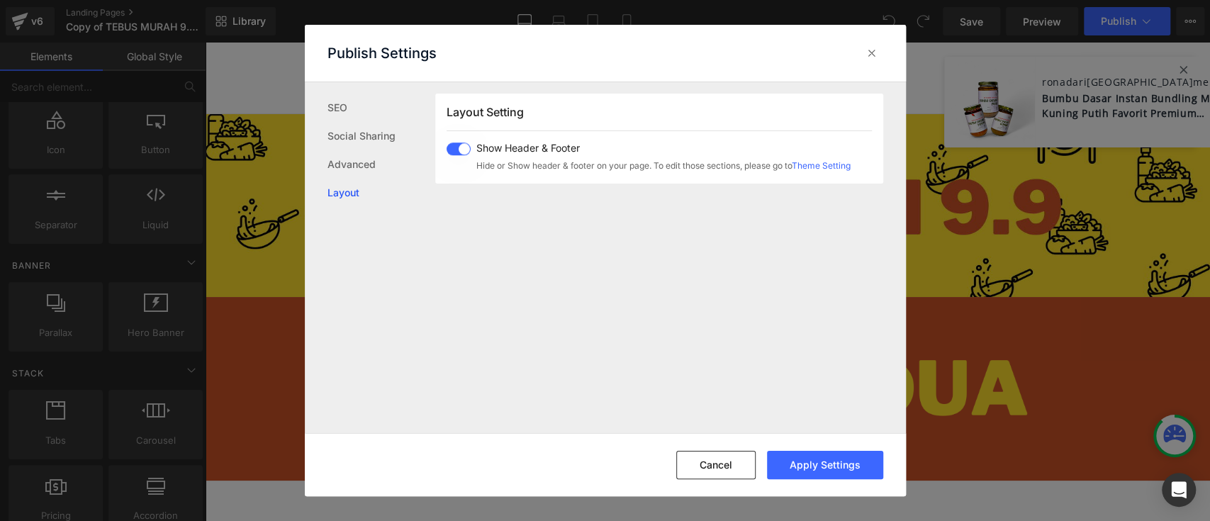
click at [452, 146] on span at bounding box center [459, 148] width 24 height 13
click at [719, 481] on div "Cancel Apply Settings" at bounding box center [605, 464] width 601 height 63
click at [714, 468] on button "Cancel" at bounding box center [715, 465] width 79 height 28
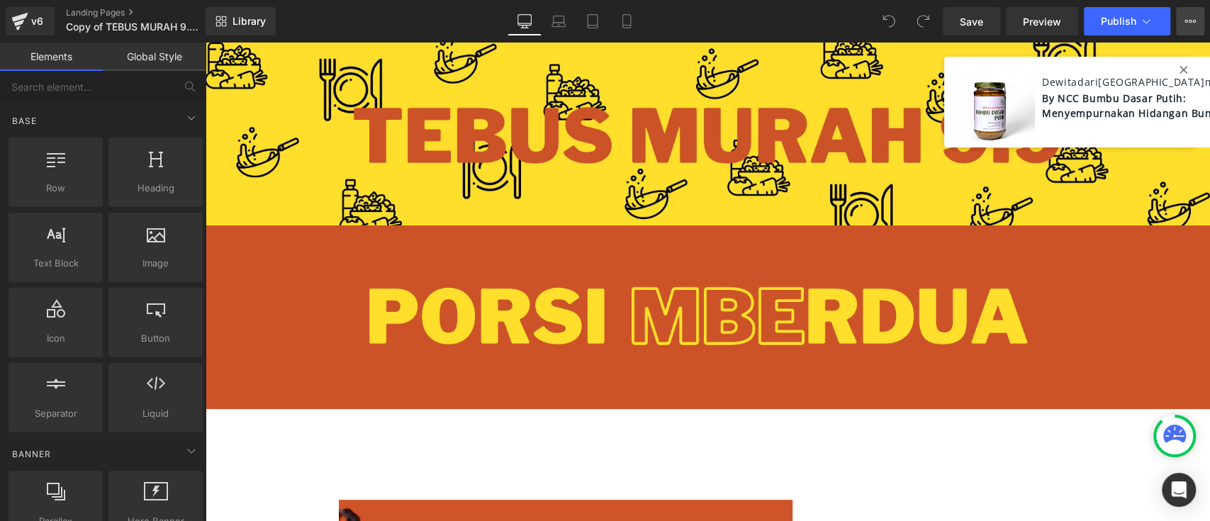
click at [1194, 24] on icon at bounding box center [1189, 21] width 11 height 11
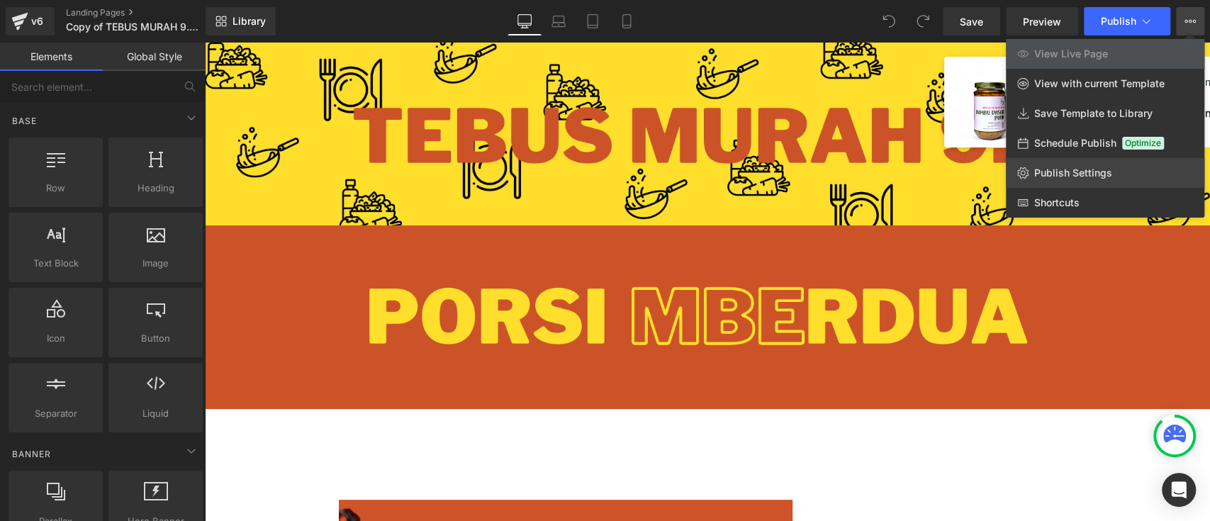
click at [1095, 169] on span "Publish Settings" at bounding box center [1073, 173] width 78 height 13
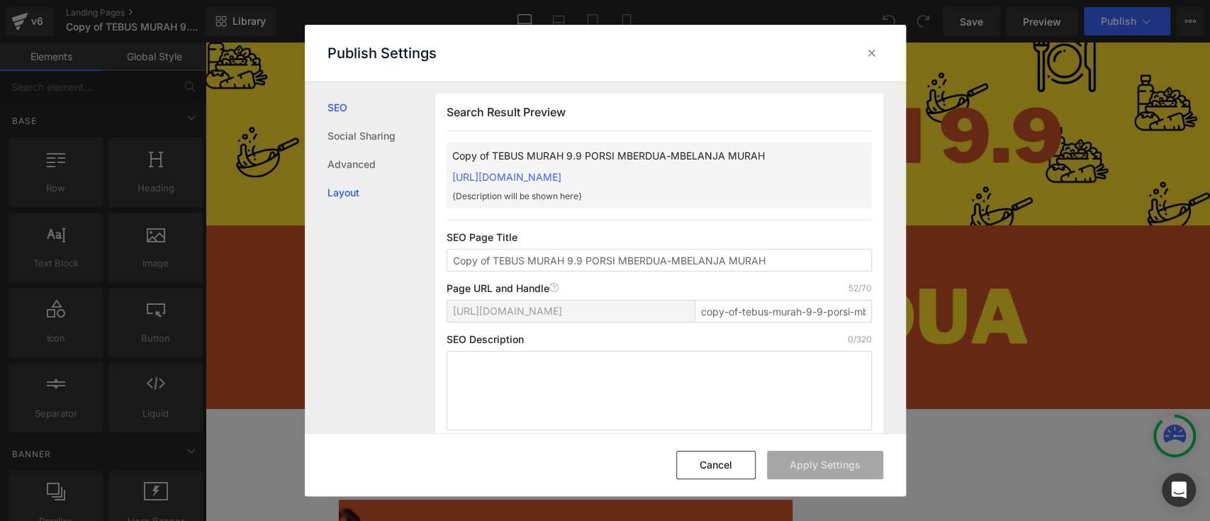
click at [329, 193] on link "Layout" at bounding box center [381, 193] width 108 height 28
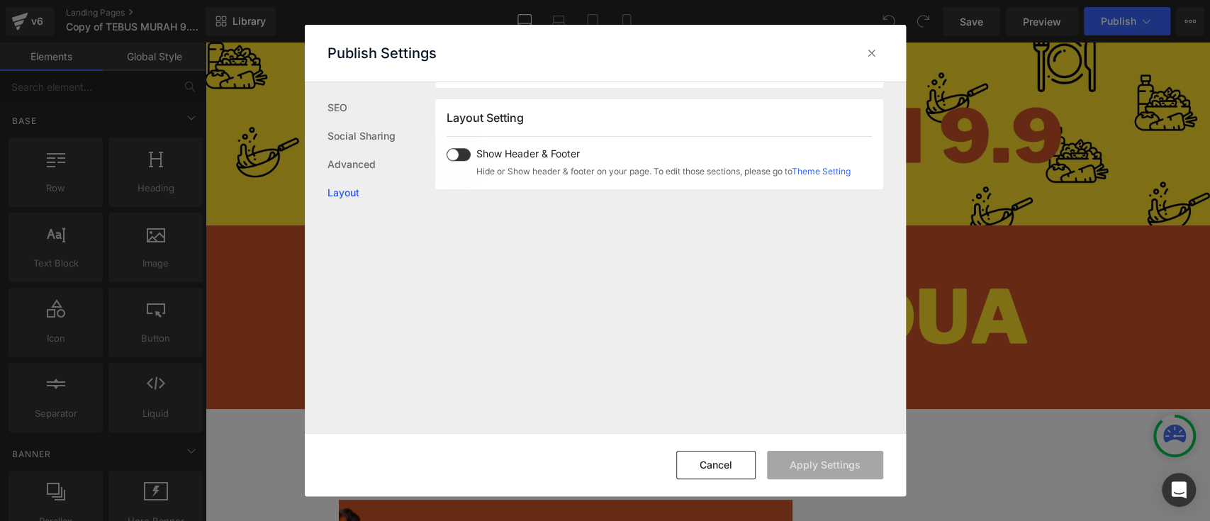
scroll to position [874, 0]
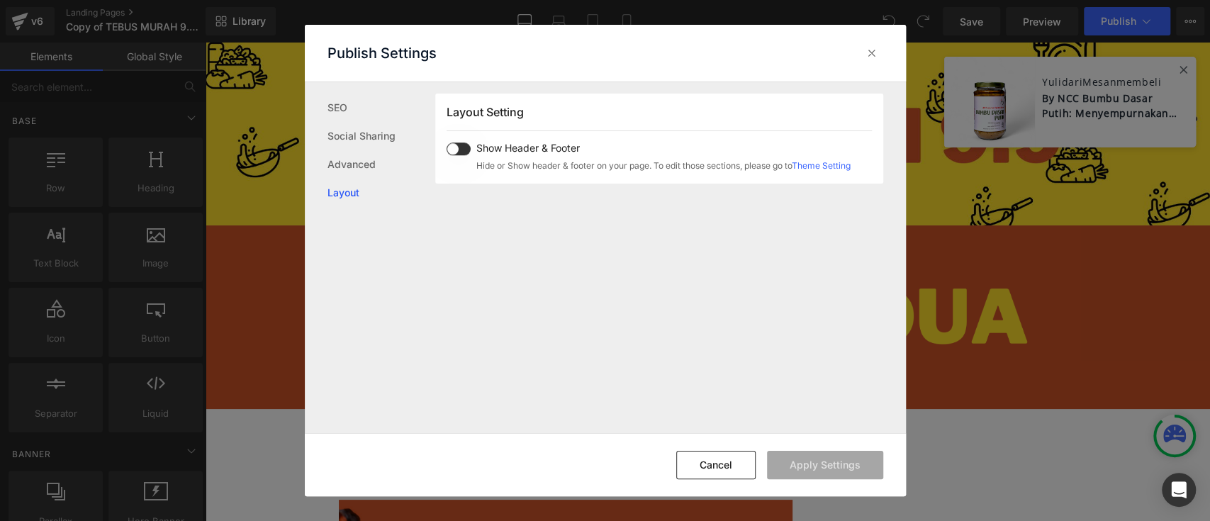
click at [463, 144] on span at bounding box center [459, 148] width 24 height 13
click at [818, 464] on button "Apply Settings" at bounding box center [825, 465] width 116 height 28
click at [717, 483] on div "Cancel Apply Settings" at bounding box center [605, 464] width 601 height 63
click at [714, 465] on button "Cancel" at bounding box center [715, 465] width 79 height 28
